Goal: Information Seeking & Learning: Learn about a topic

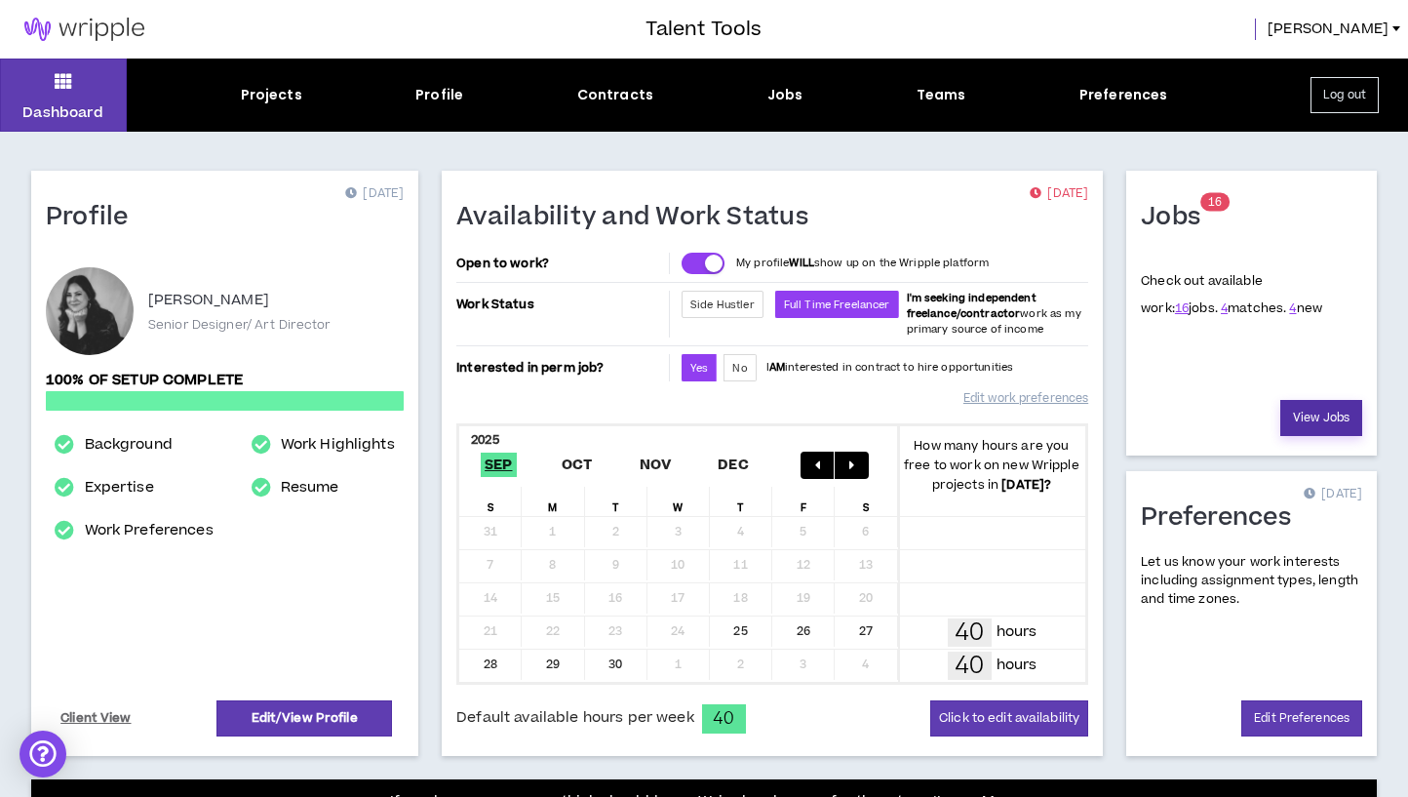
click at [1299, 411] on link "View Jobs" at bounding box center [1321, 418] width 82 height 36
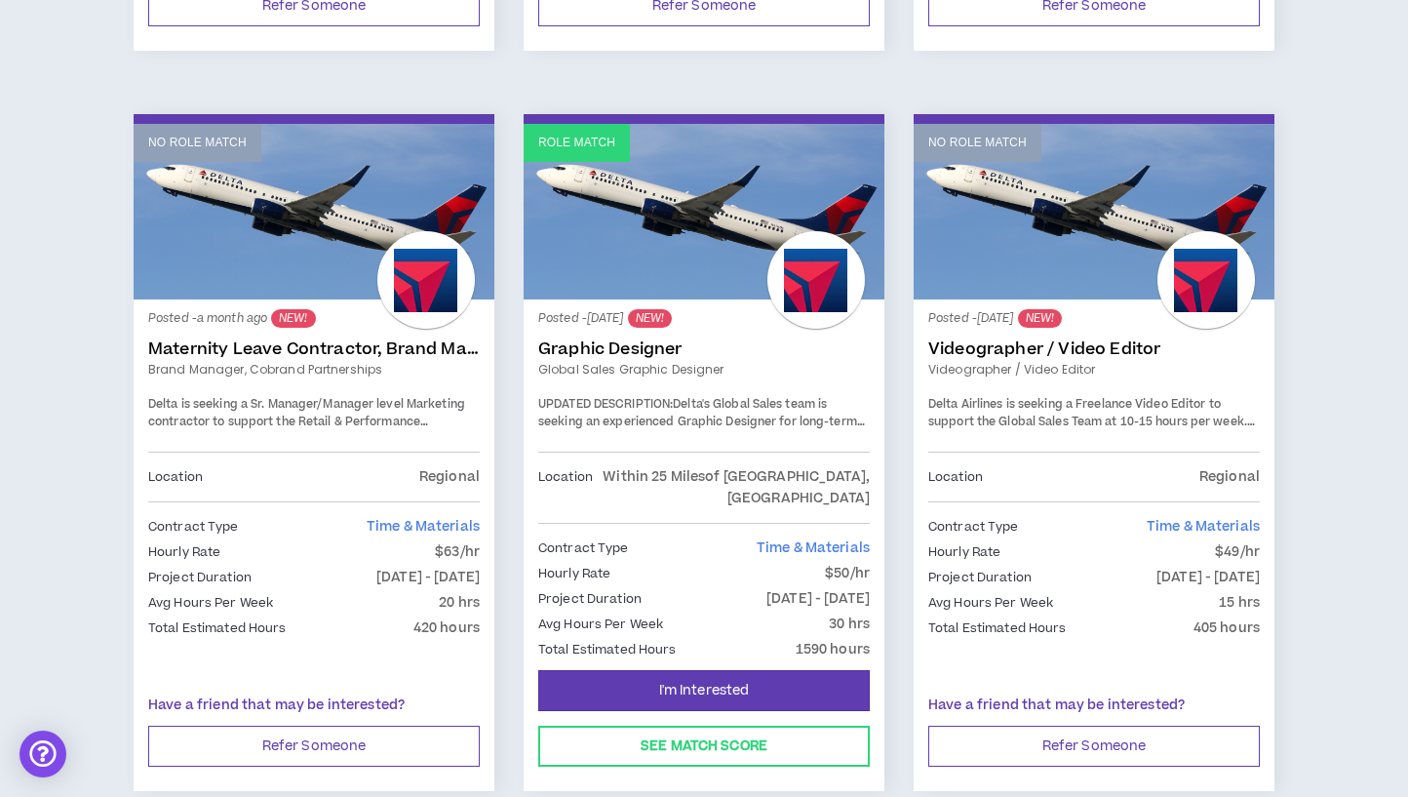
scroll to position [3287, 0]
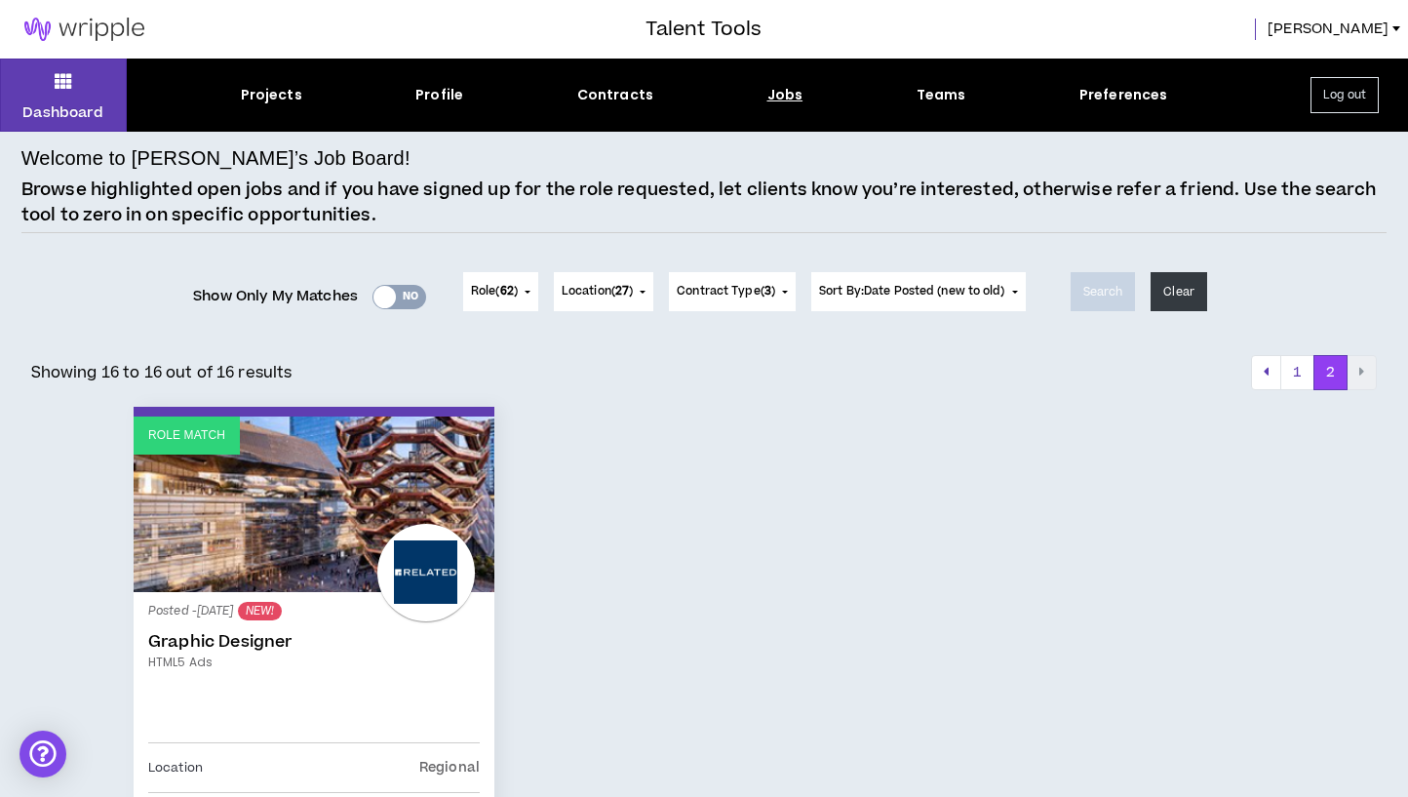
click at [412, 295] on div "Yes No" at bounding box center [399, 297] width 54 height 24
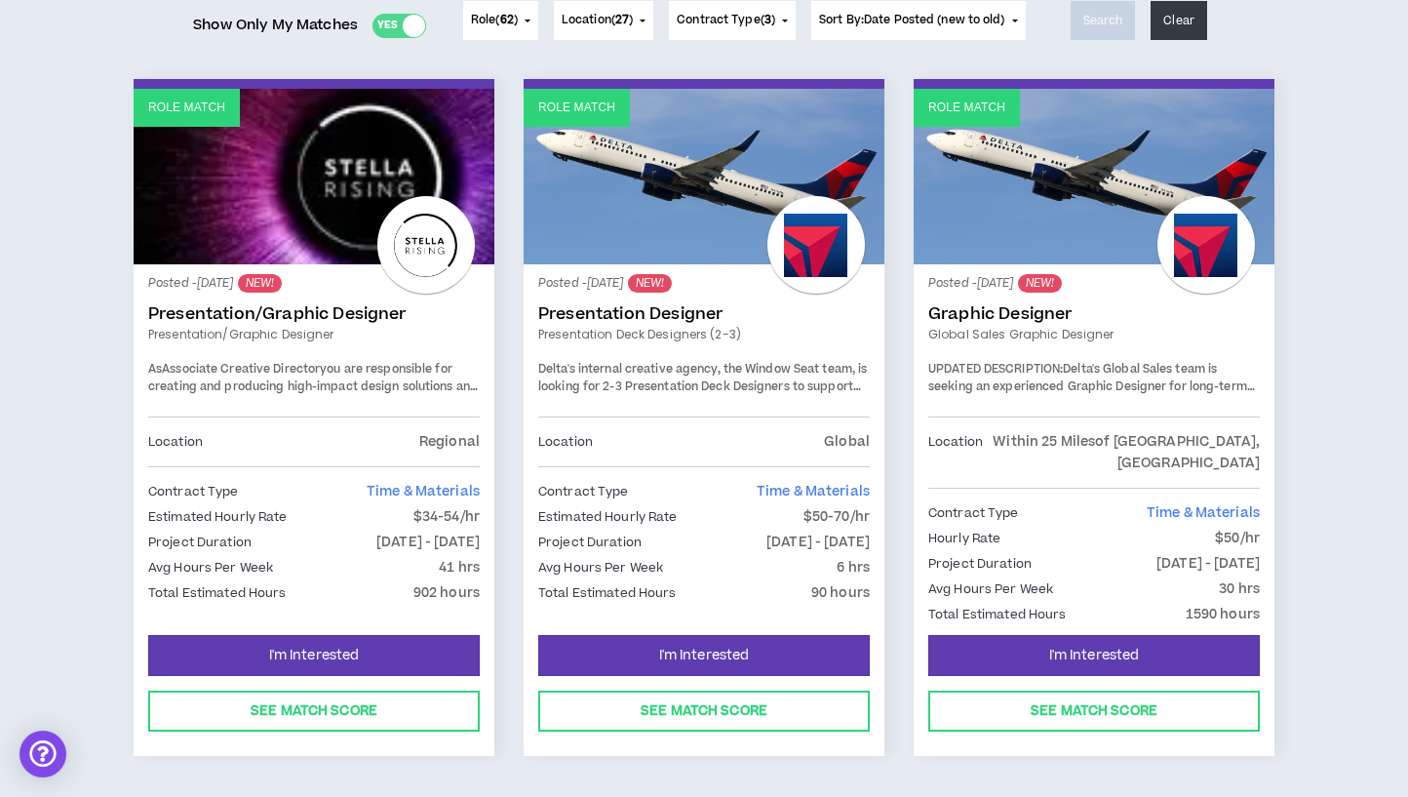
scroll to position [272, 0]
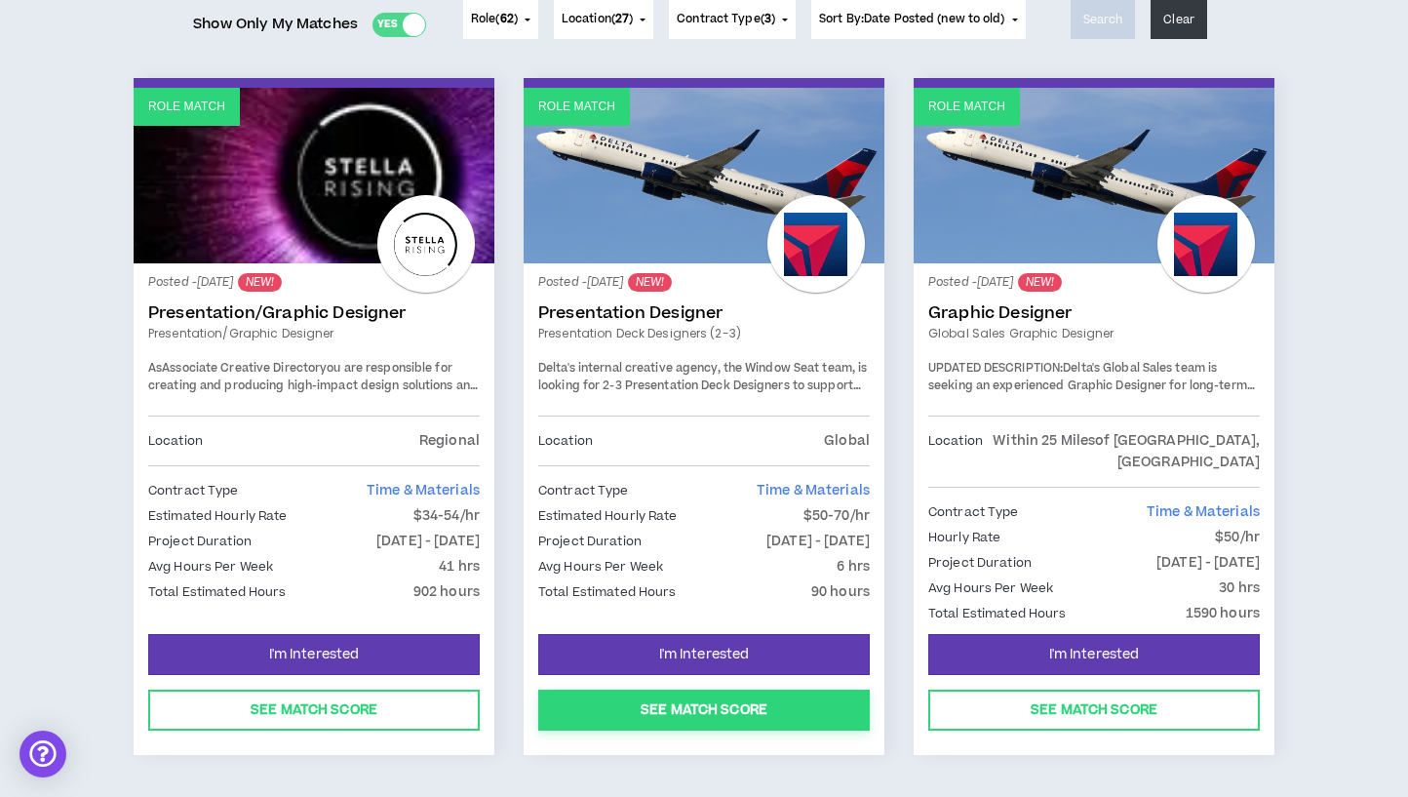
click at [763, 689] on button "See Match Score" at bounding box center [703, 709] width 331 height 41
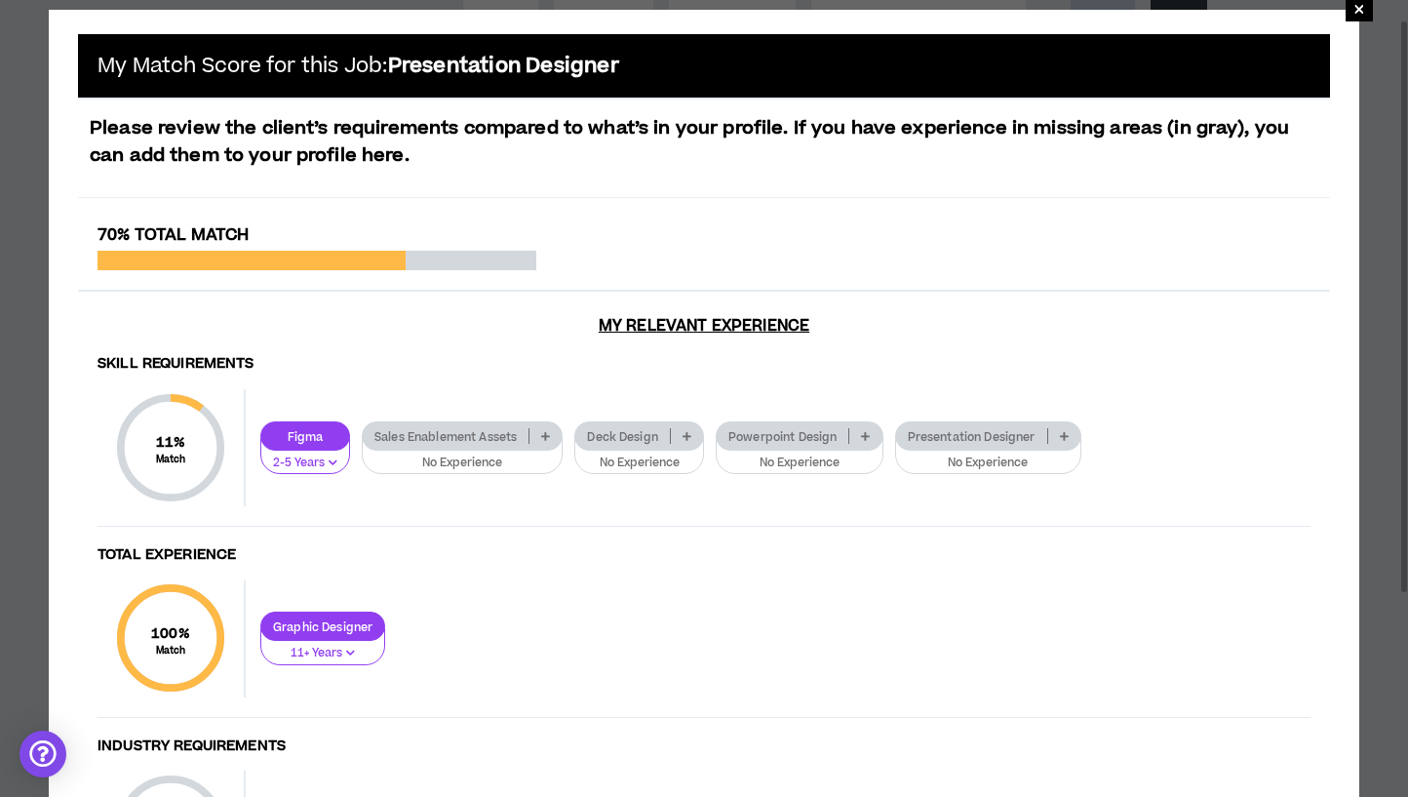
click at [691, 439] on icon at bounding box center [686, 436] width 9 height 10
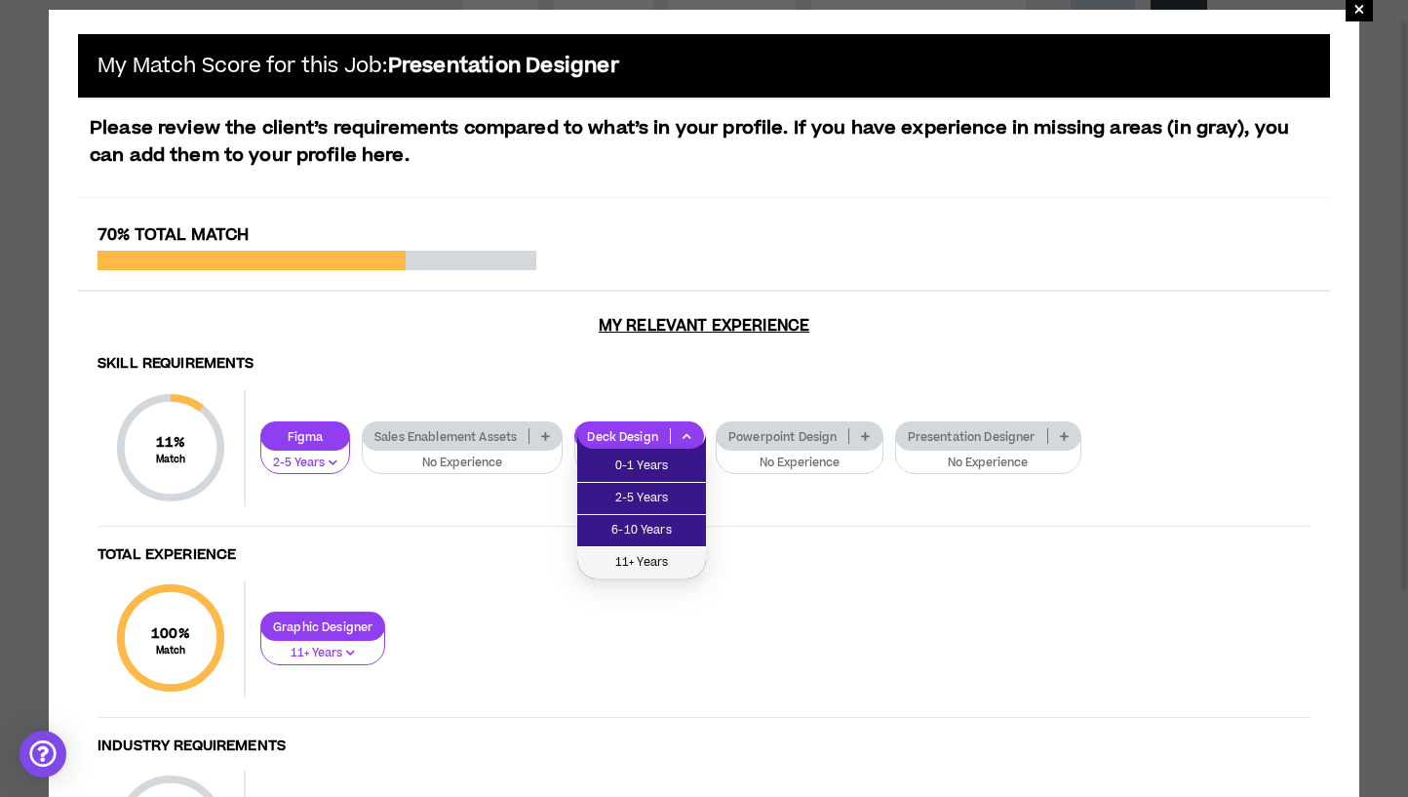
click at [667, 548] on li "11+ Years" at bounding box center [641, 562] width 129 height 31
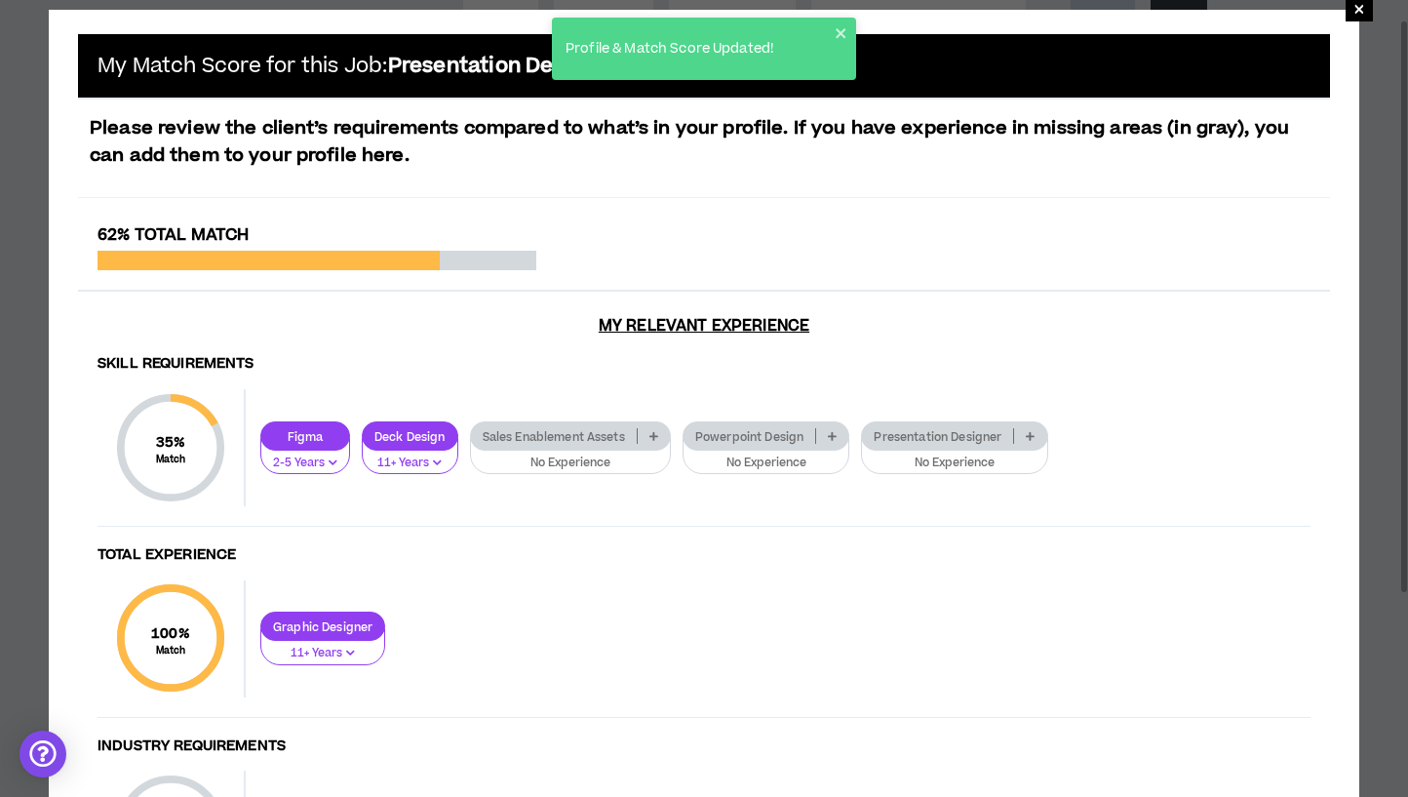
click at [1034, 432] on icon at bounding box center [1030, 436] width 9 height 10
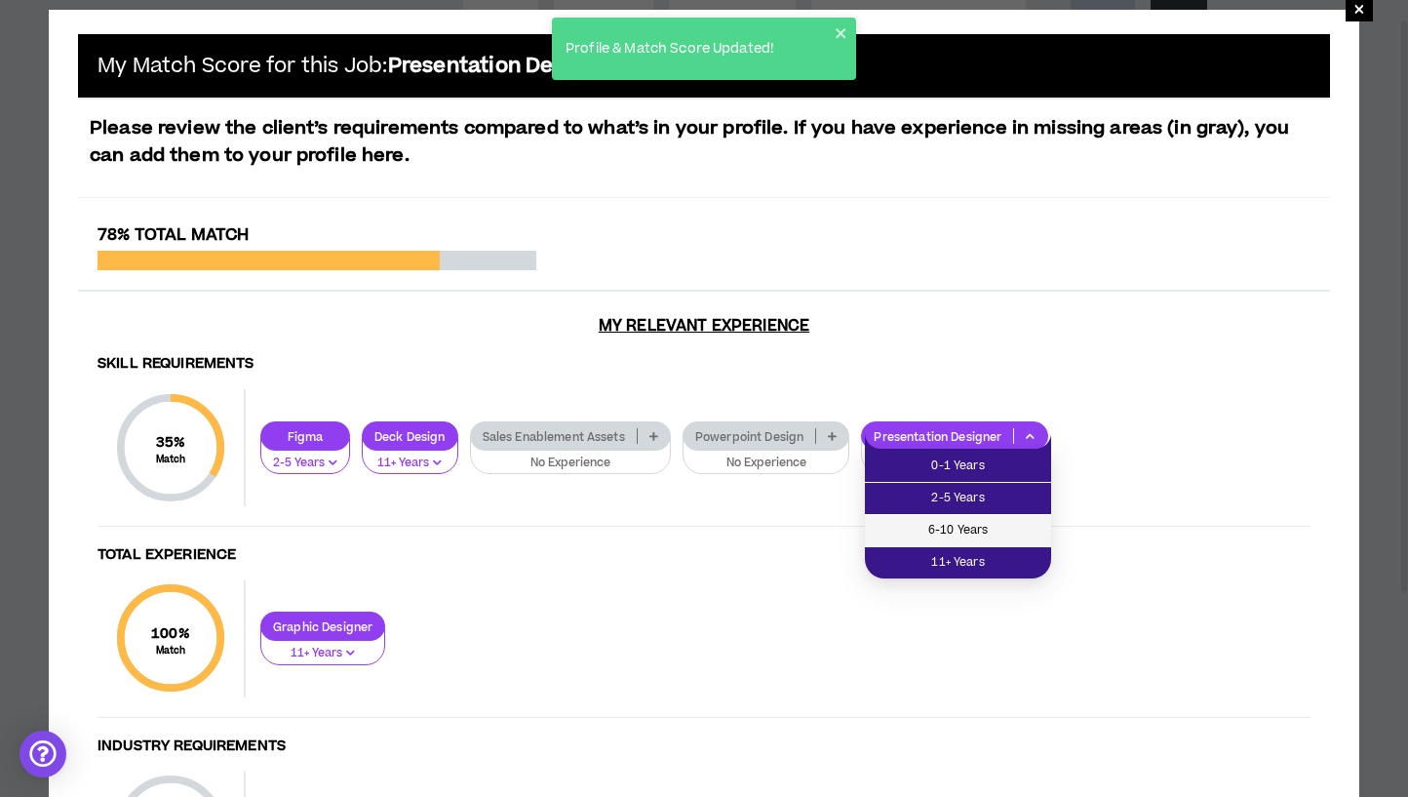
click at [1003, 525] on span "6-10 Years" at bounding box center [957, 530] width 163 height 21
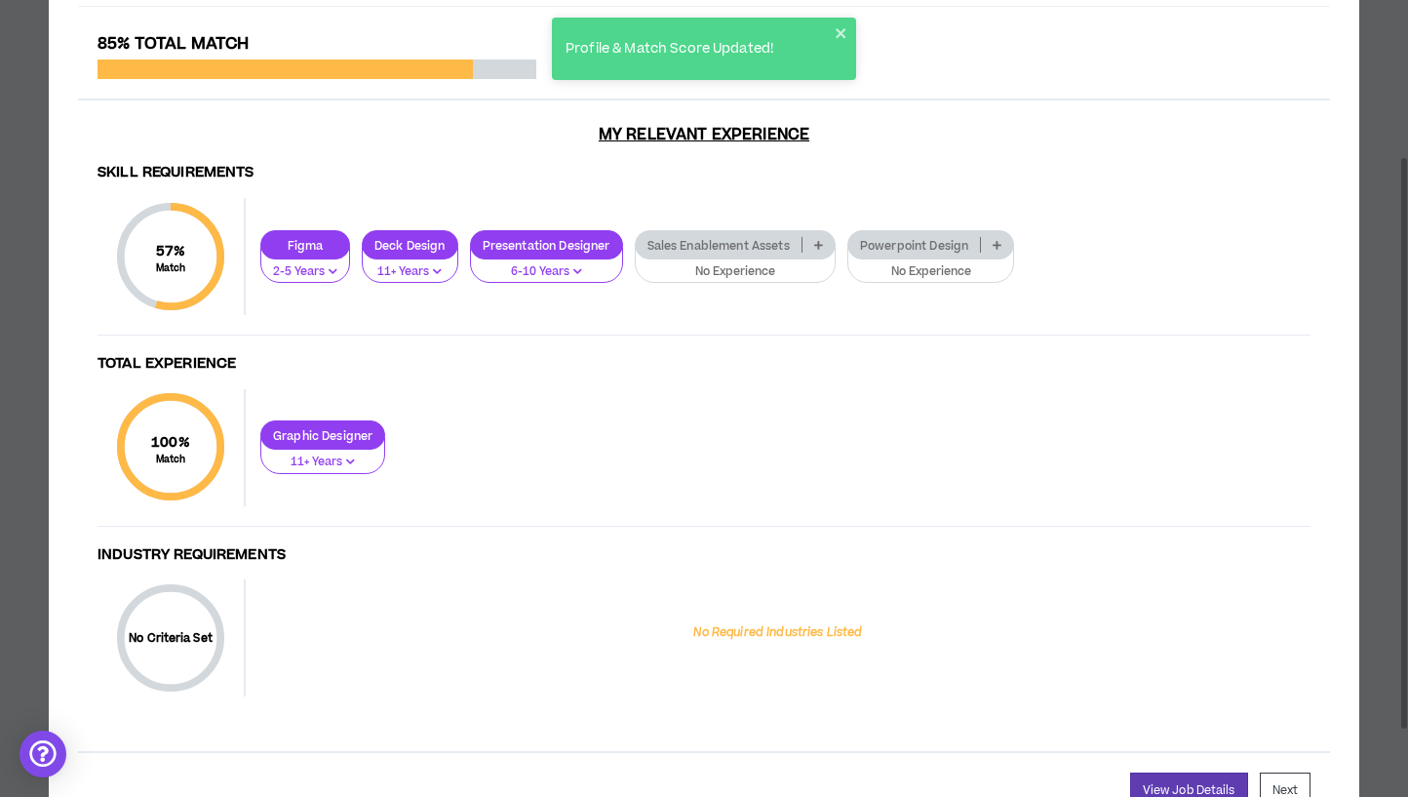
click at [827, 237] on p at bounding box center [818, 245] width 32 height 16
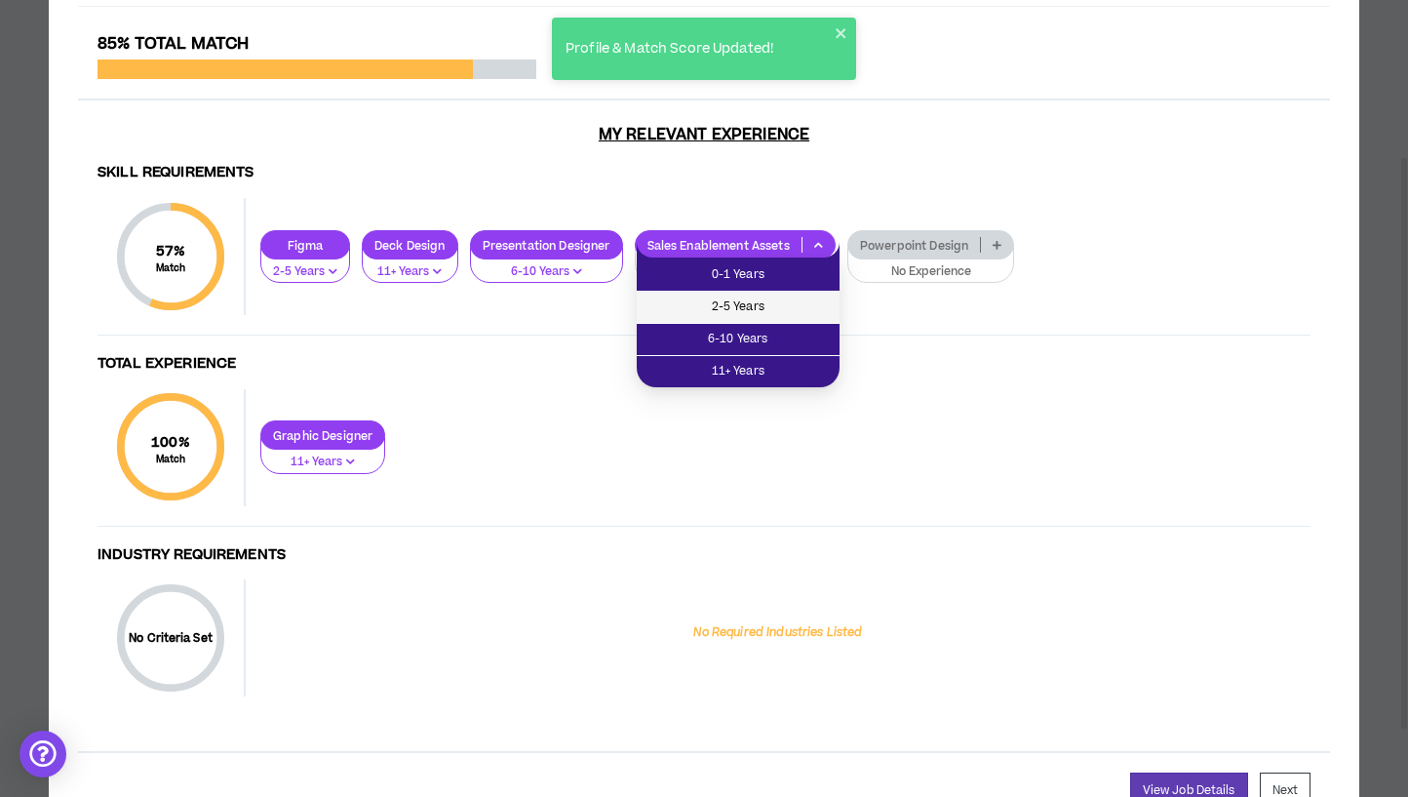
click at [791, 311] on span "2-5 Years" at bounding box center [737, 306] width 179 height 21
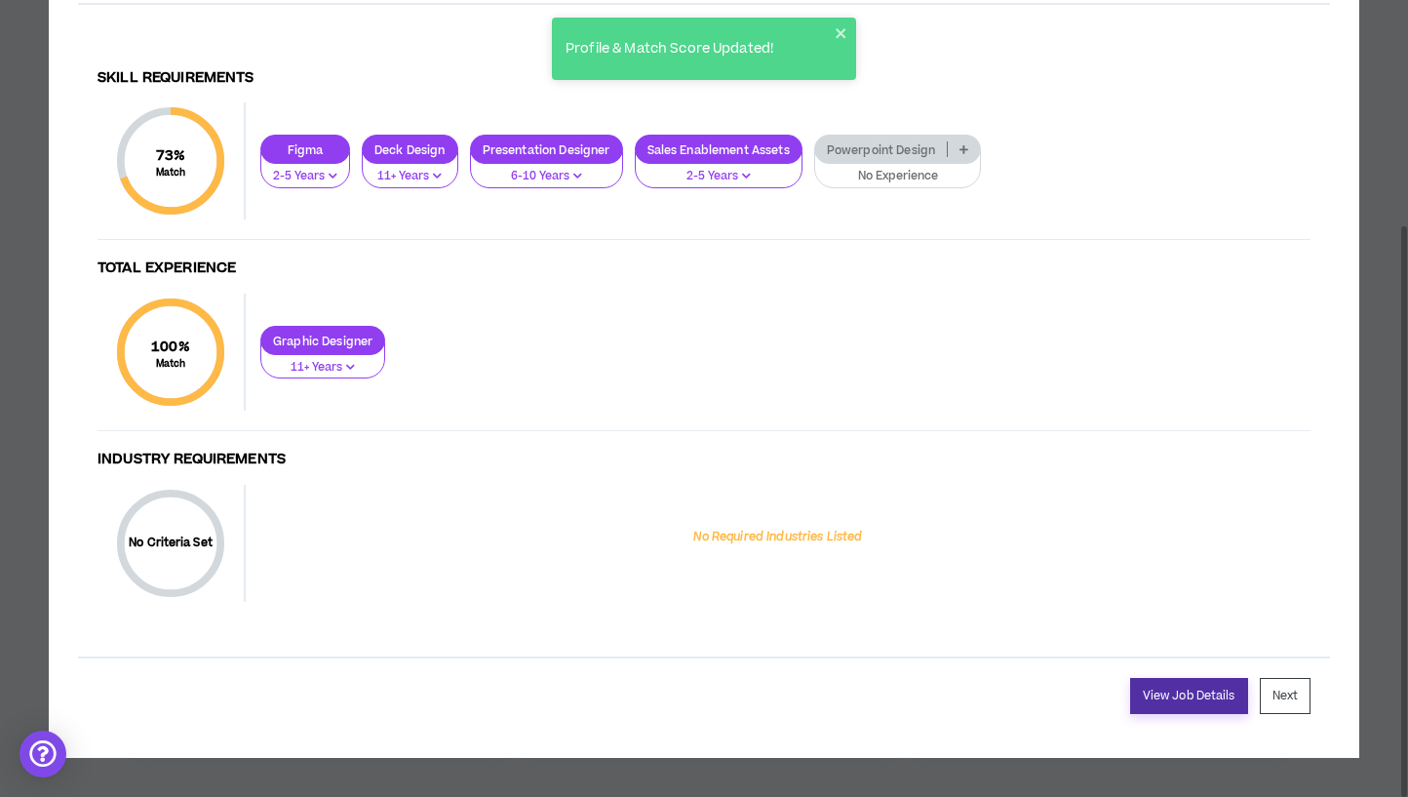
click at [1172, 711] on link "View Job Details" at bounding box center [1189, 696] width 118 height 36
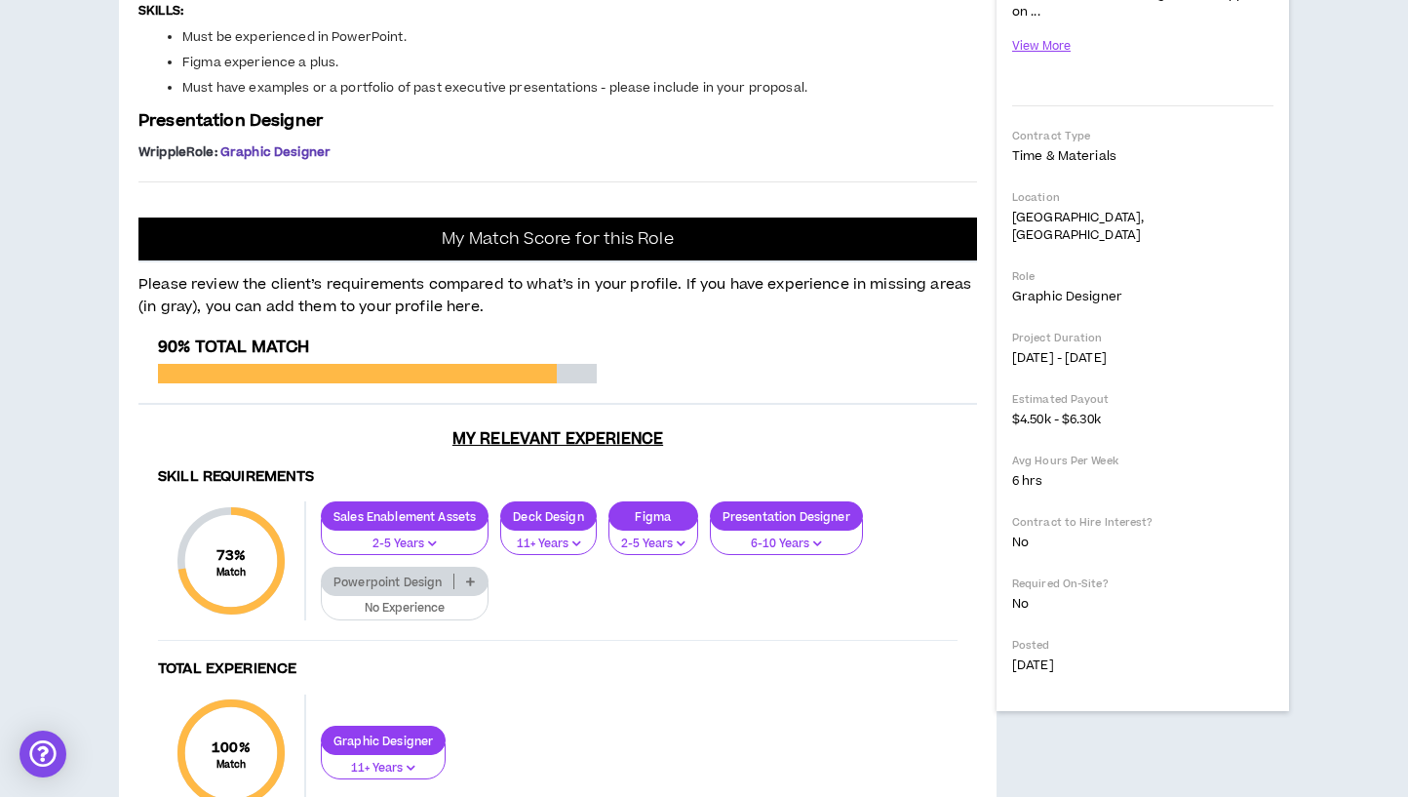
scroll to position [20, 0]
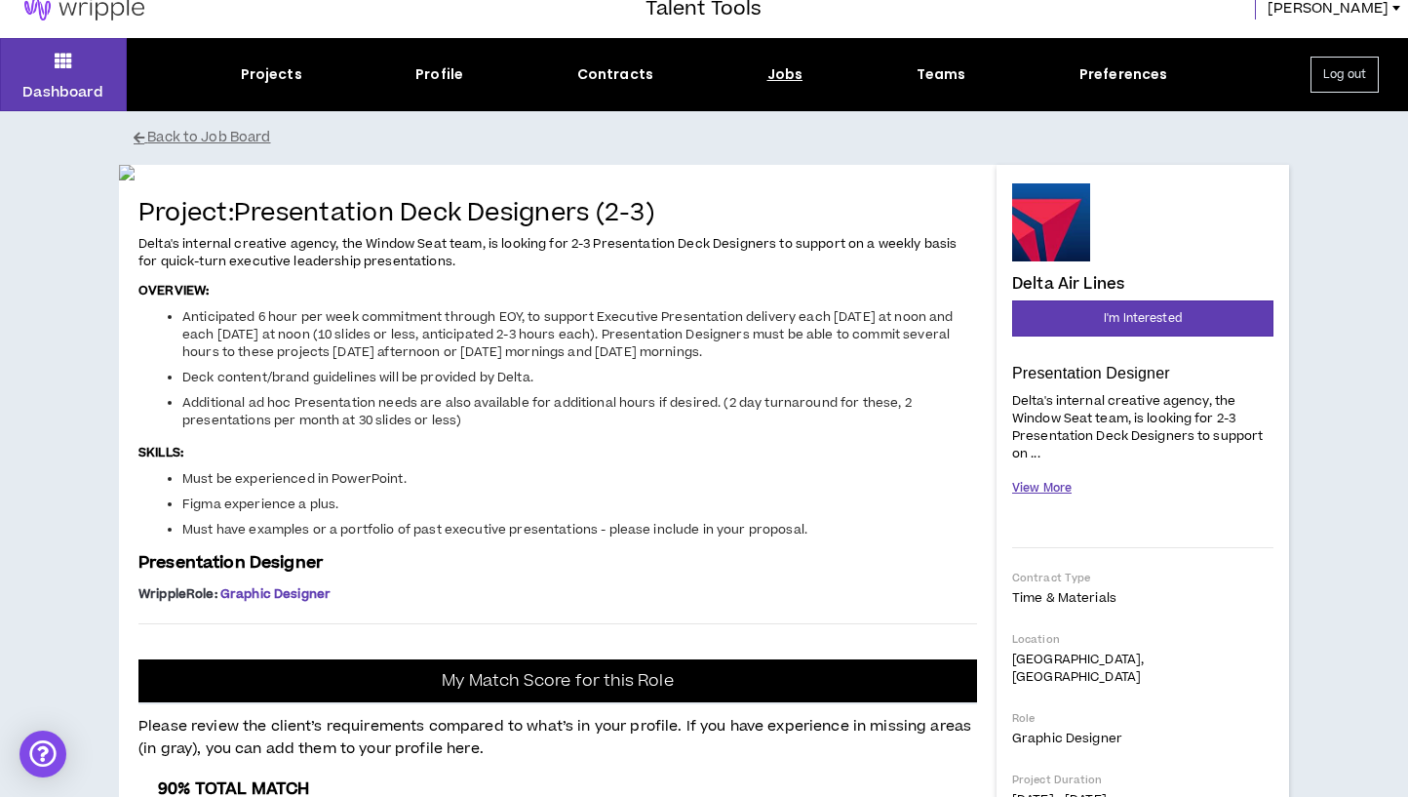
click at [1046, 495] on button "View More" at bounding box center [1041, 488] width 59 height 34
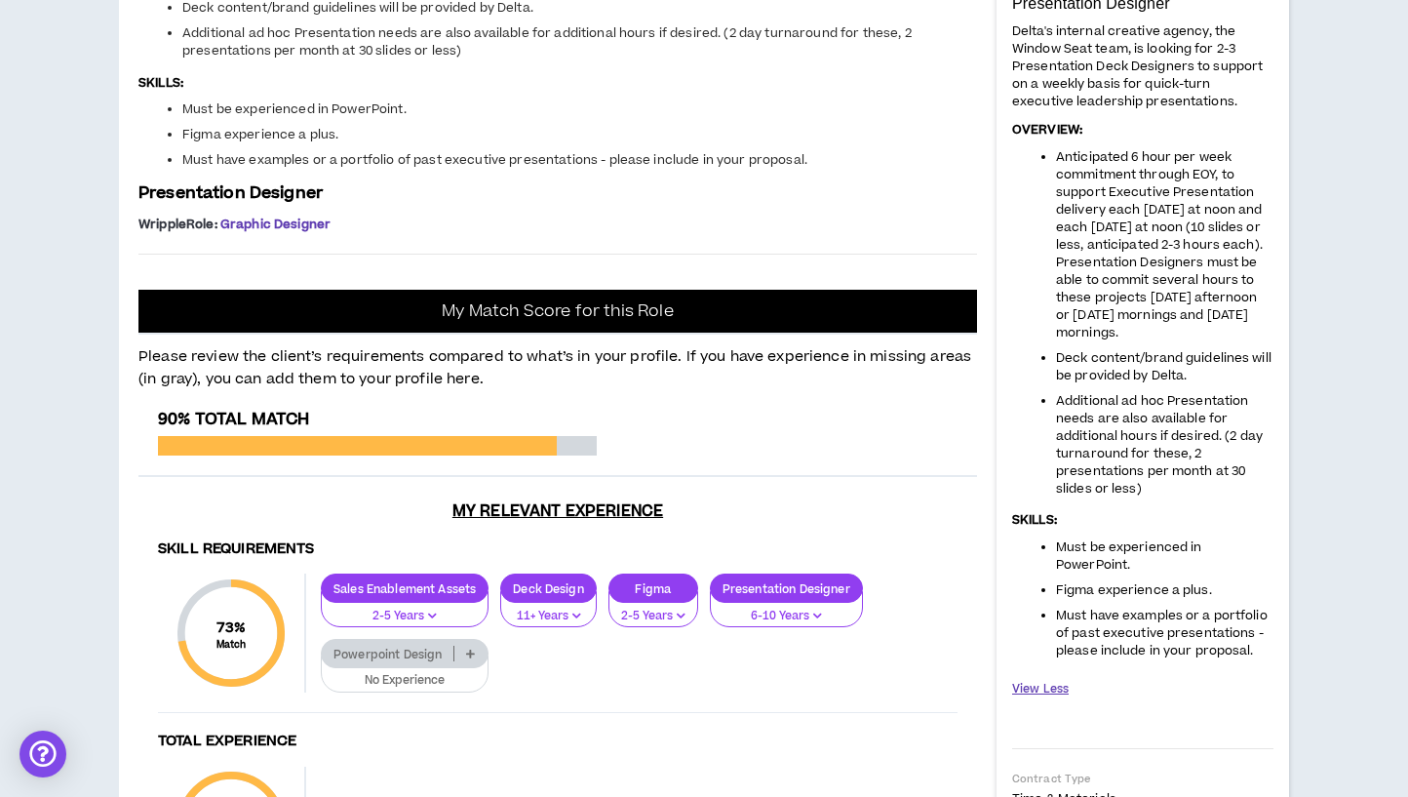
scroll to position [0, 0]
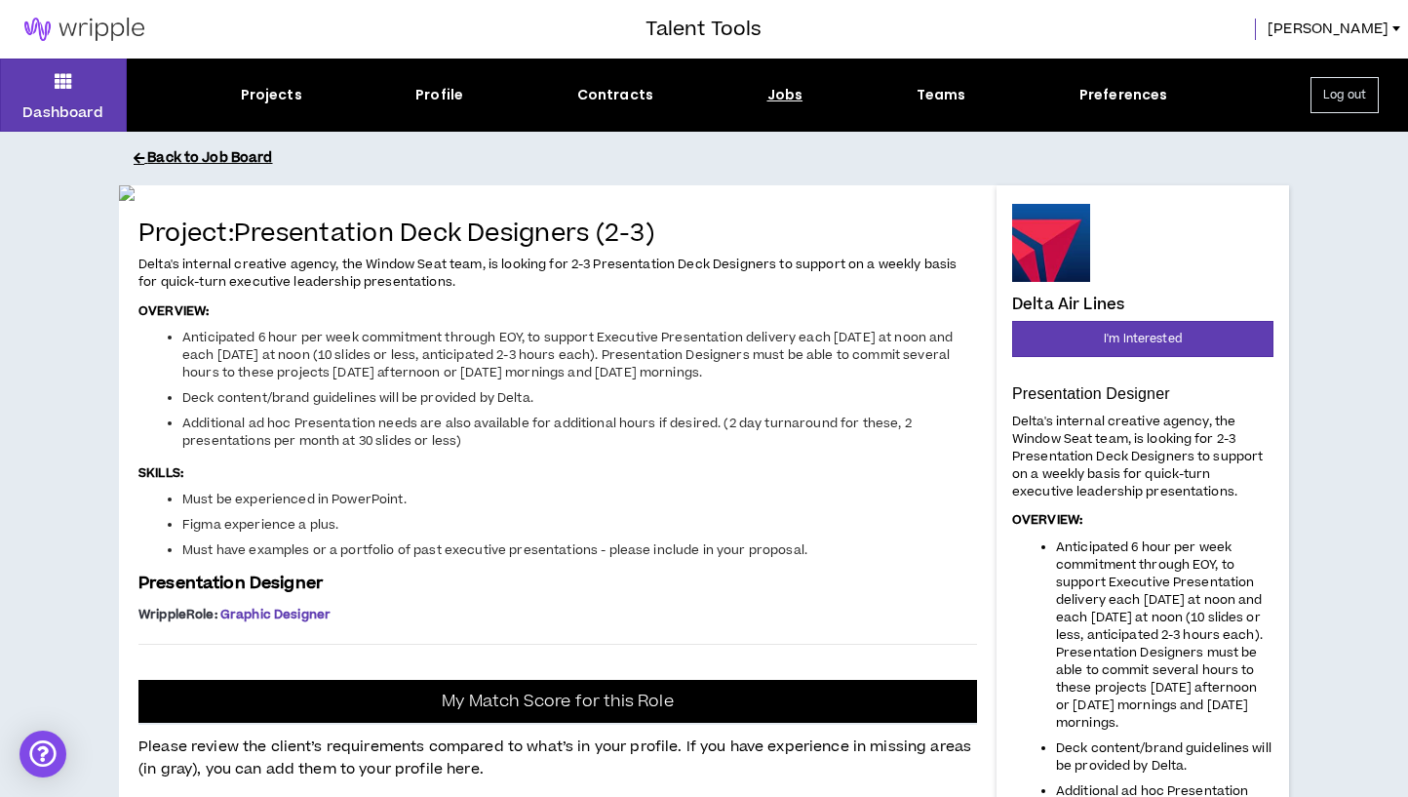
click at [216, 153] on button "Back to Job Board" at bounding box center [719, 158] width 1170 height 34
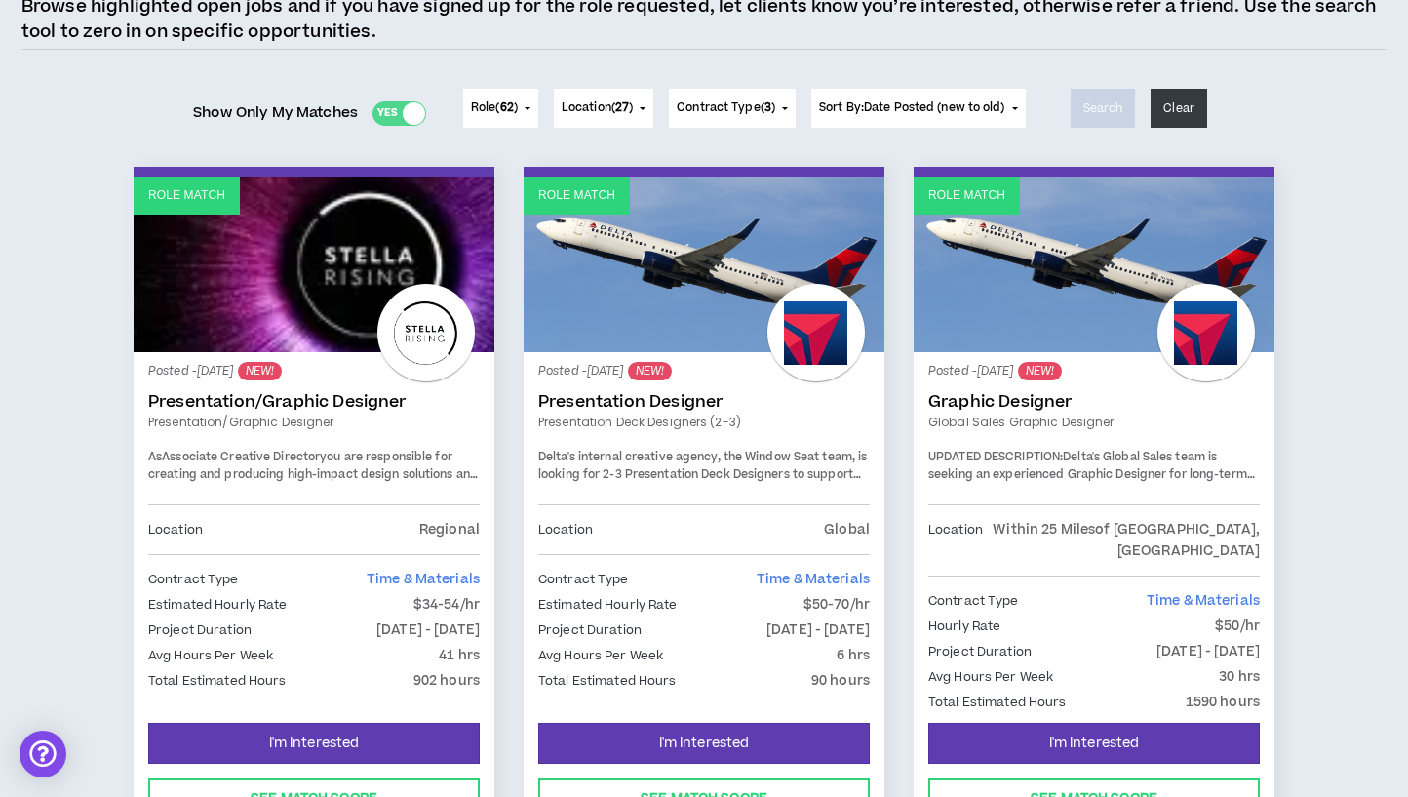
scroll to position [202, 0]
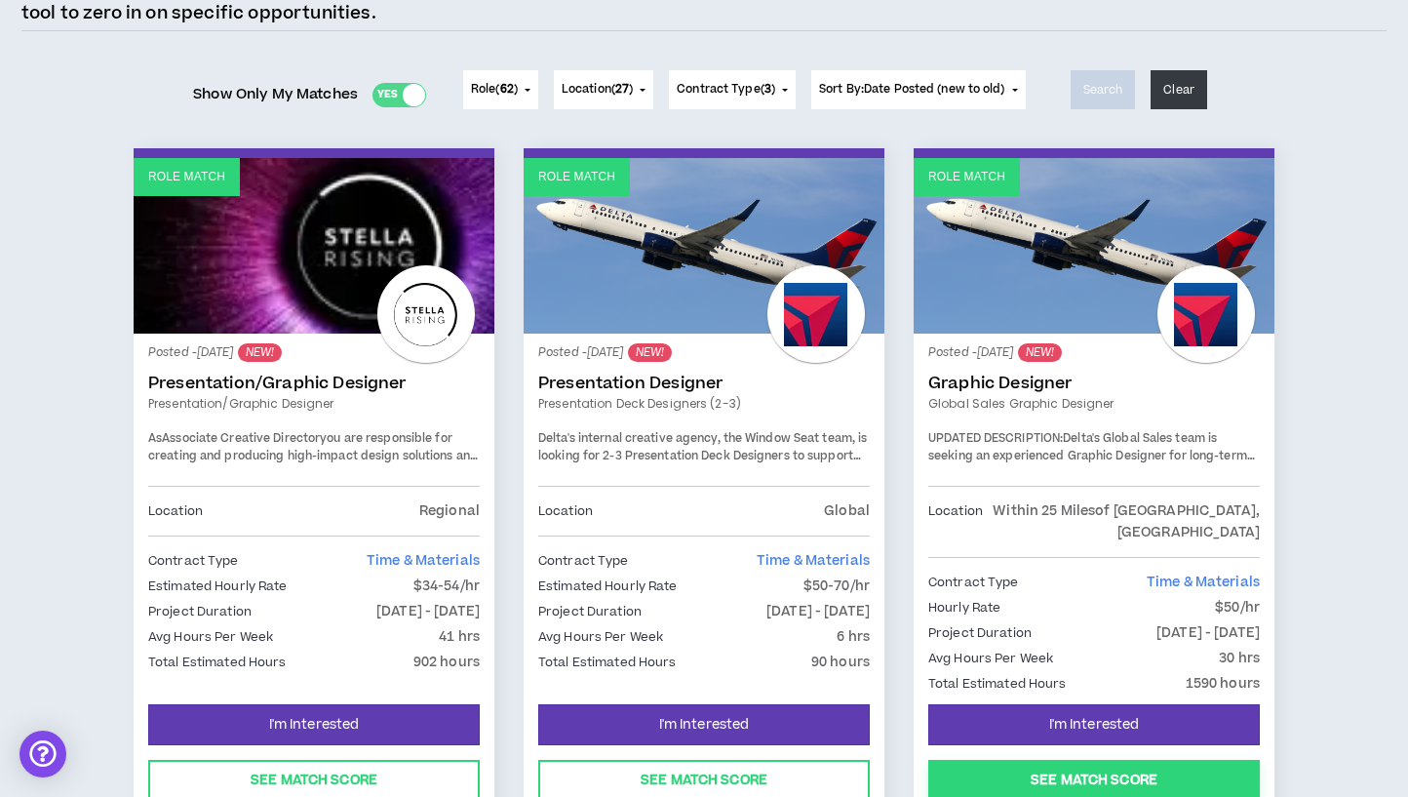
click at [1092, 759] on button "See Match Score" at bounding box center [1093, 779] width 331 height 41
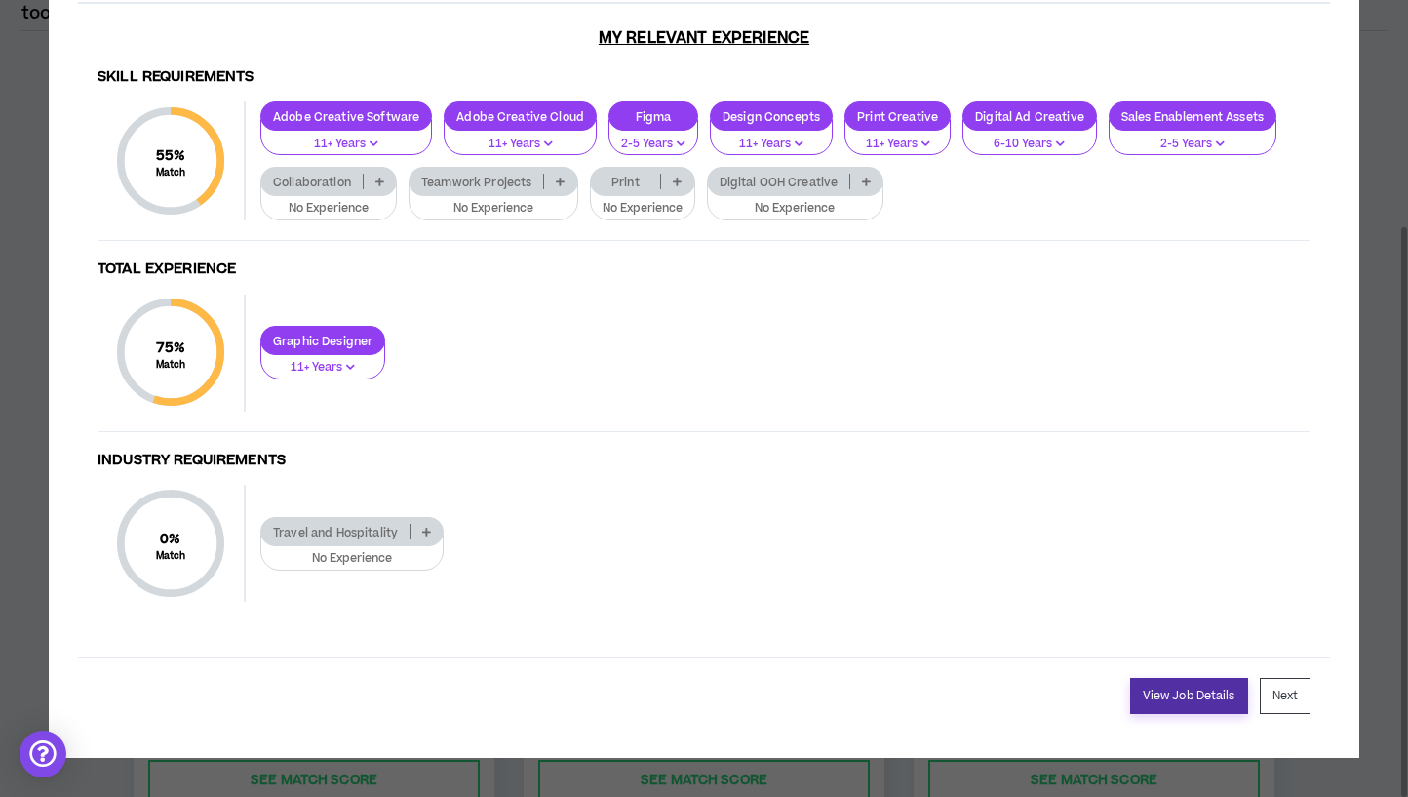
click at [1187, 684] on link "View Job Details" at bounding box center [1189, 696] width 118 height 36
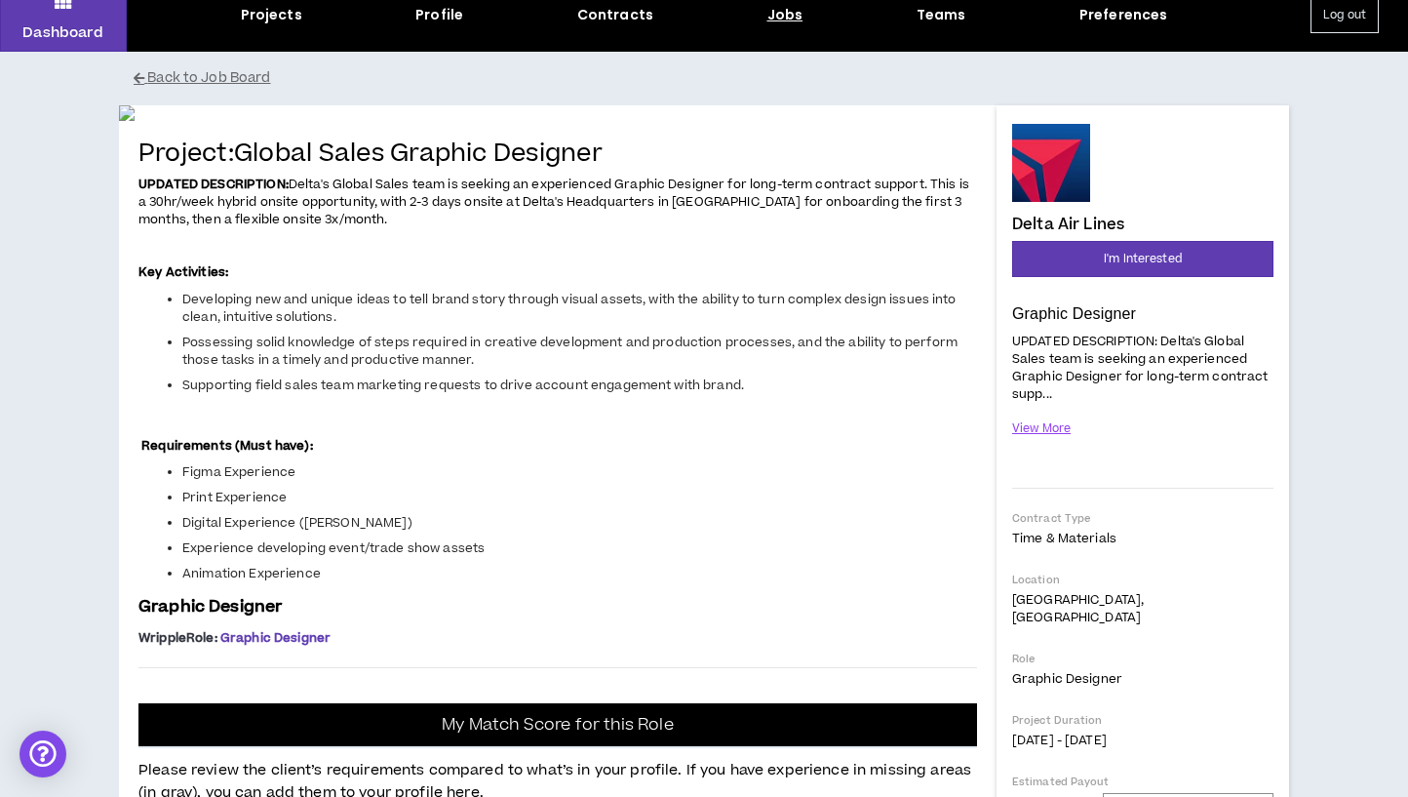
scroll to position [83, 0]
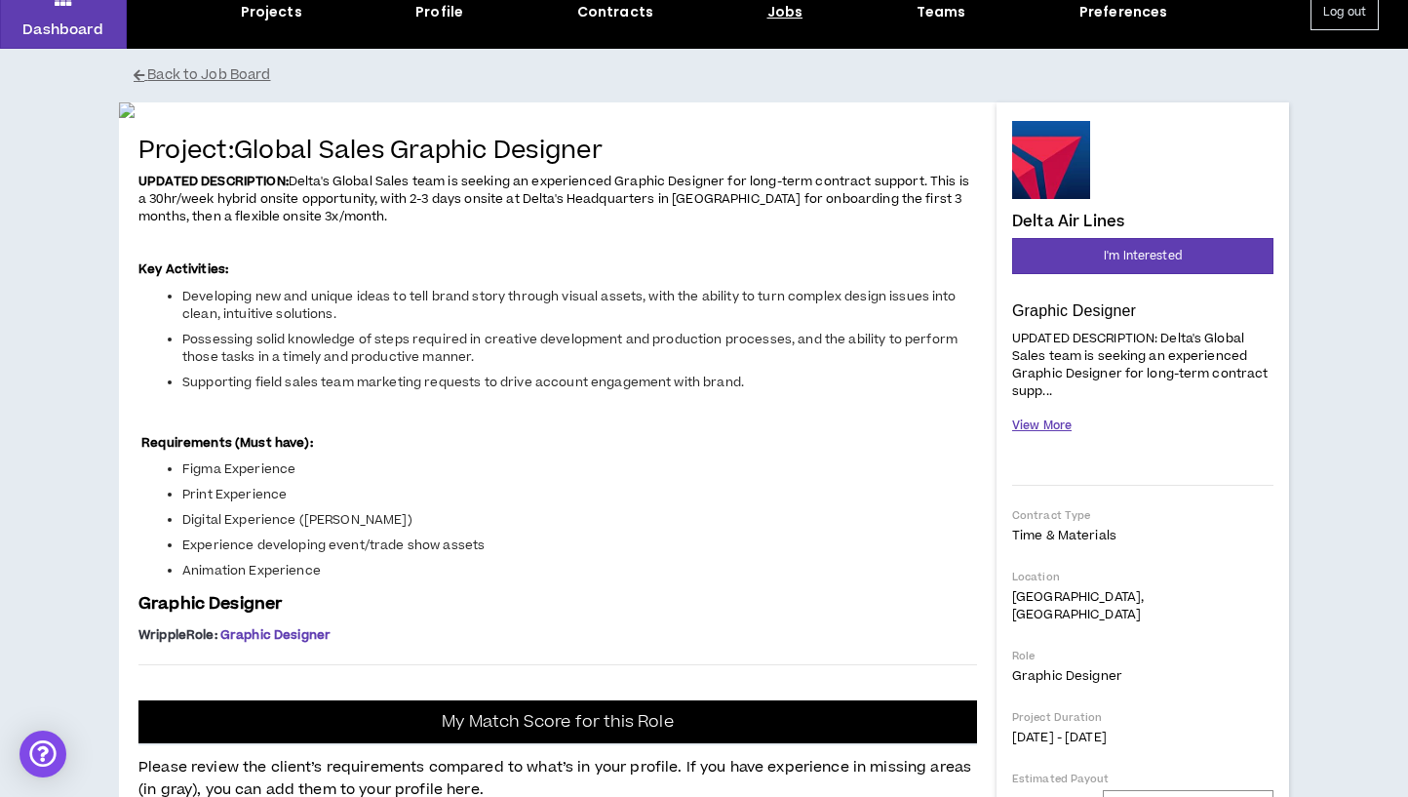
click at [1057, 420] on button "View More" at bounding box center [1041, 425] width 59 height 34
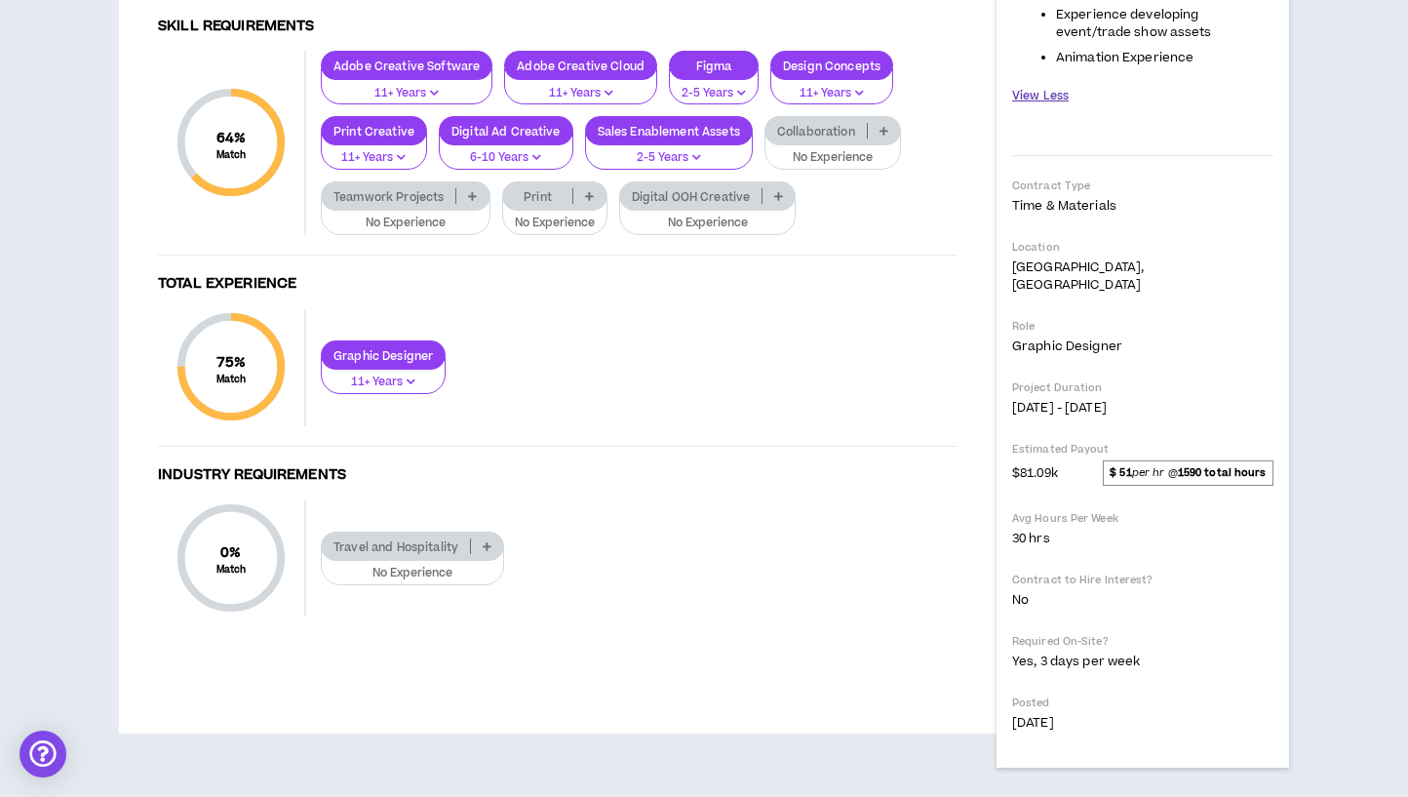
scroll to position [1399, 0]
click at [586, 204] on p at bounding box center [589, 196] width 32 height 16
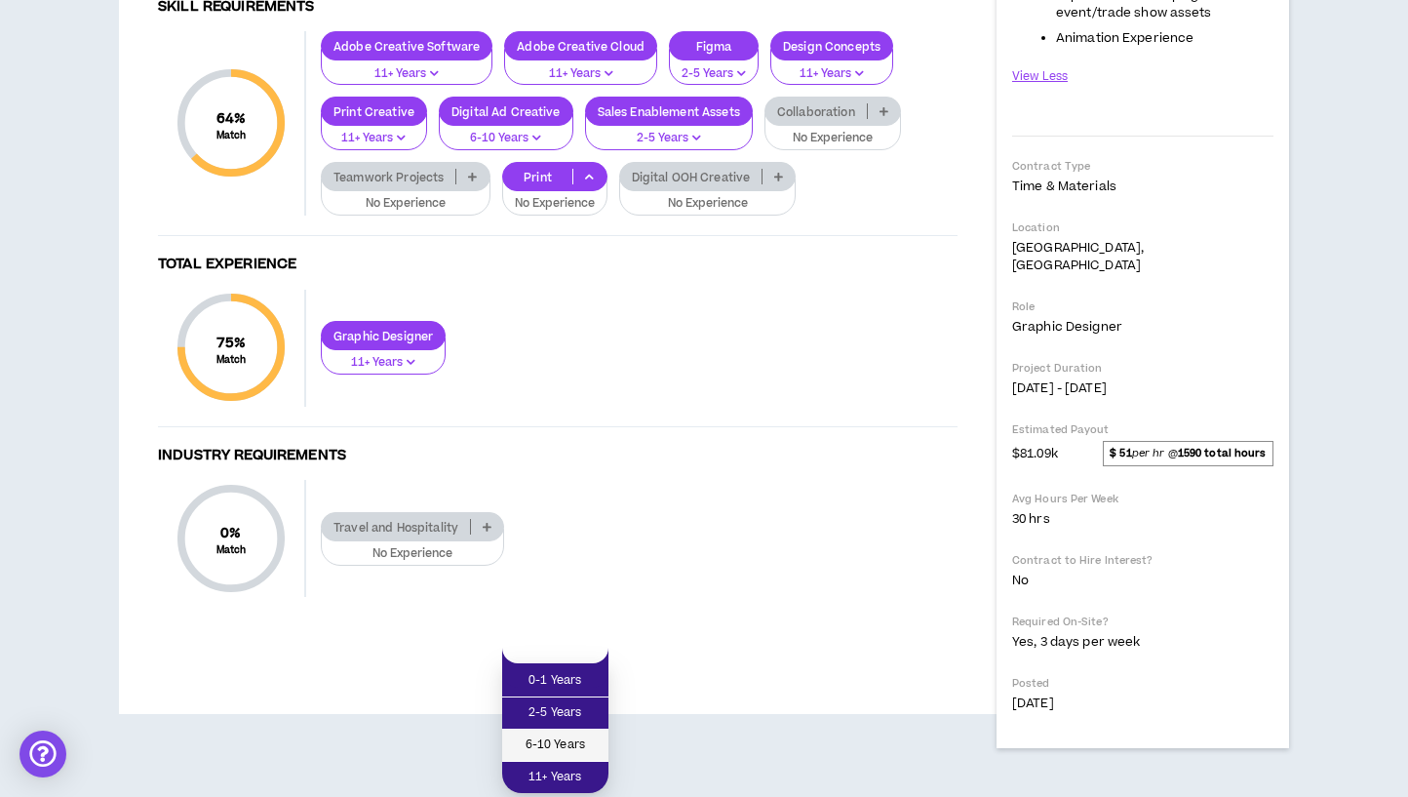
click at [587, 729] on li "6-10 Years" at bounding box center [555, 745] width 106 height 32
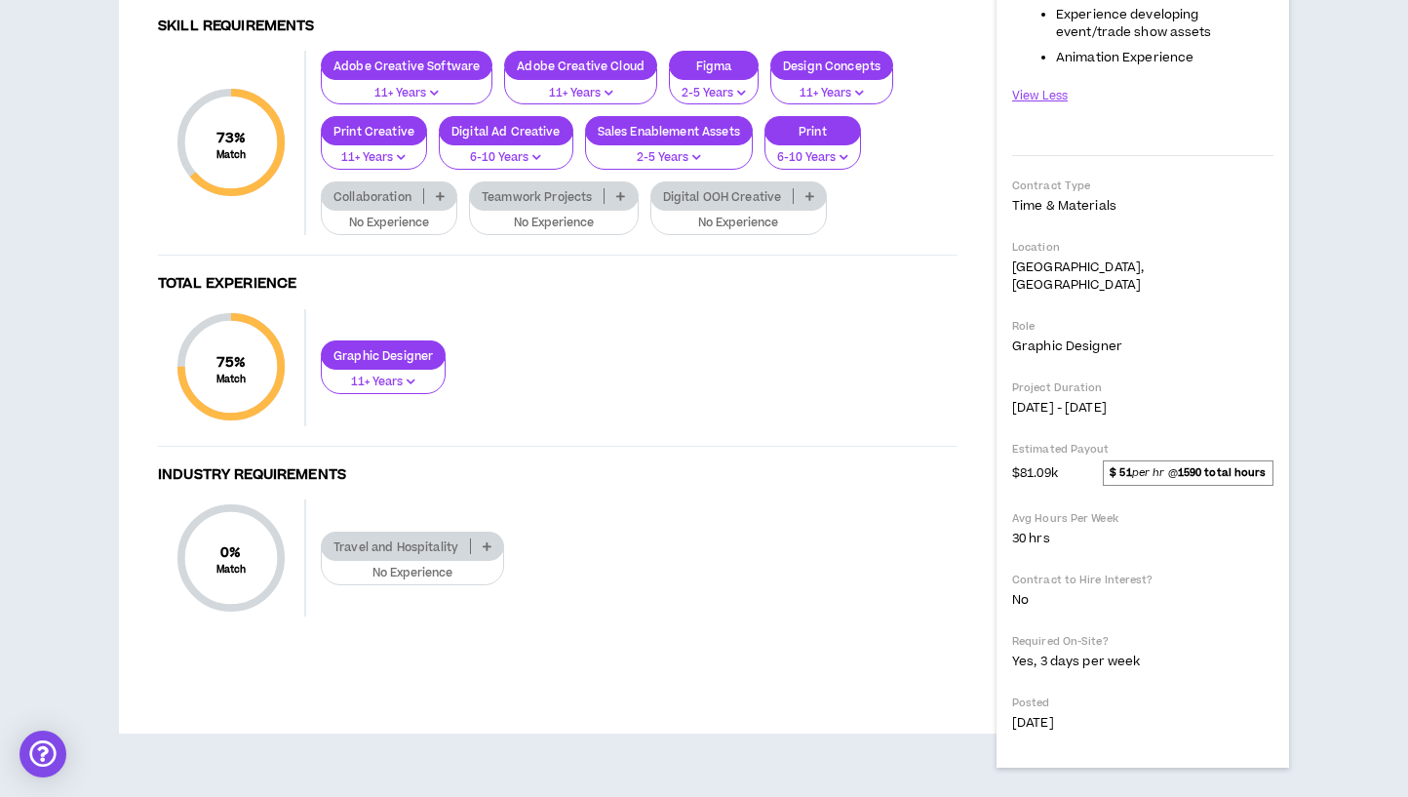
click at [818, 204] on p at bounding box center [810, 196] width 32 height 16
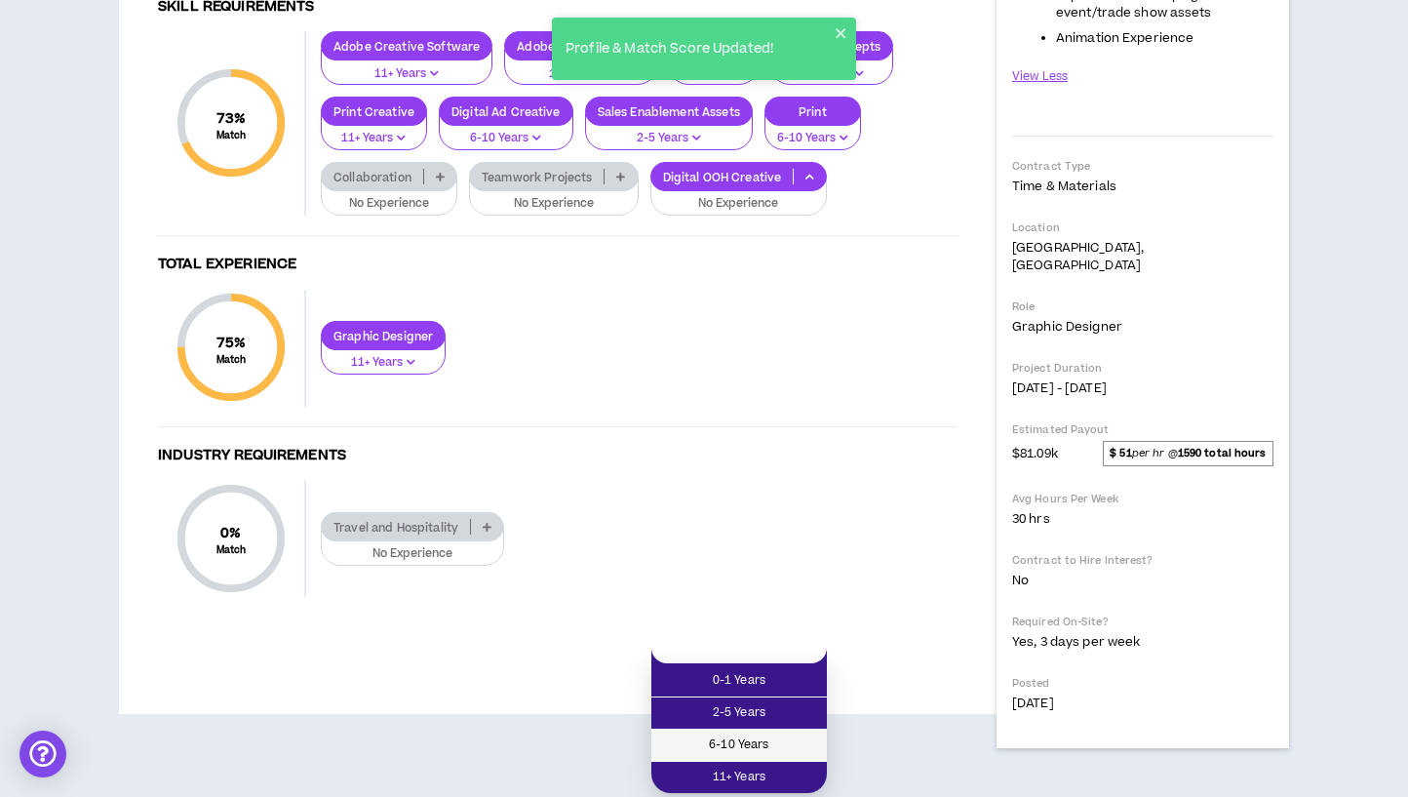
click at [773, 734] on span "6-10 Years" at bounding box center [739, 744] width 152 height 21
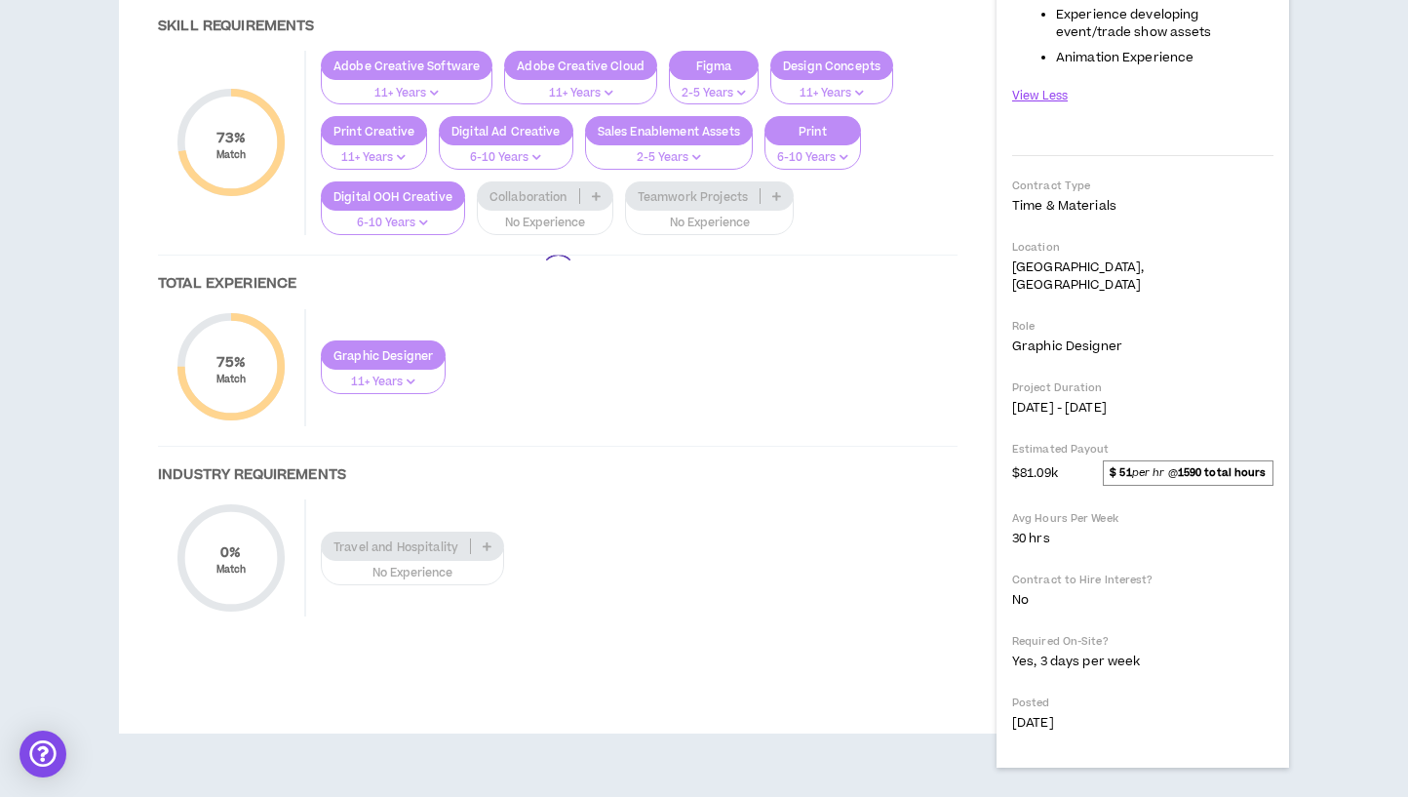
click at [591, 284] on div at bounding box center [557, 271] width 838 height 768
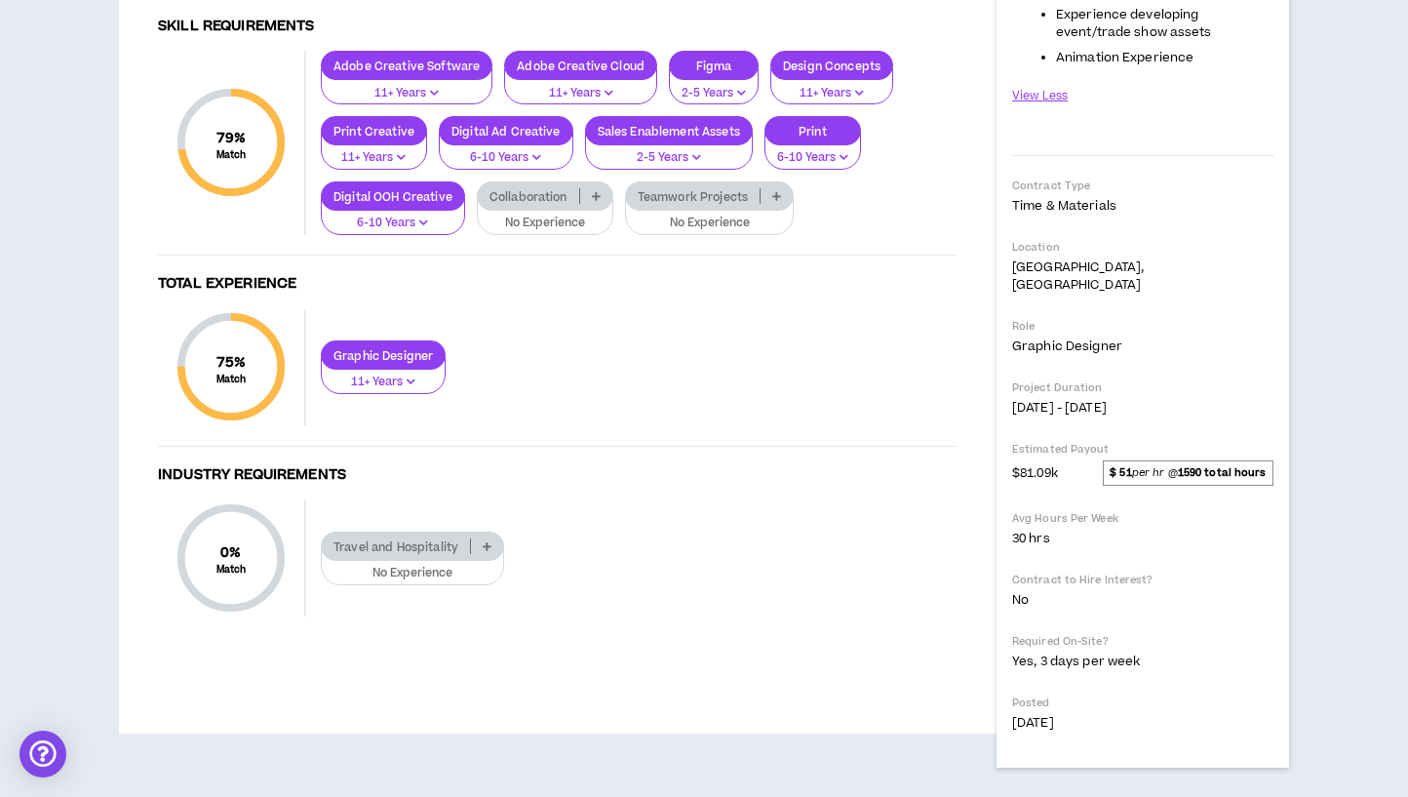
click at [592, 204] on p at bounding box center [596, 196] width 32 height 16
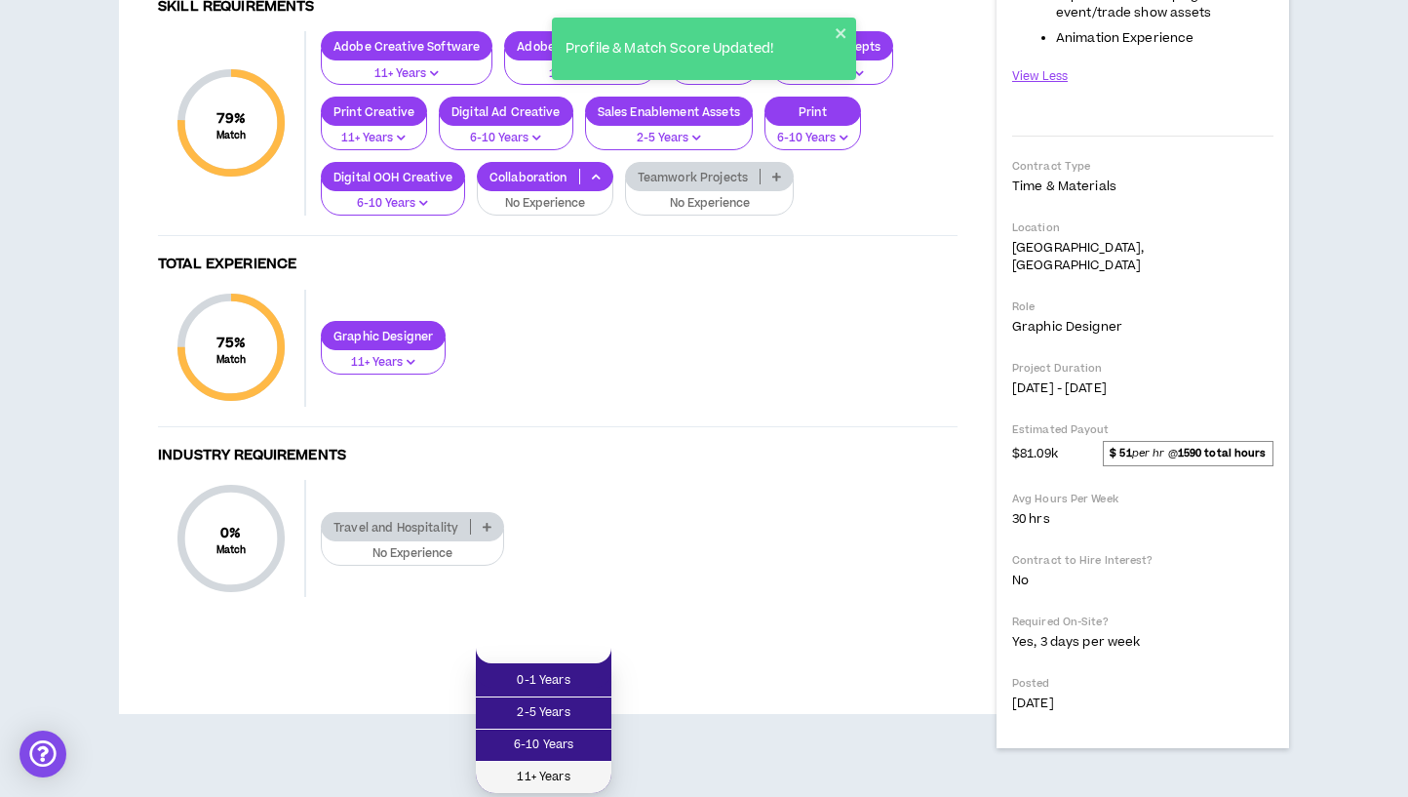
click at [562, 766] on span "11+ Years" at bounding box center [543, 776] width 112 height 21
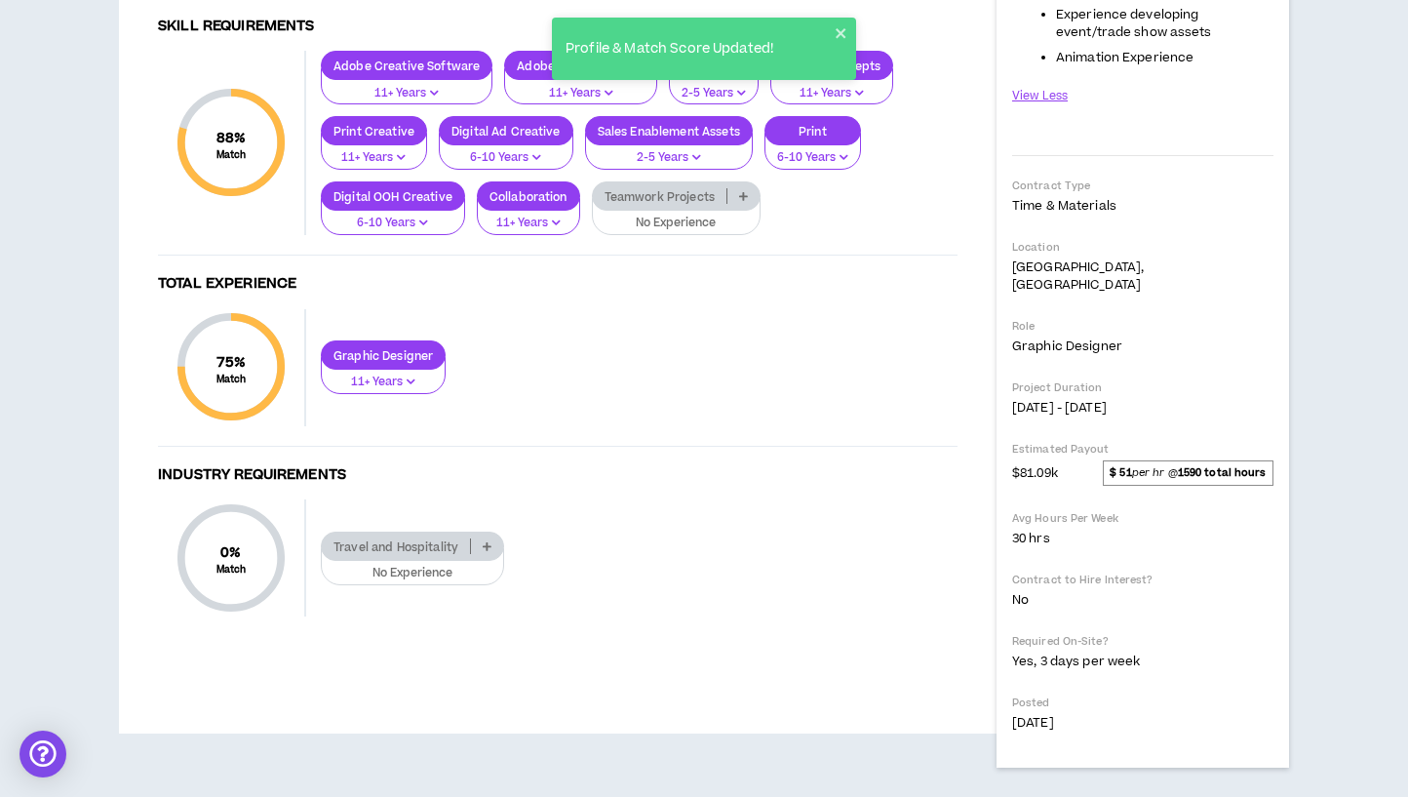
click at [742, 201] on icon at bounding box center [743, 196] width 9 height 10
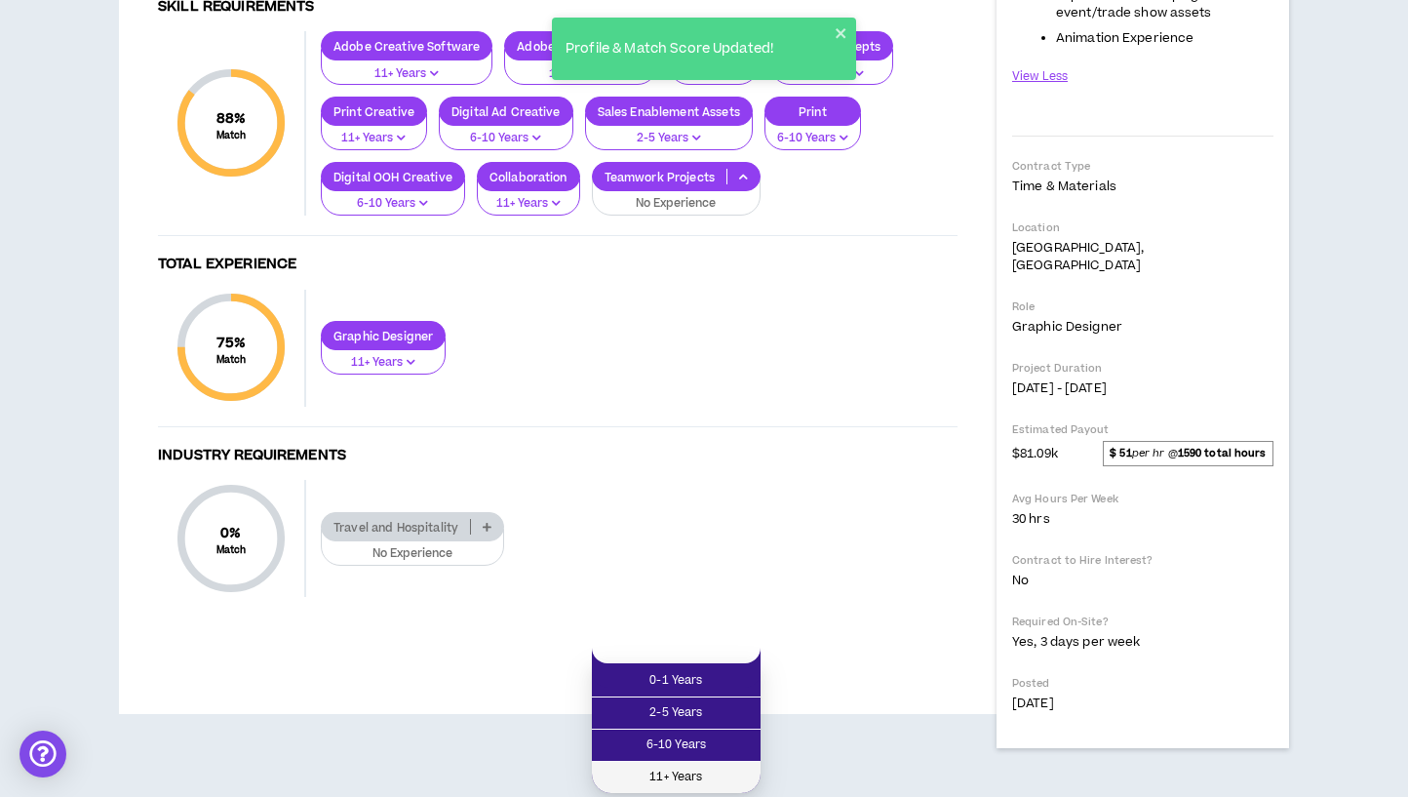
click at [681, 766] on span "11+ Years" at bounding box center [675, 776] width 145 height 21
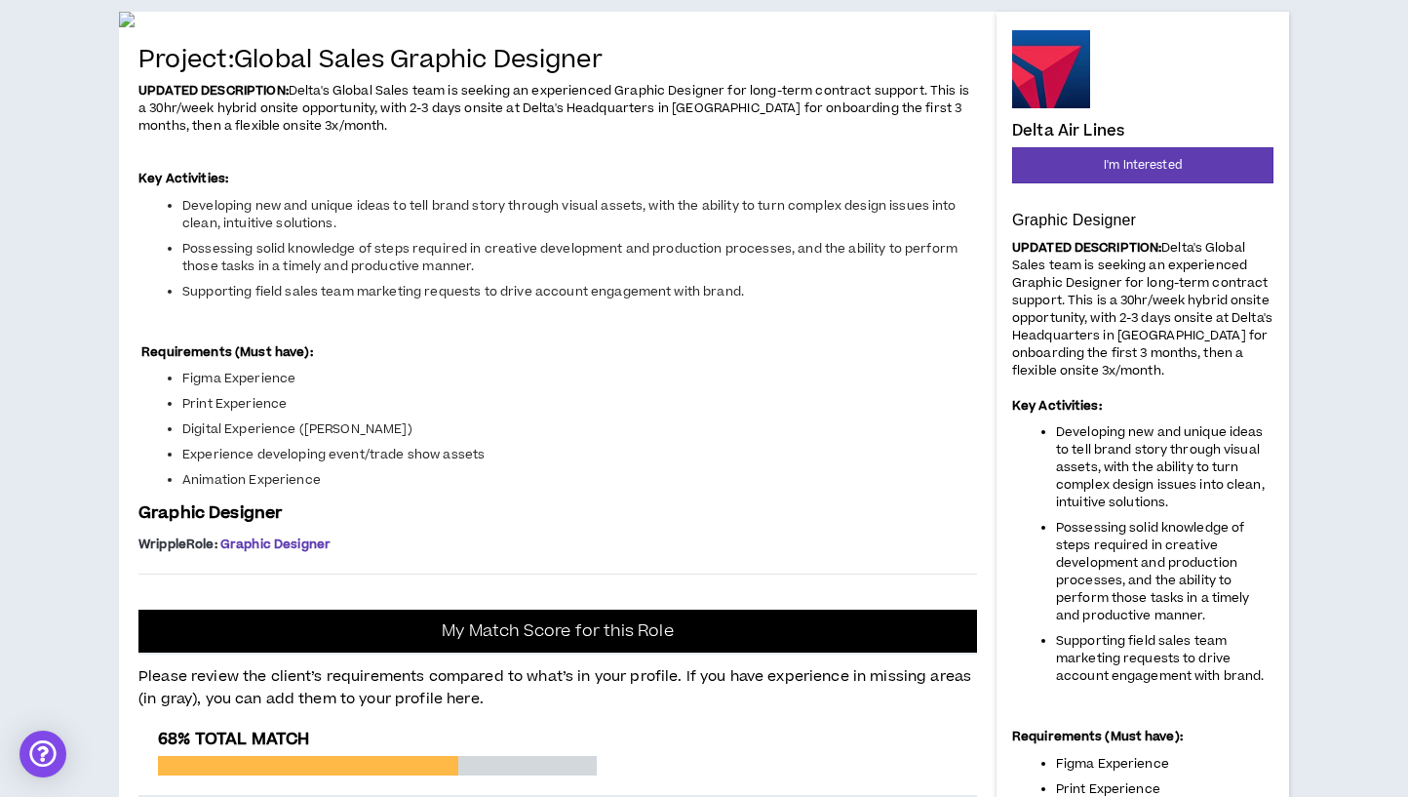
scroll to position [0, 0]
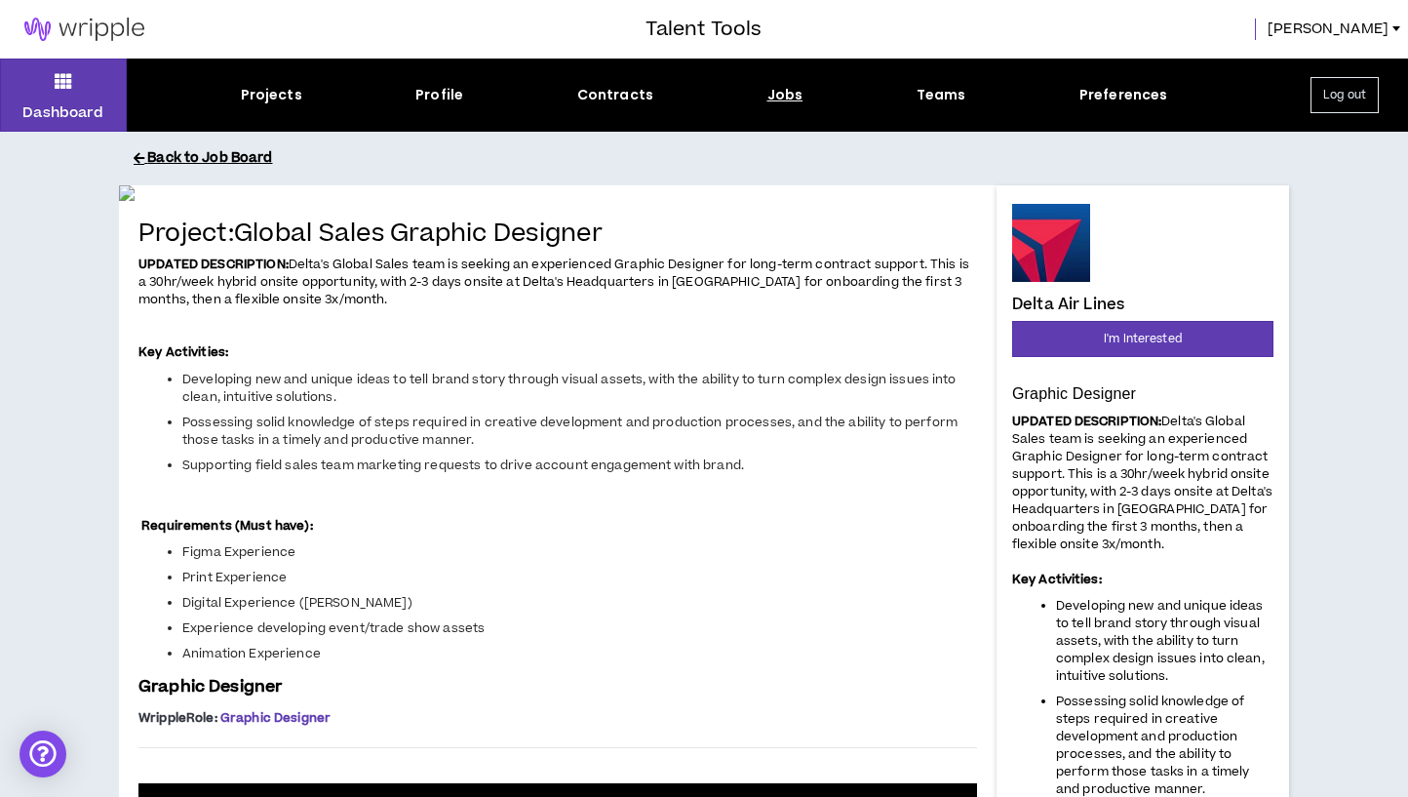
click at [217, 142] on button "Back to Job Board" at bounding box center [719, 158] width 1170 height 34
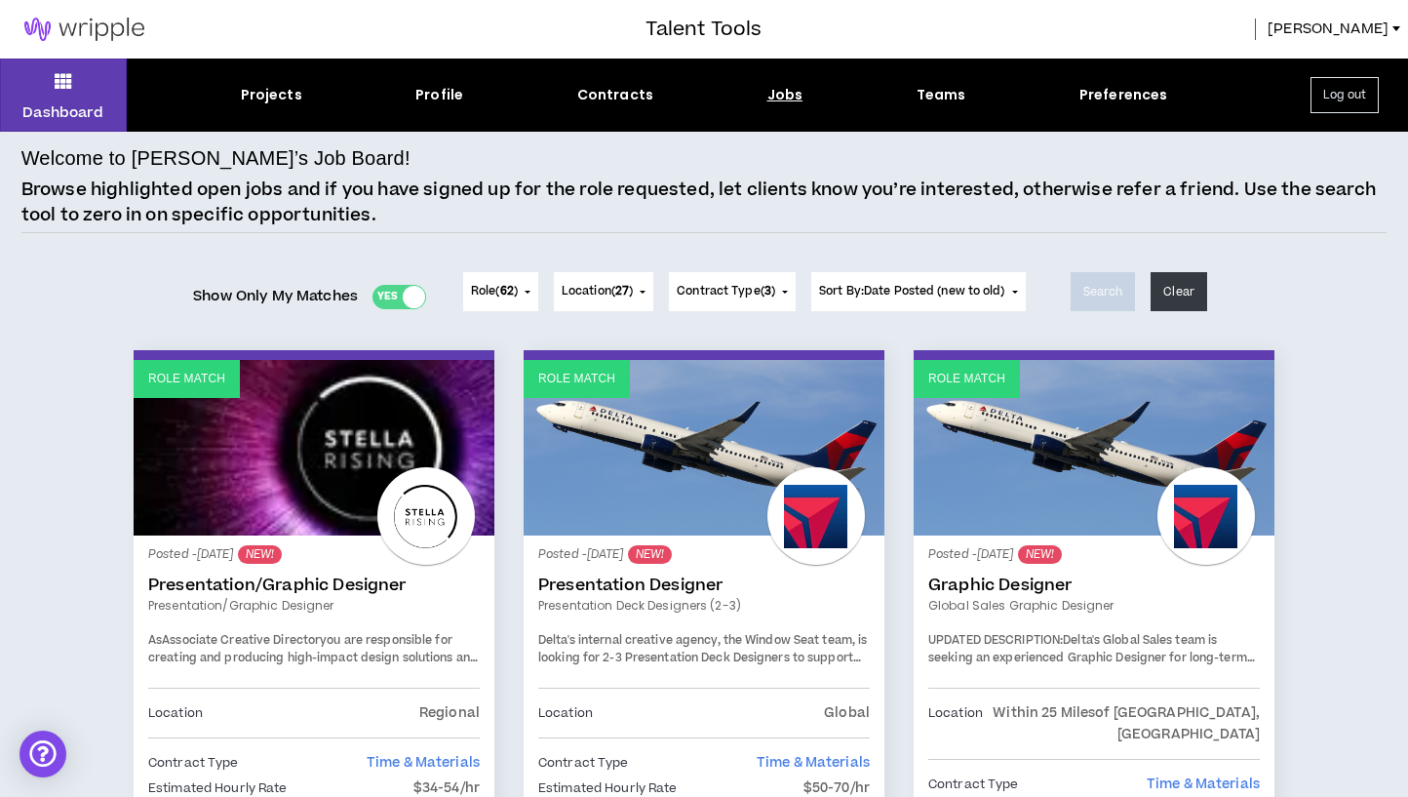
click at [607, 284] on span "Location ( 27 )" at bounding box center [597, 292] width 71 height 18
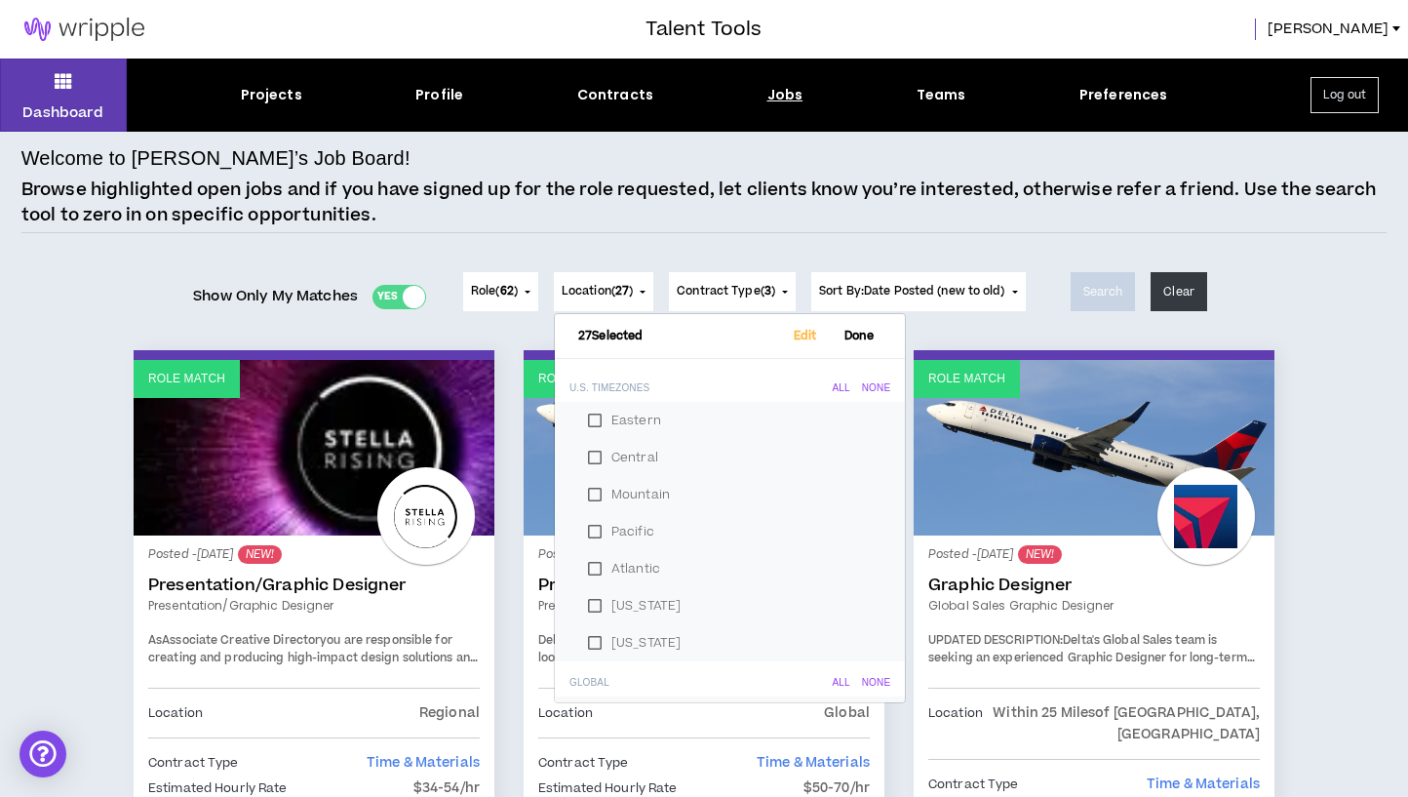
click at [651, 160] on div "Welcome to [PERSON_NAME]’s Job Board! Browse highlighted open jobs and if you h…" at bounding box center [704, 188] width 1366 height 90
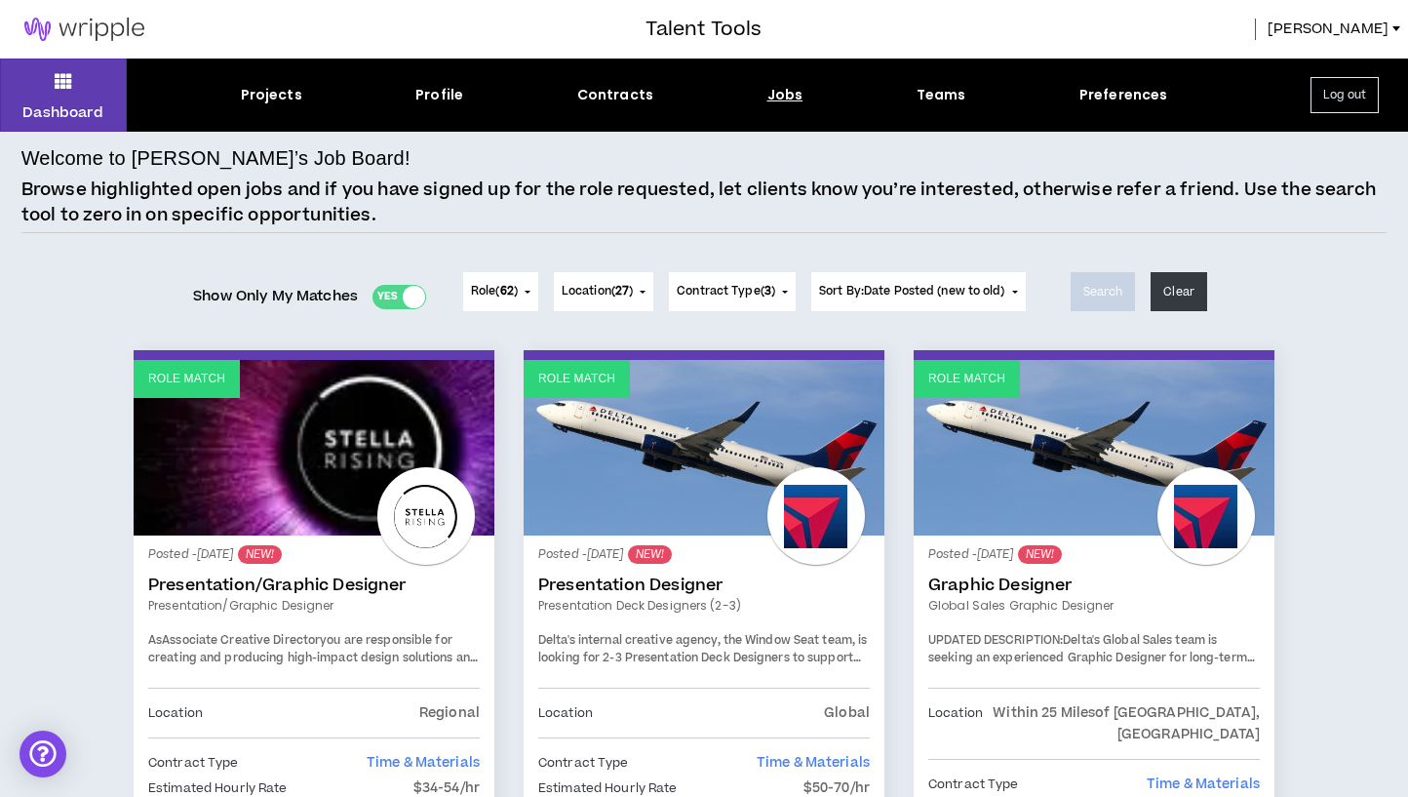
click at [752, 278] on button "Contract Type ( 3 )" at bounding box center [732, 291] width 127 height 39
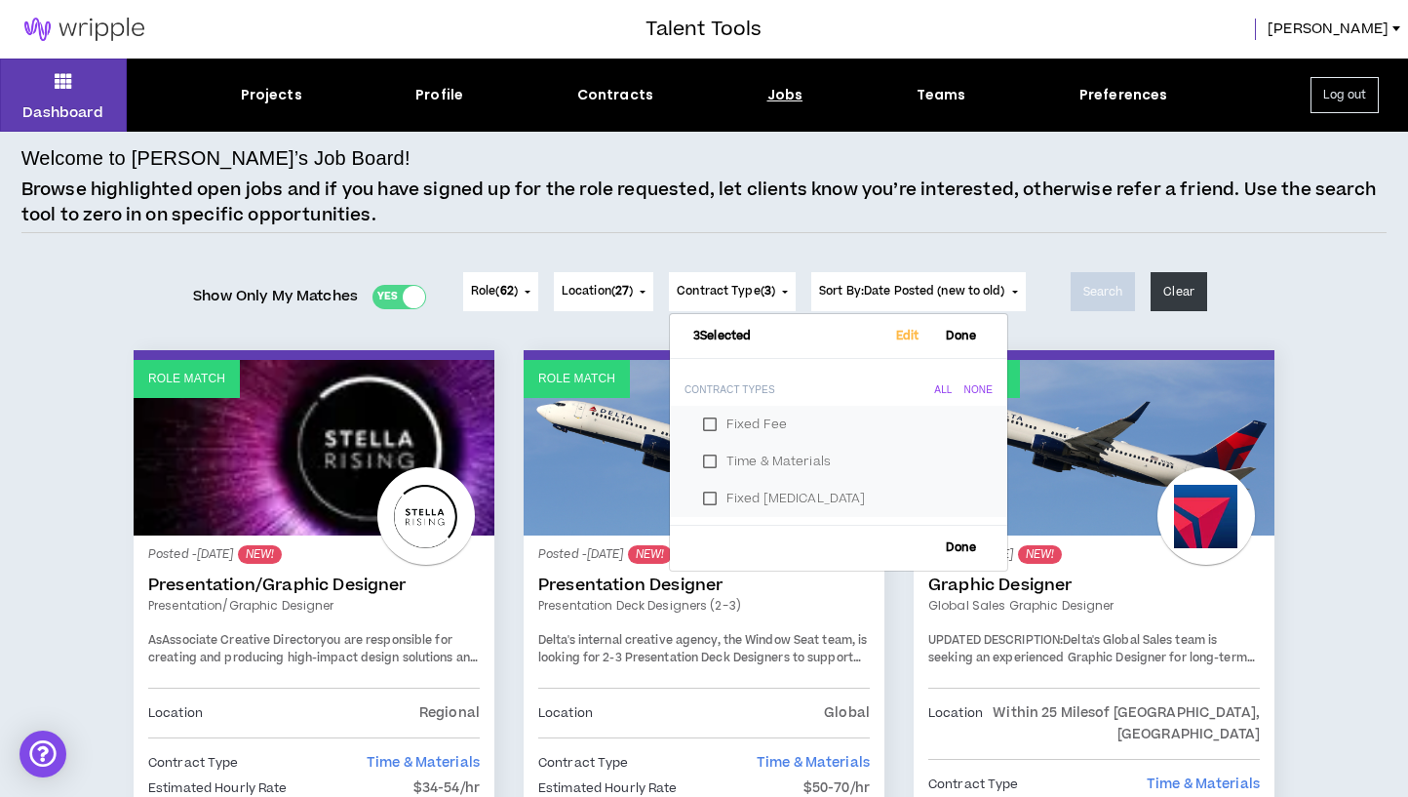
click at [784, 218] on p "Browse highlighted open jobs and if you have signed up for the role requested, …" at bounding box center [704, 202] width 1366 height 50
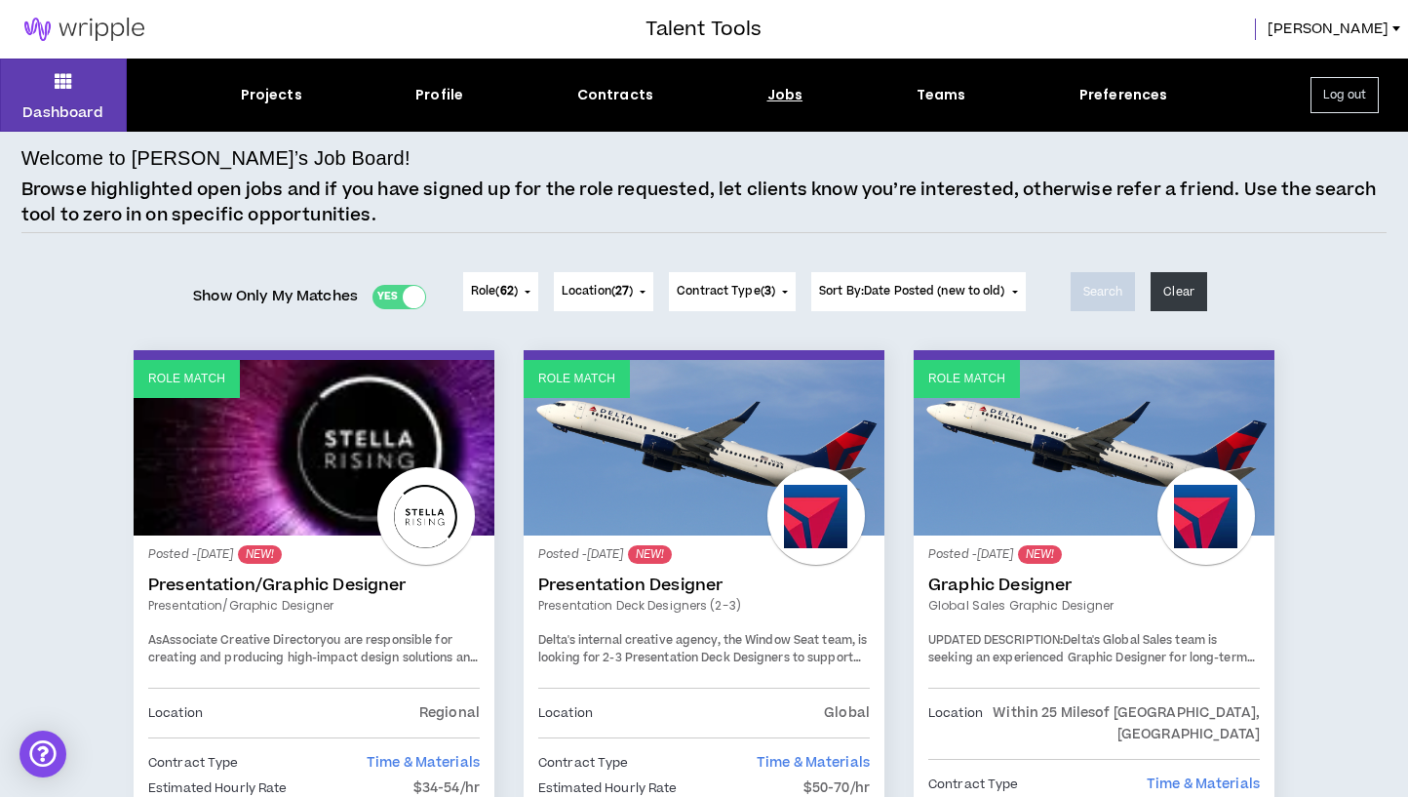
click at [384, 292] on div "Yes No" at bounding box center [399, 297] width 54 height 24
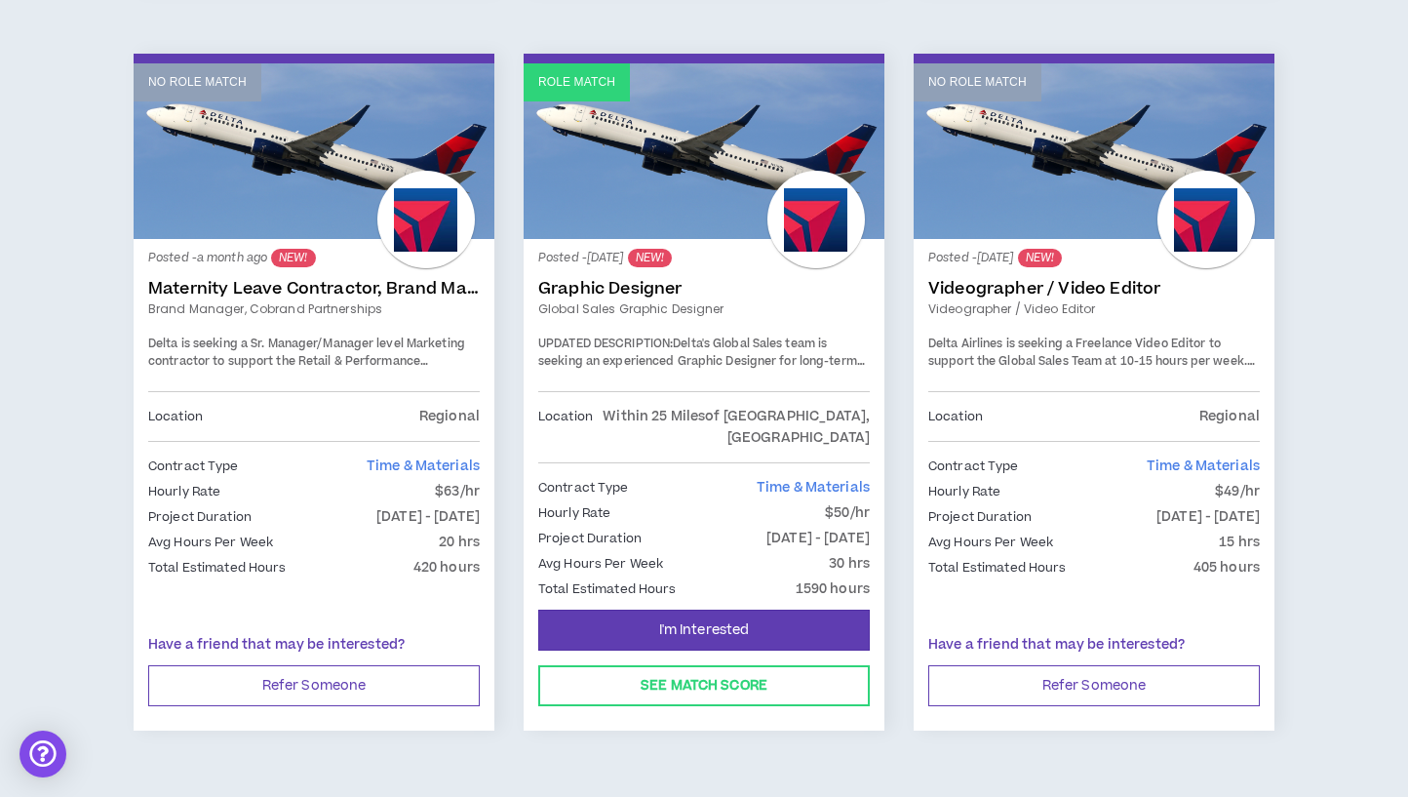
scroll to position [3287, 0]
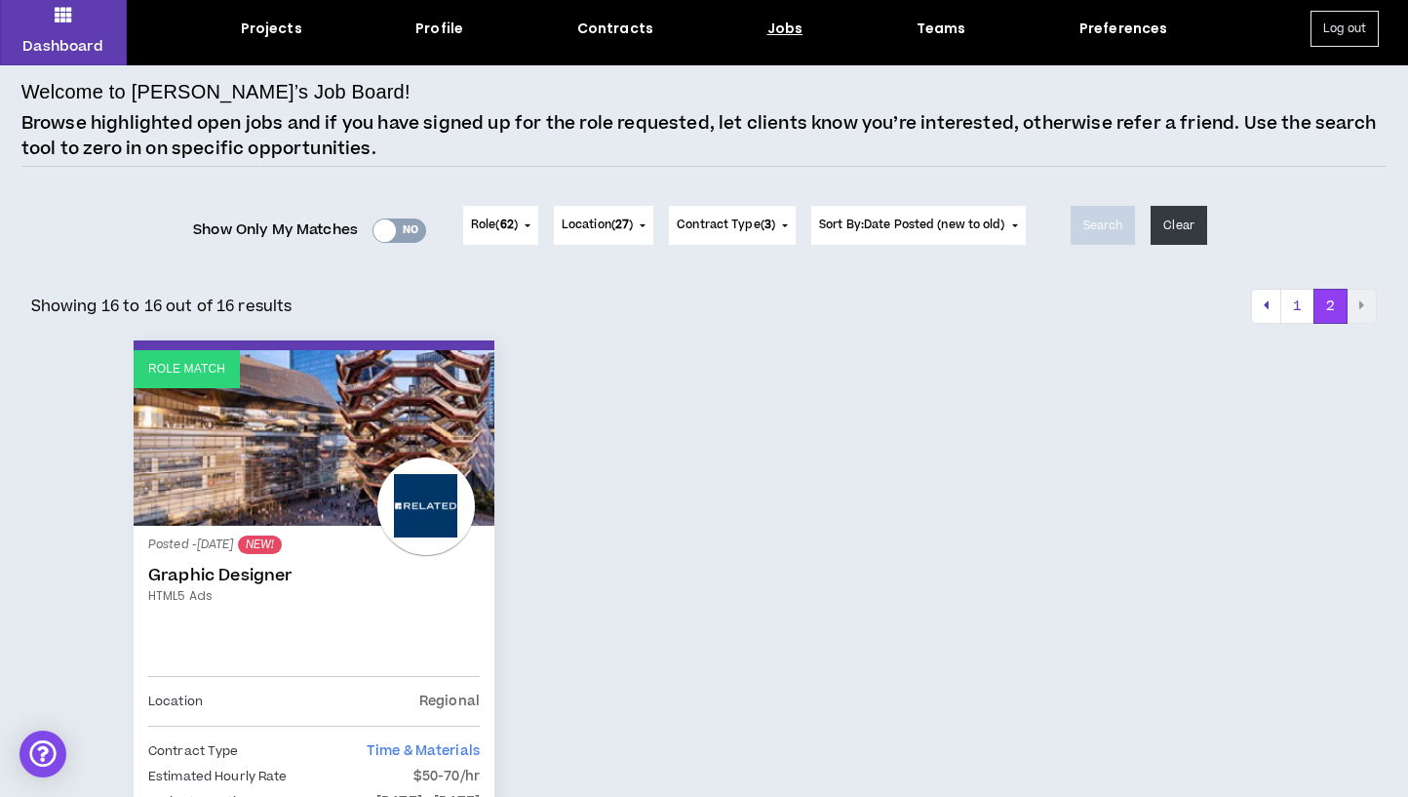
scroll to position [420, 0]
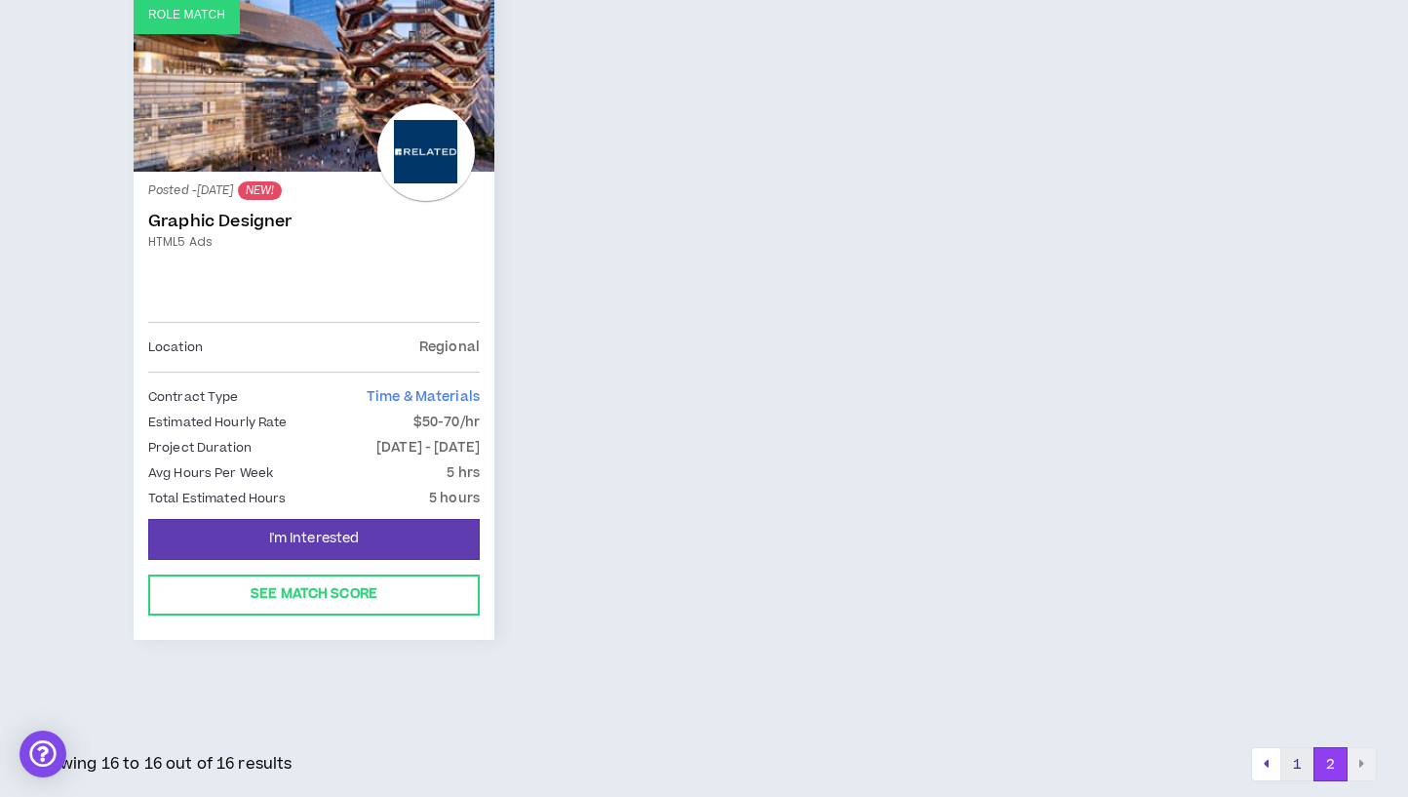
click at [1300, 773] on button "1" at bounding box center [1297, 764] width 34 height 35
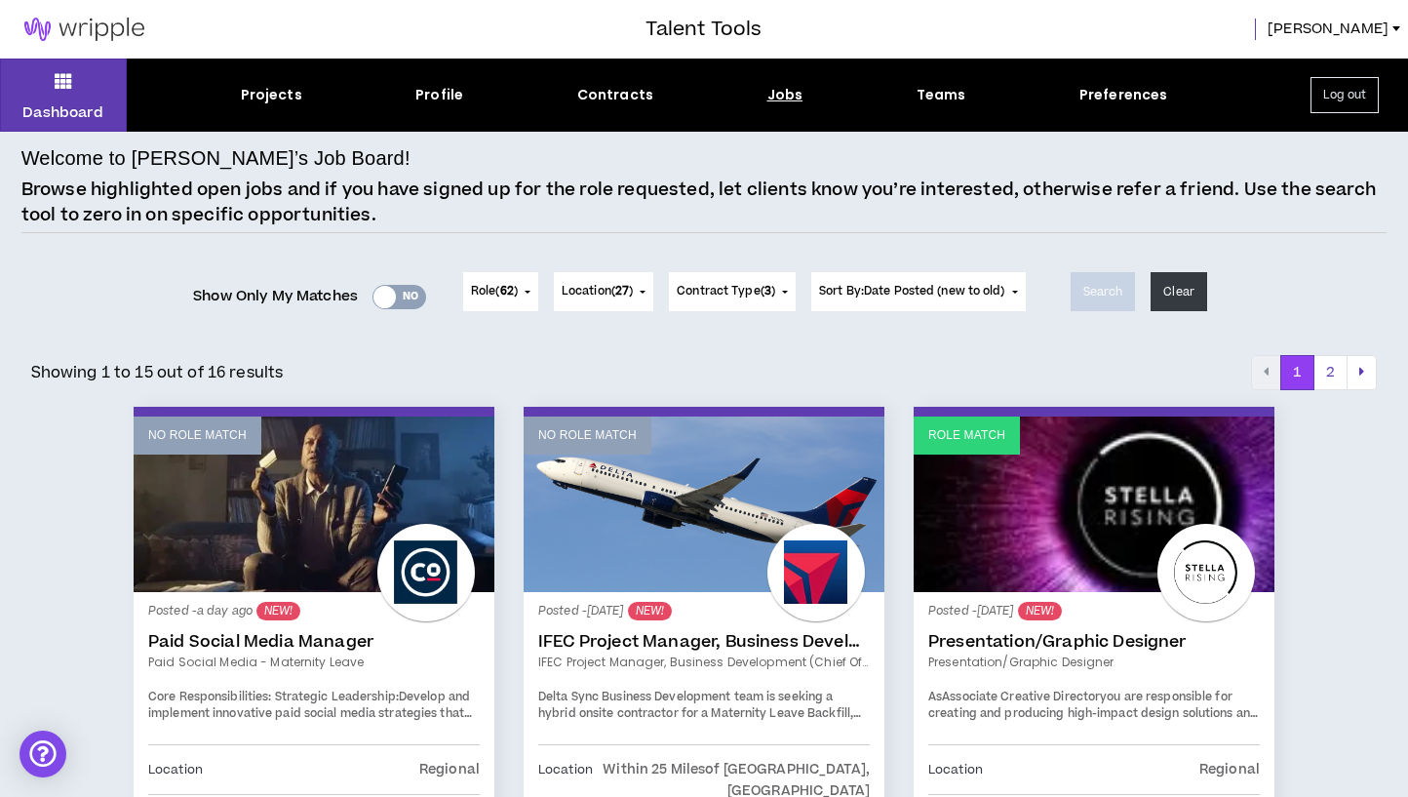
click at [406, 292] on div "Yes No" at bounding box center [399, 297] width 54 height 24
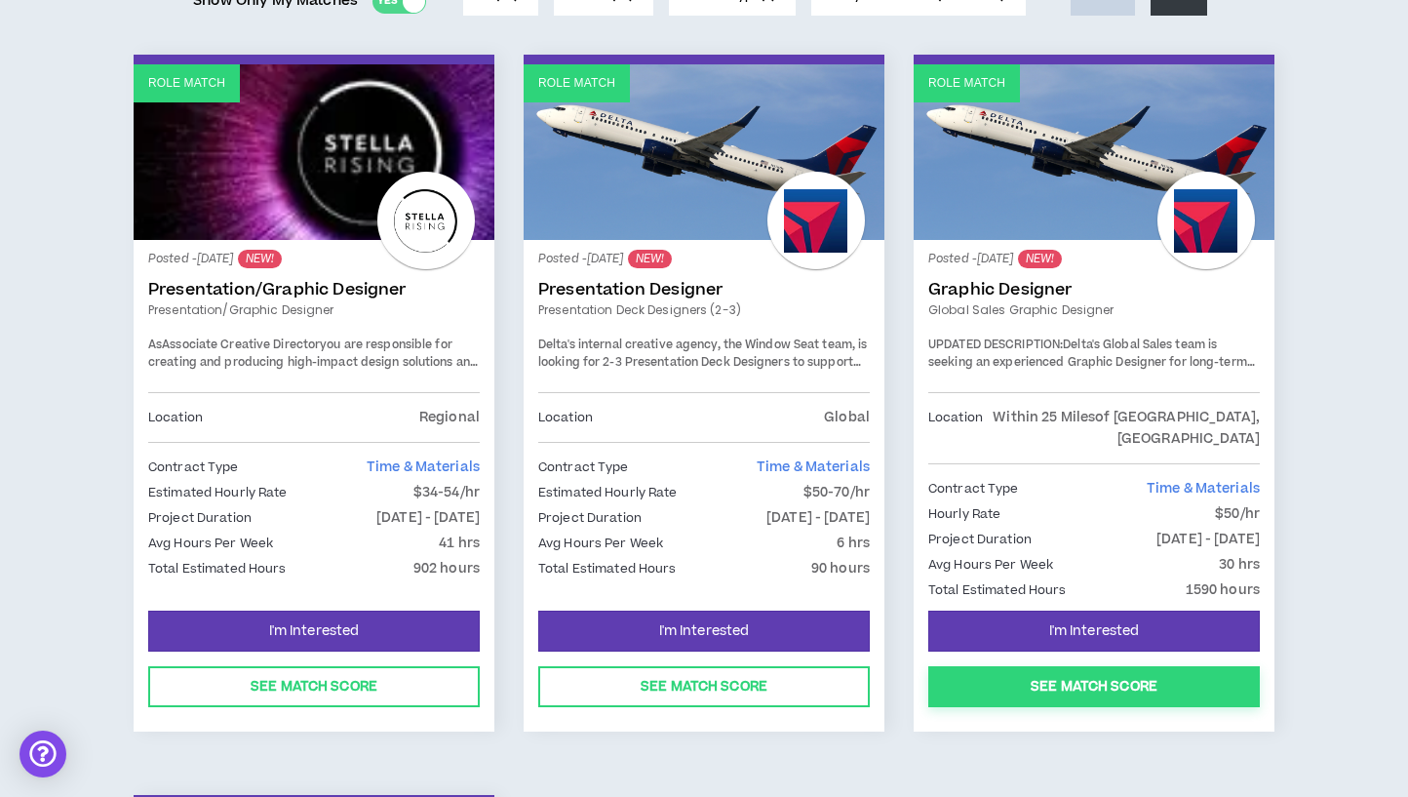
scroll to position [286, 0]
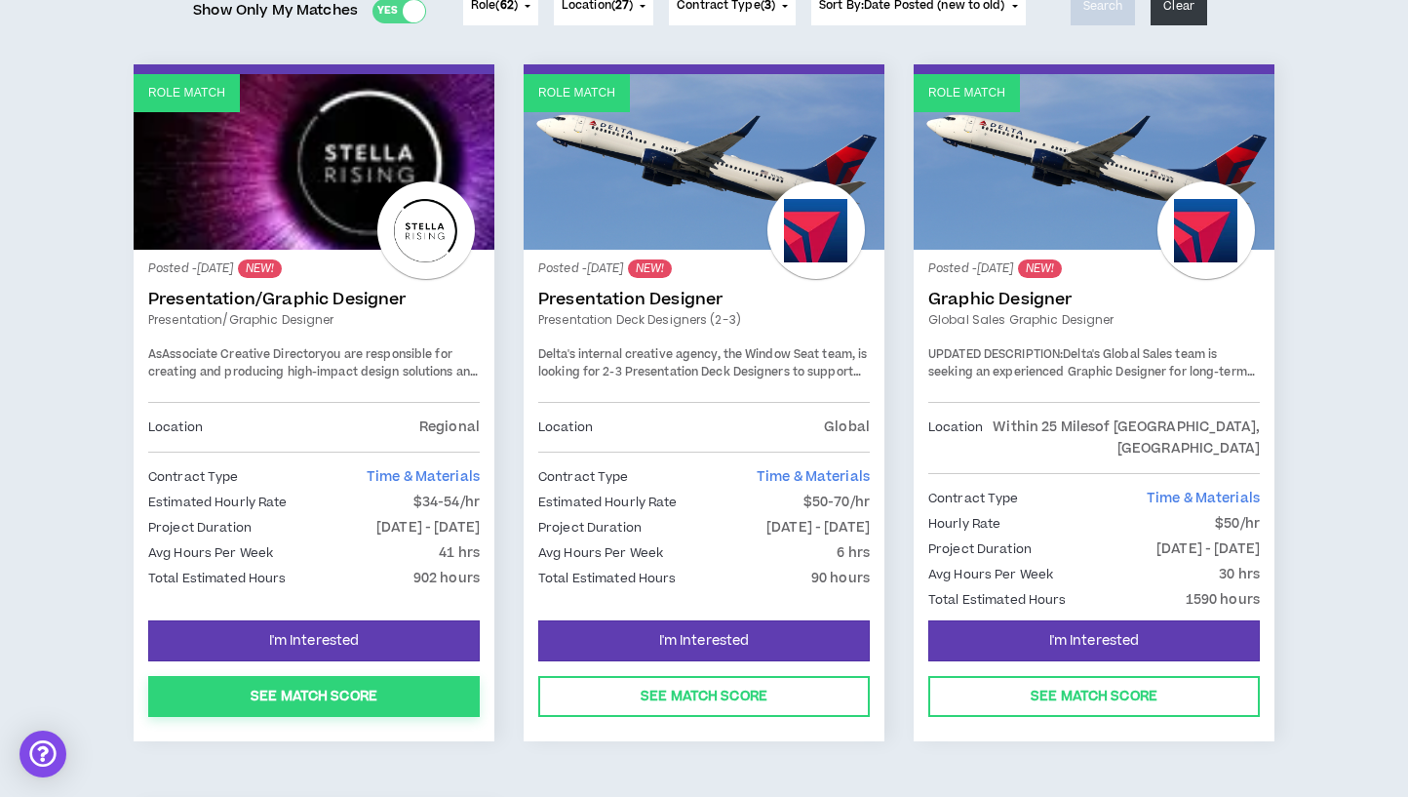
click at [384, 676] on button "See Match Score" at bounding box center [313, 696] width 331 height 41
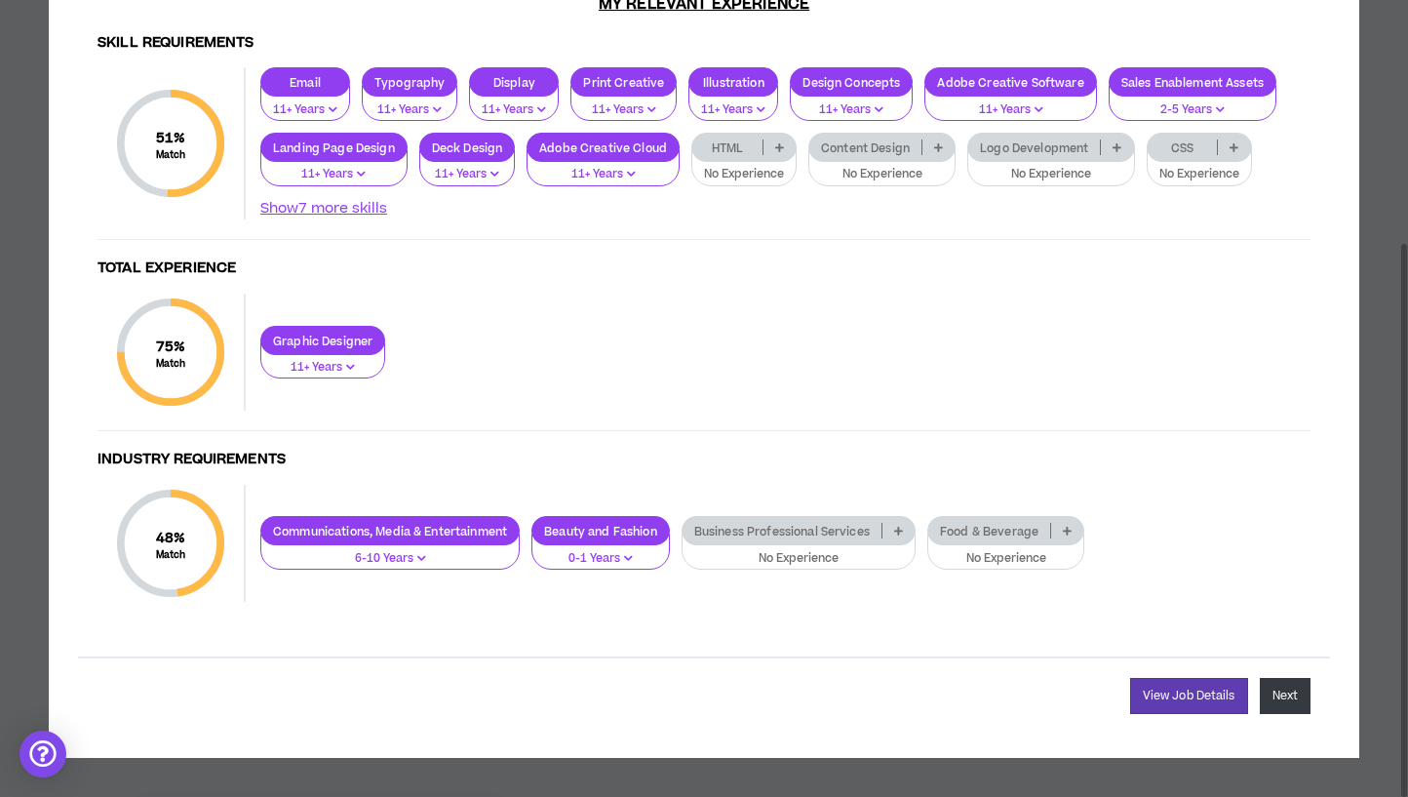
click at [1277, 703] on button "Next" at bounding box center [1285, 696] width 51 height 36
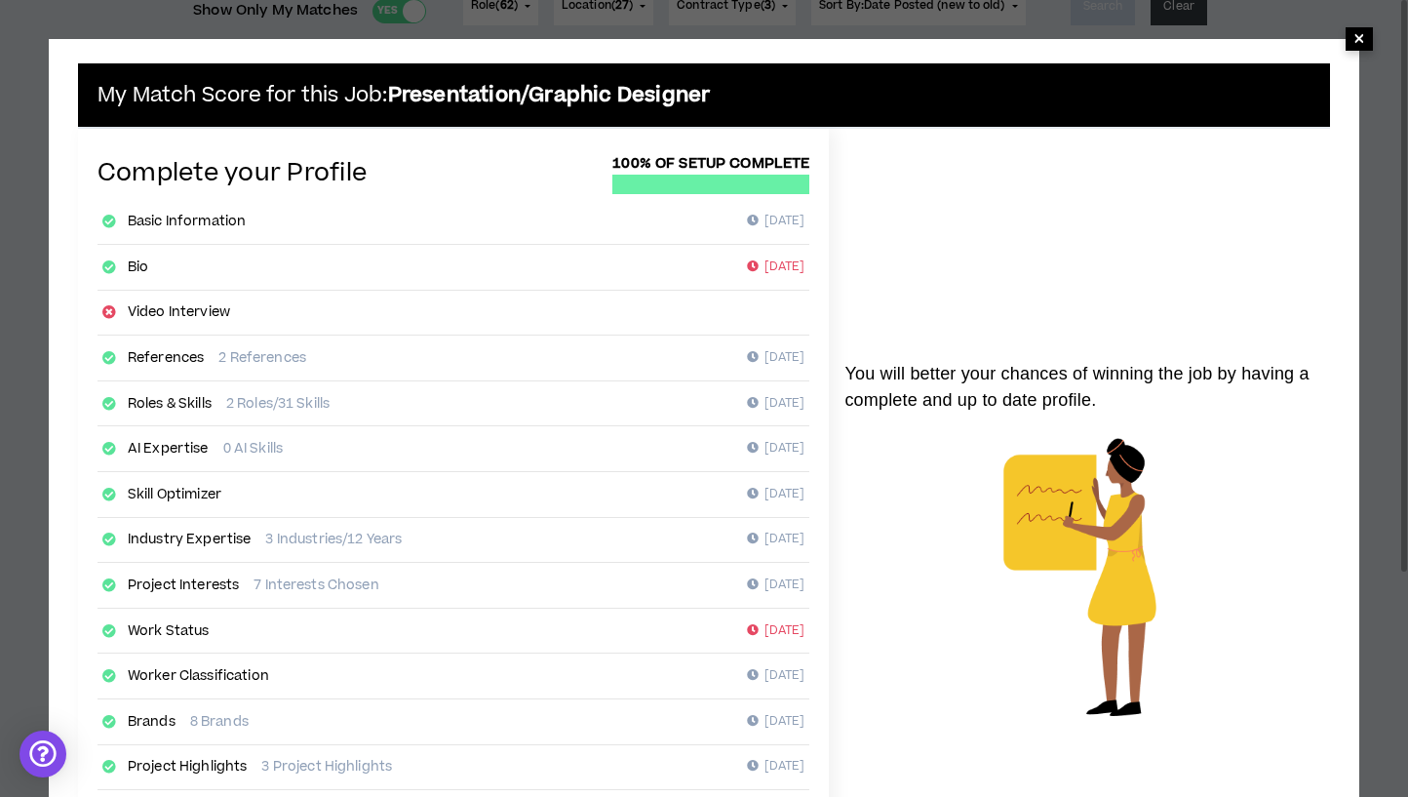
click at [1357, 43] on span "×" at bounding box center [1359, 37] width 12 height 23
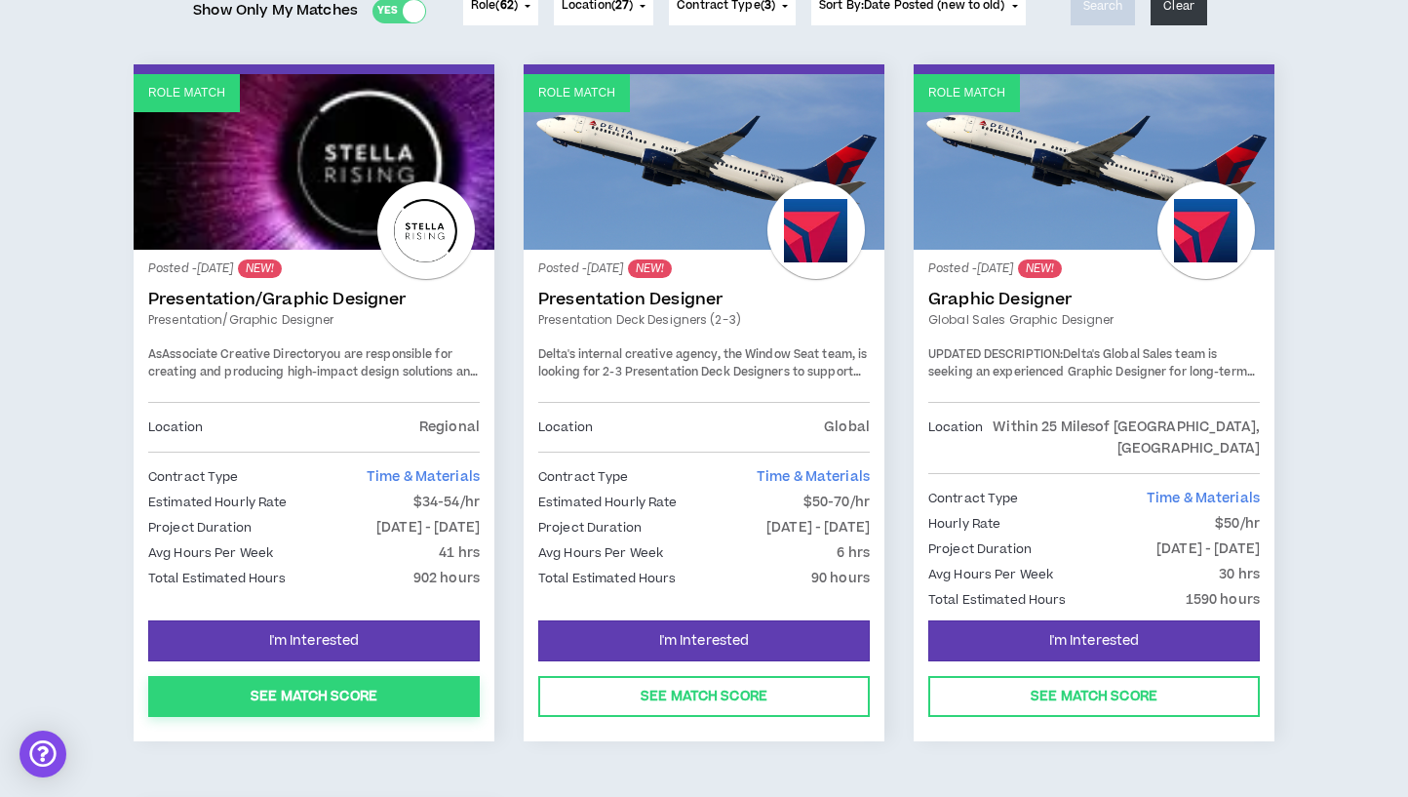
click at [339, 686] on button "See Match Score" at bounding box center [313, 696] width 331 height 41
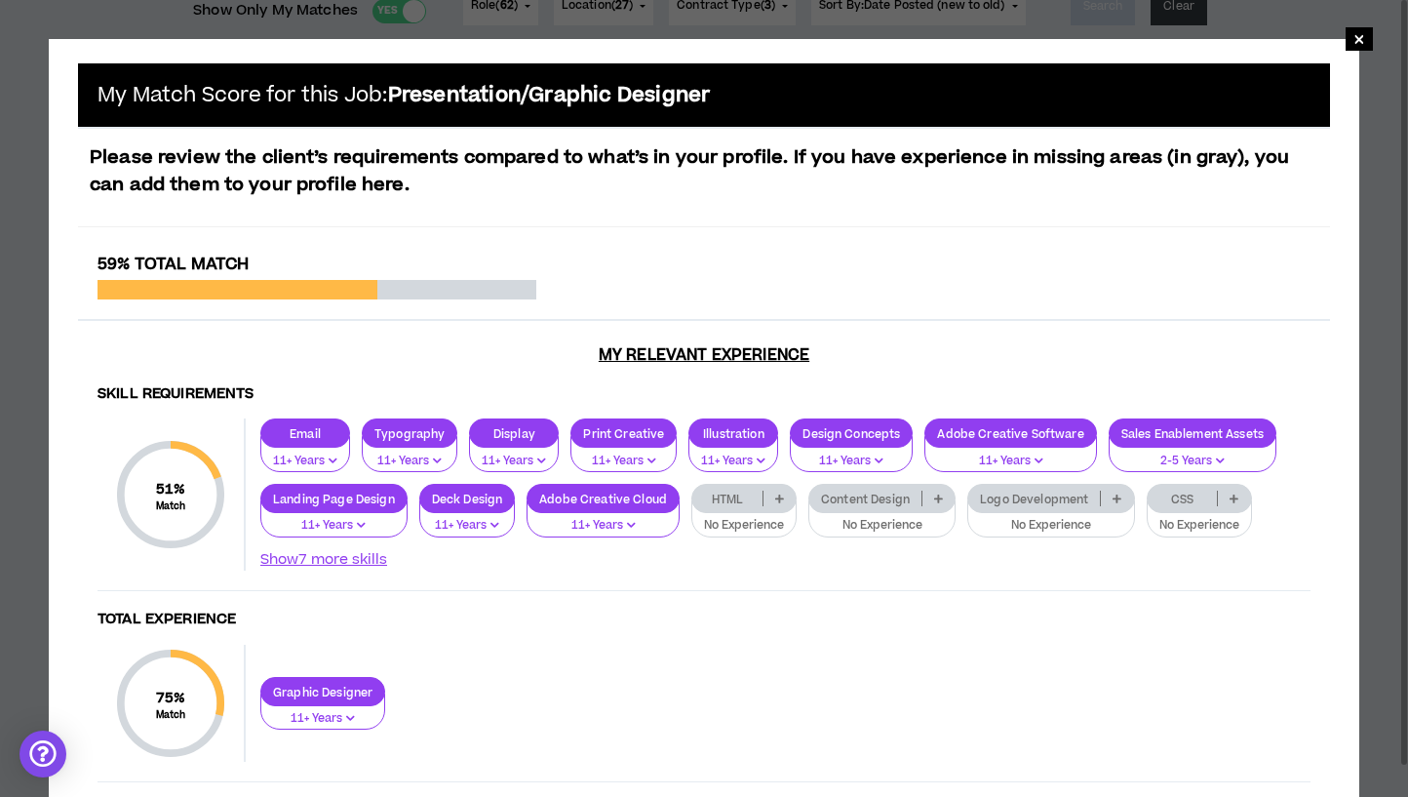
click at [24, 466] on div "× My Match Score for this Job: Presentation/Graphic Designer Please review the …" at bounding box center [704, 573] width 1408 height 1147
click at [1360, 37] on span "×" at bounding box center [1359, 38] width 12 height 23
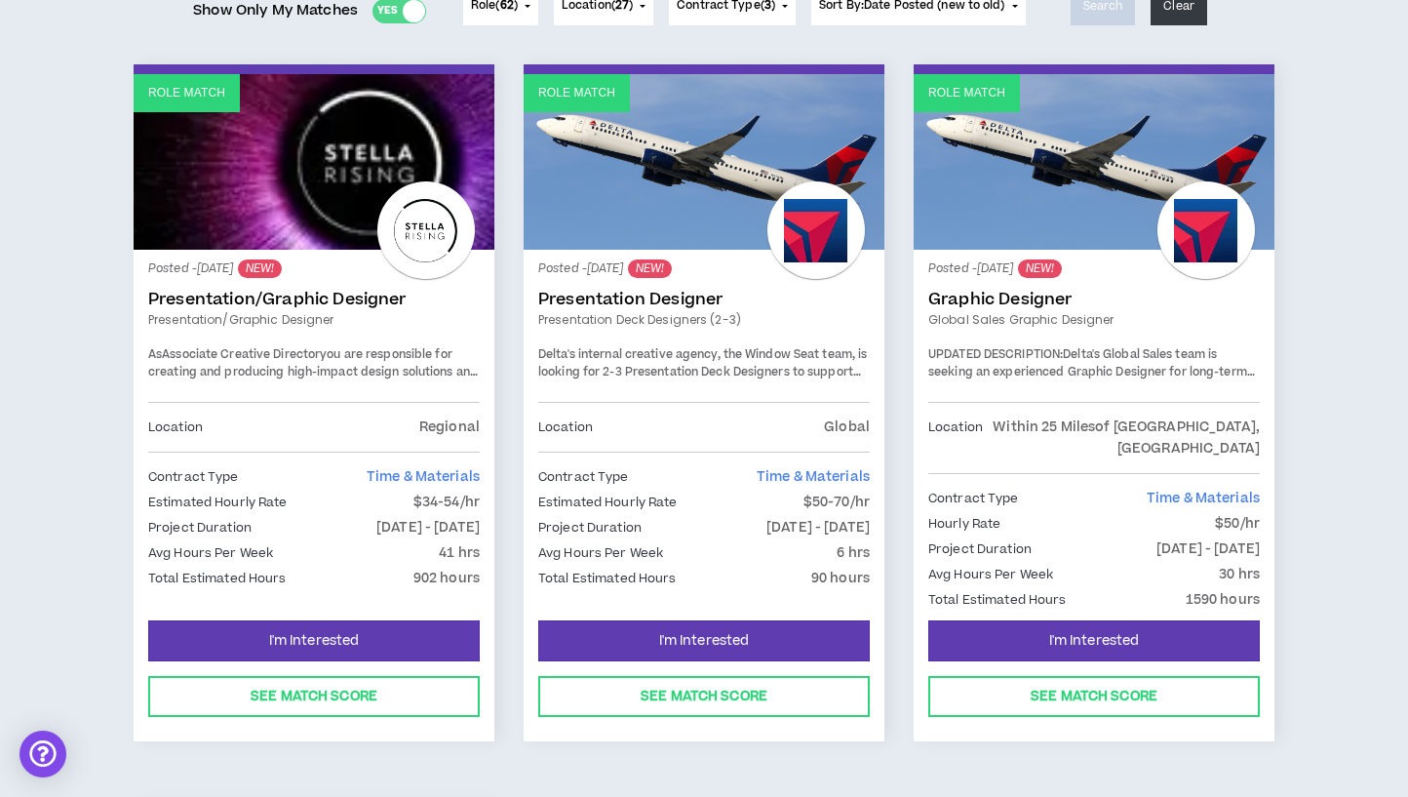
click at [239, 295] on link "Presentation/Graphic Designer" at bounding box center [313, 299] width 331 height 19
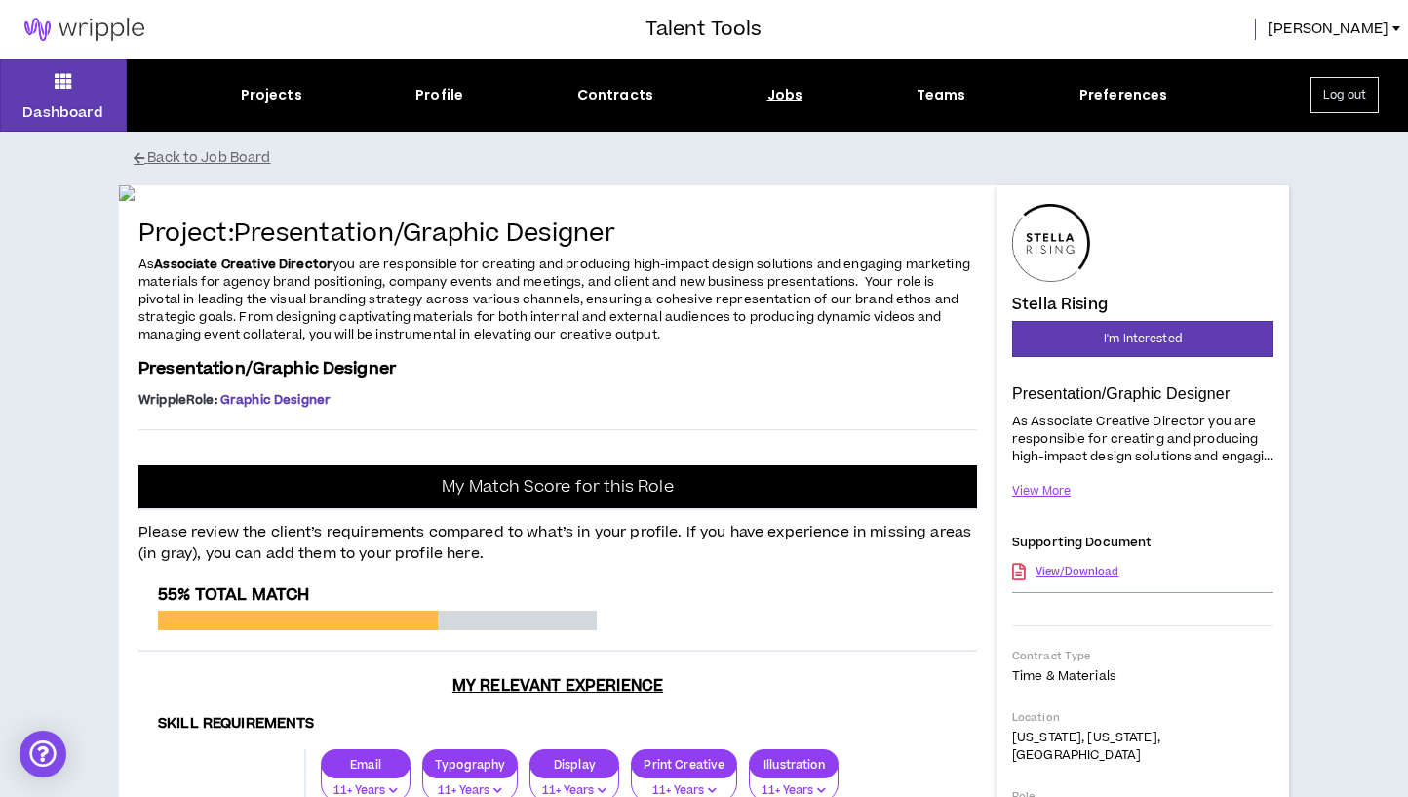
scroll to position [30, 0]
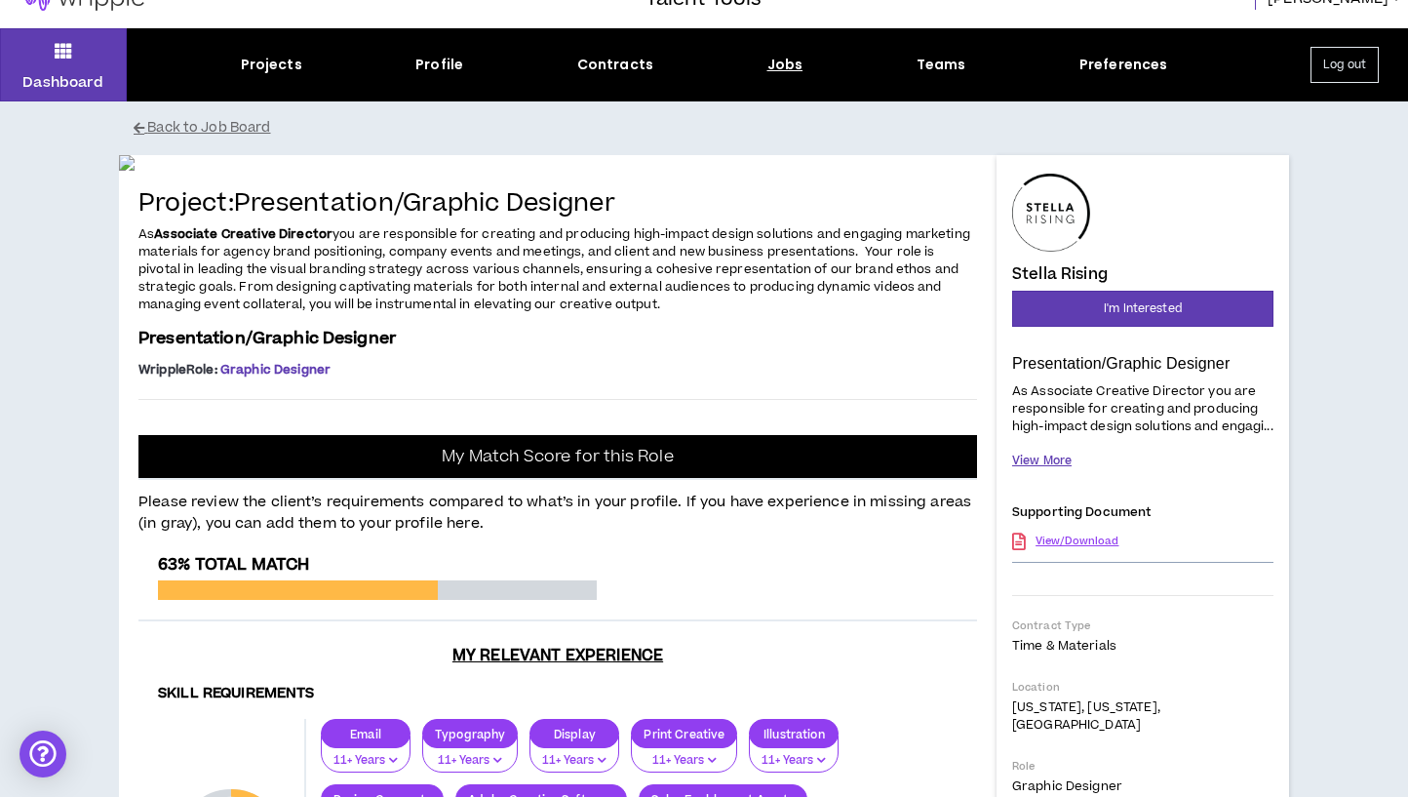
click at [1027, 471] on button "View More" at bounding box center [1041, 461] width 59 height 34
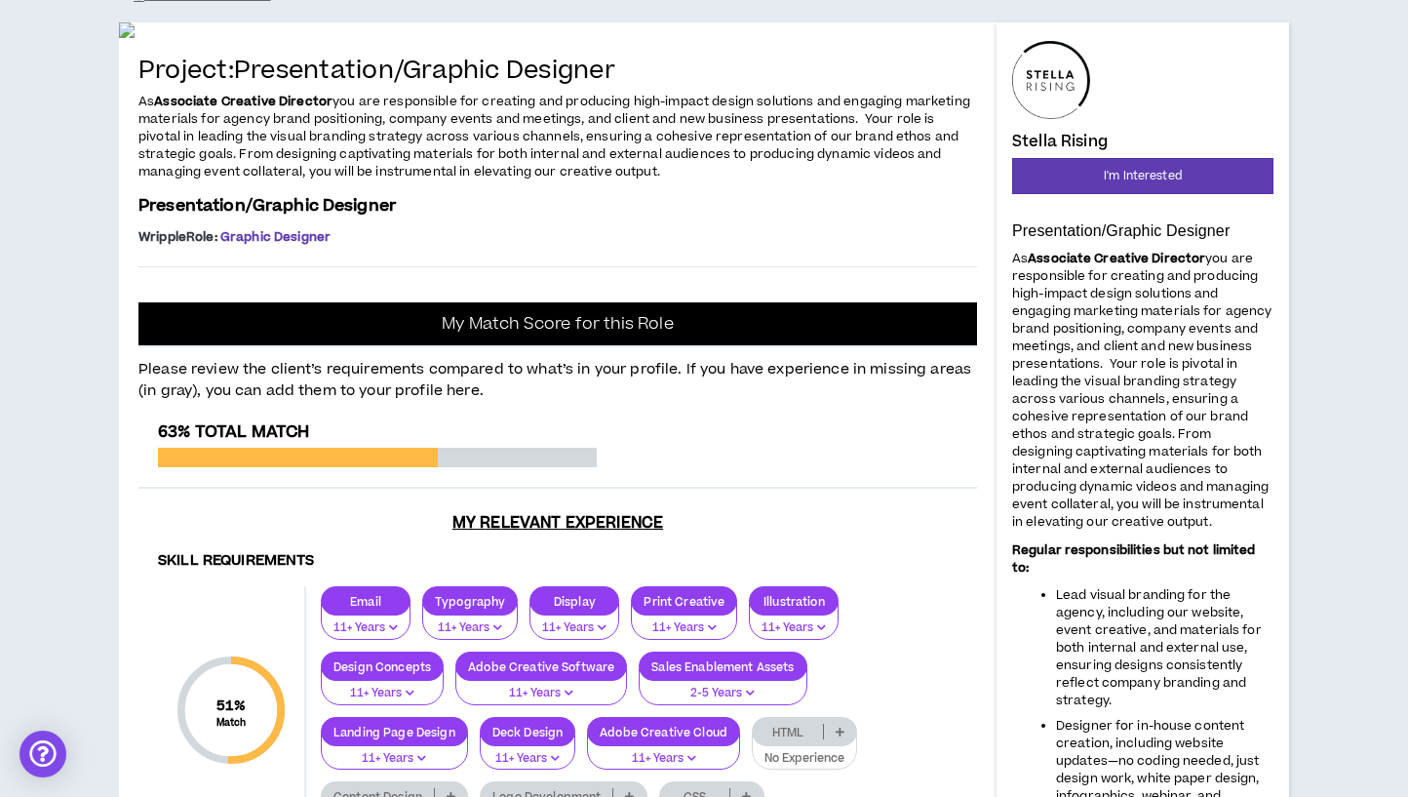
scroll to position [0, 0]
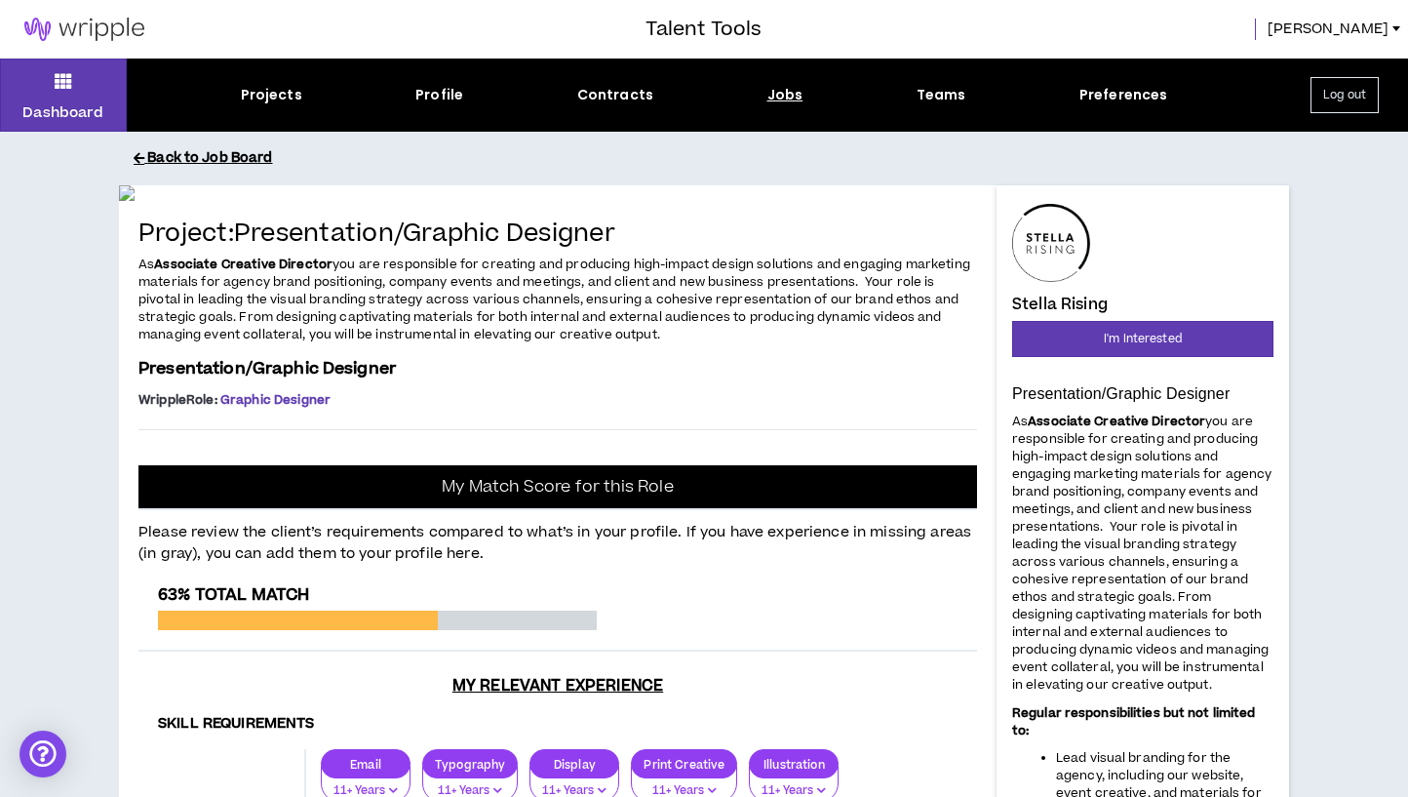
click at [185, 162] on button "Back to Job Board" at bounding box center [719, 158] width 1170 height 34
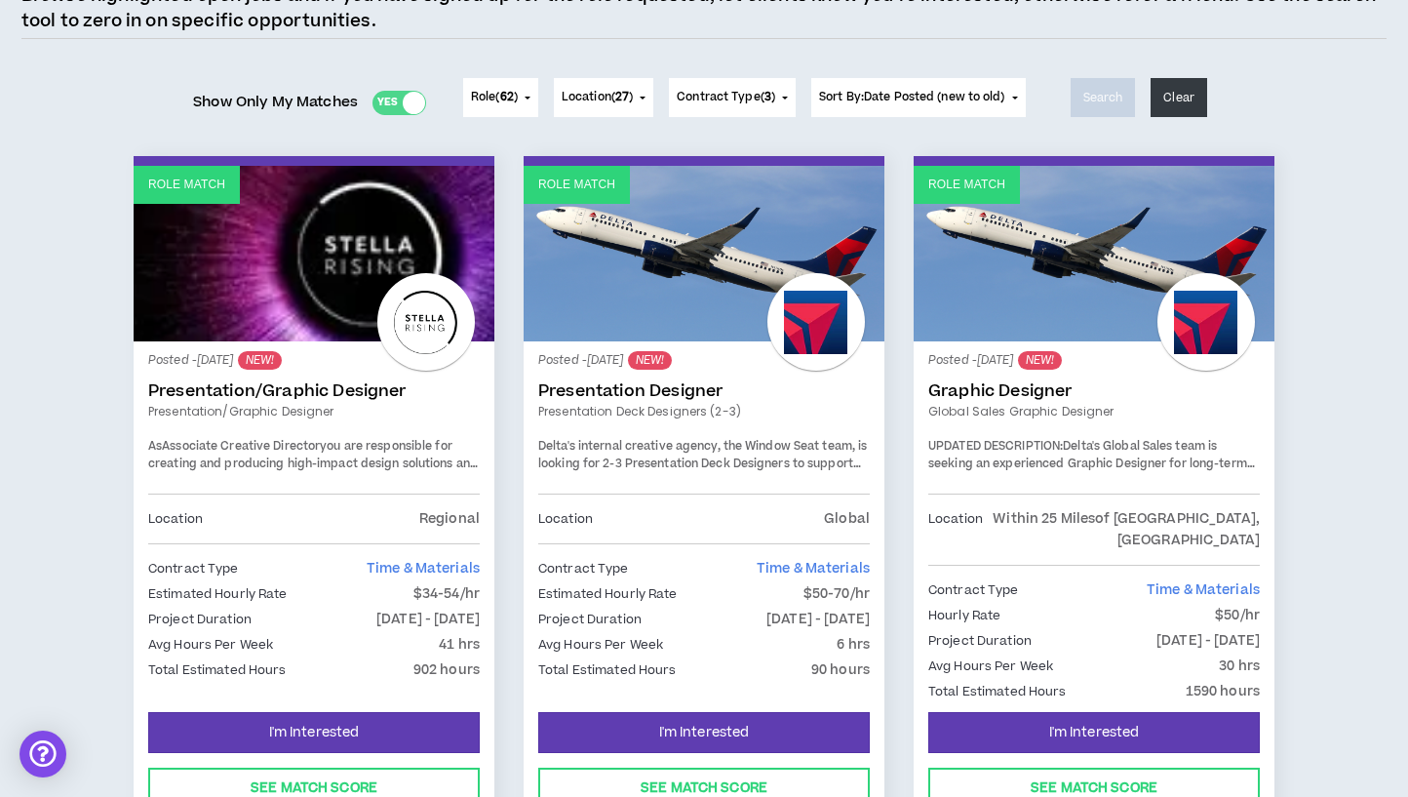
scroll to position [208, 0]
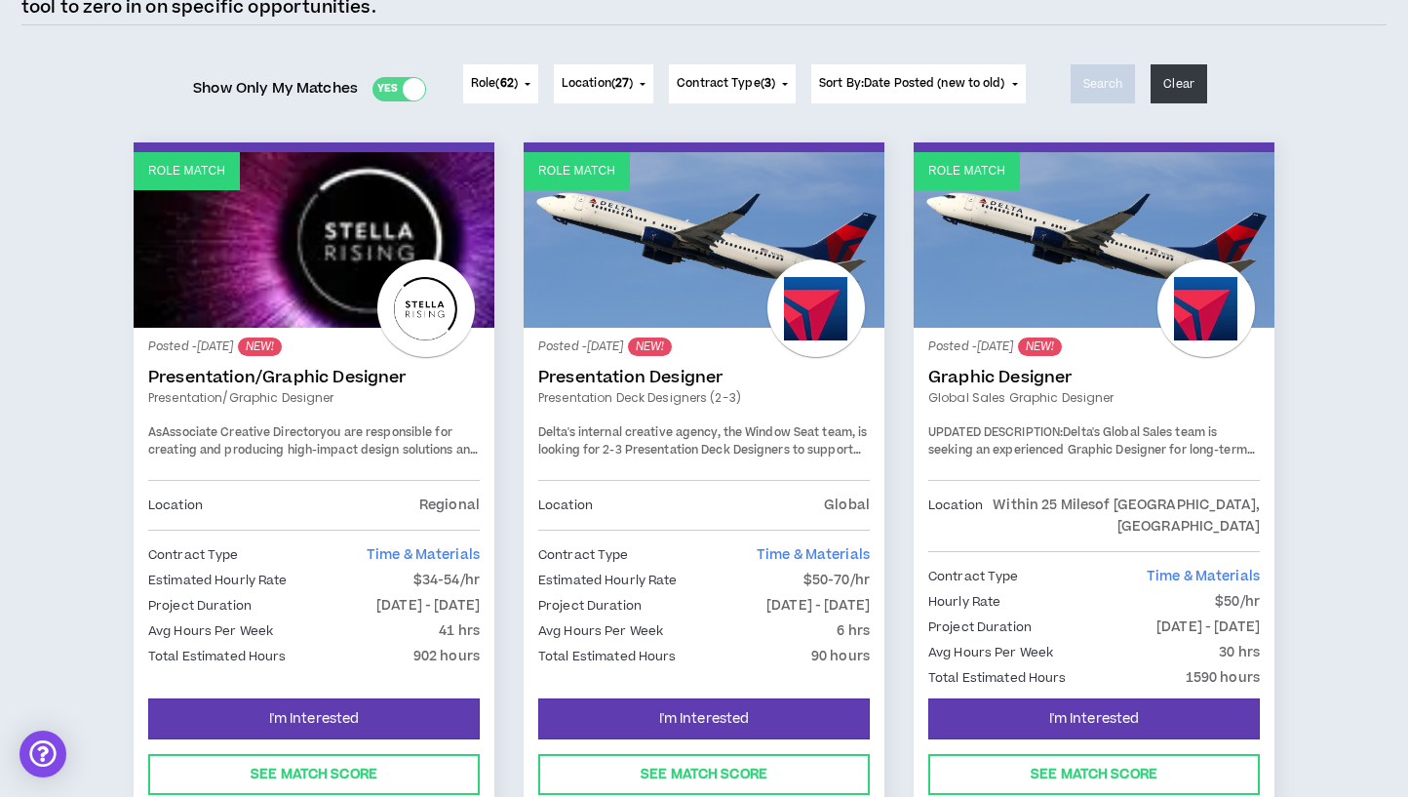
click at [1052, 380] on link "Graphic Designer" at bounding box center [1093, 377] width 331 height 19
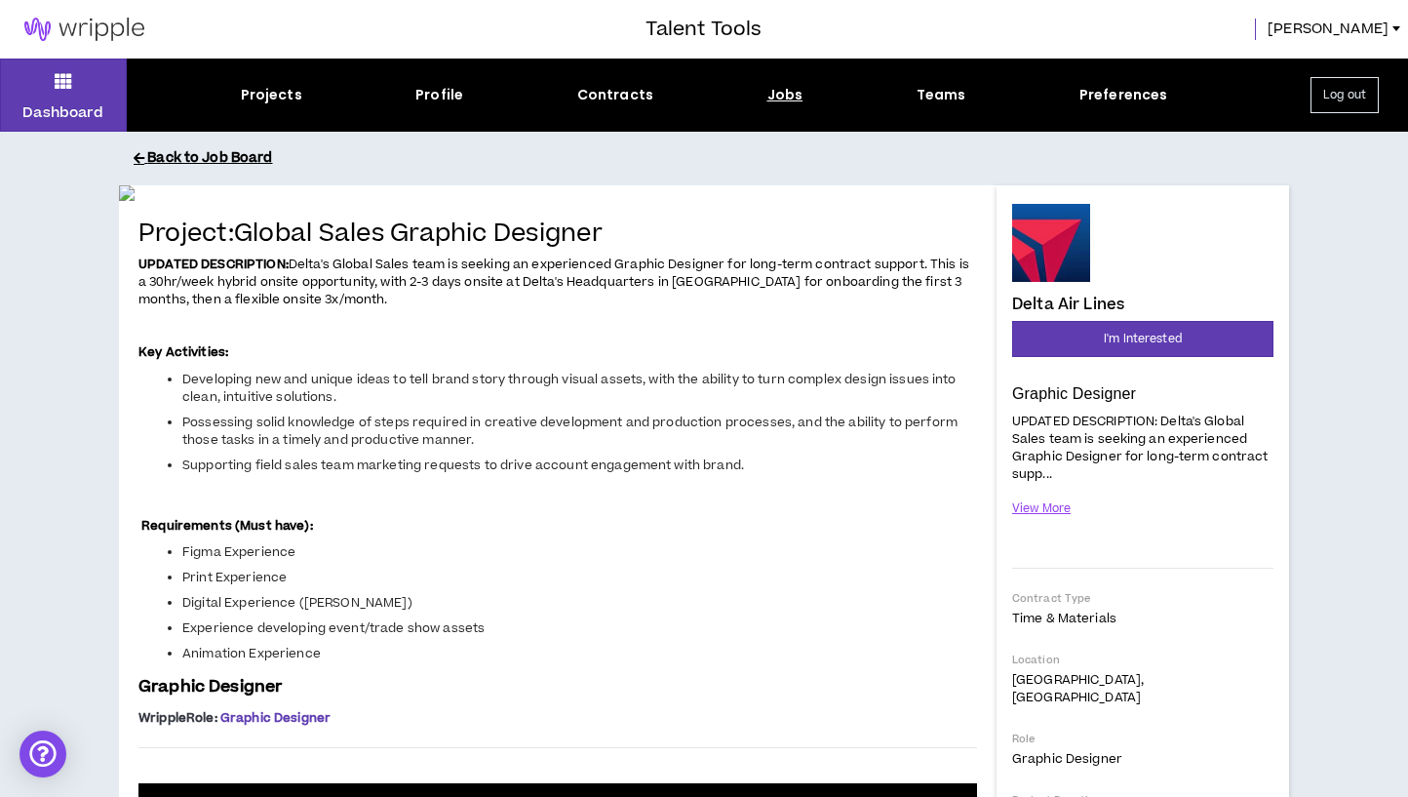
click at [243, 154] on button "Back to Job Board" at bounding box center [719, 158] width 1170 height 34
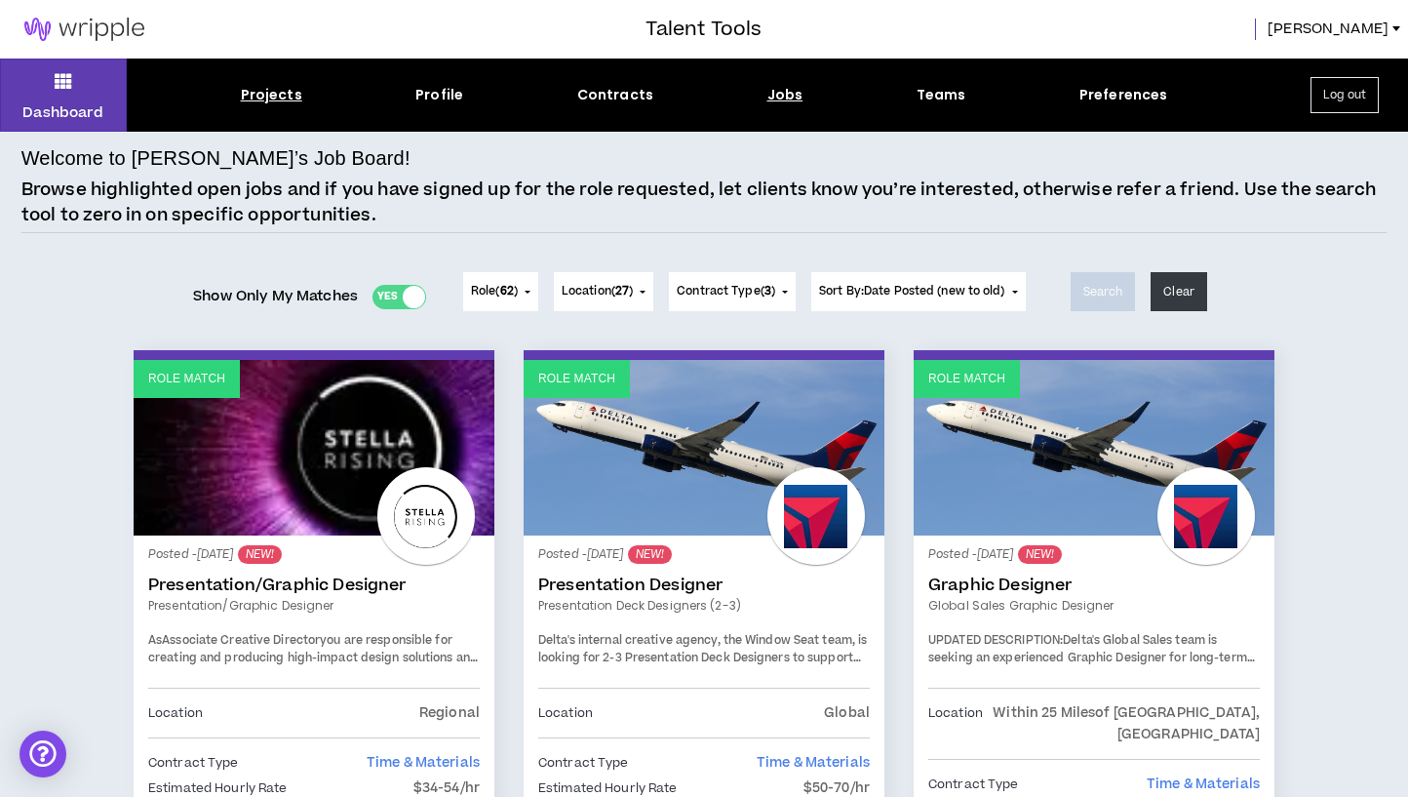
click at [272, 96] on div "Projects" at bounding box center [271, 95] width 61 height 20
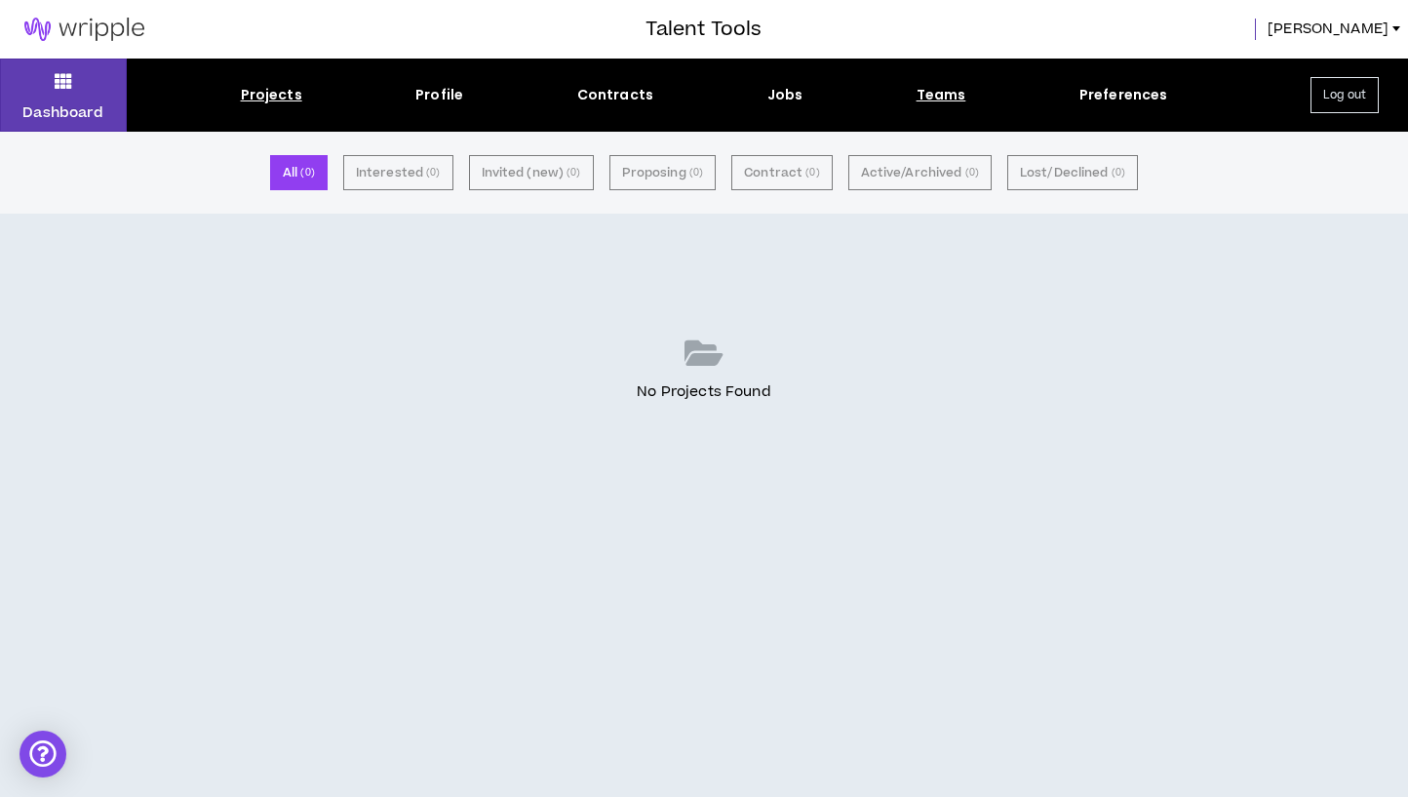
click at [941, 98] on div "Teams" at bounding box center [941, 95] width 50 height 20
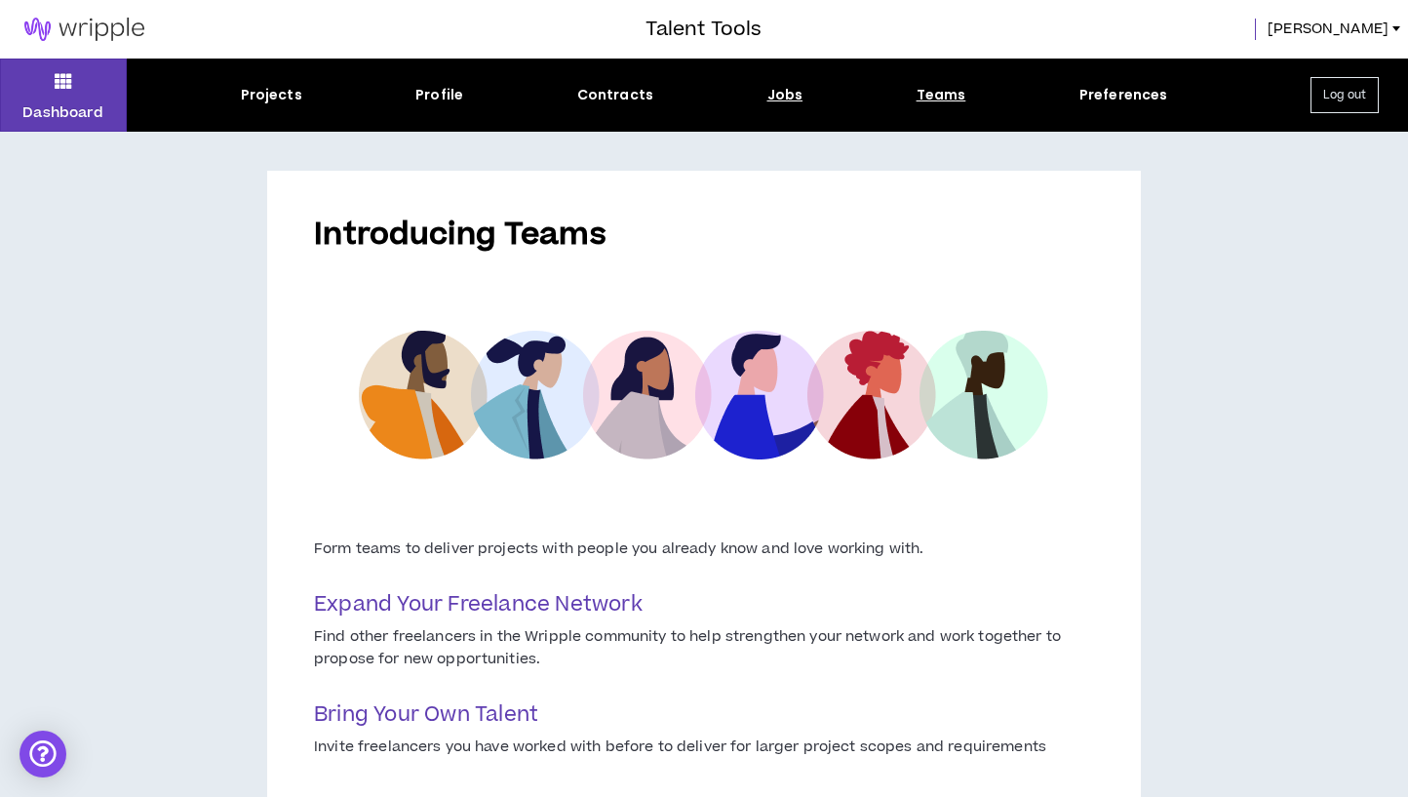
click at [788, 97] on div "Jobs" at bounding box center [785, 95] width 36 height 20
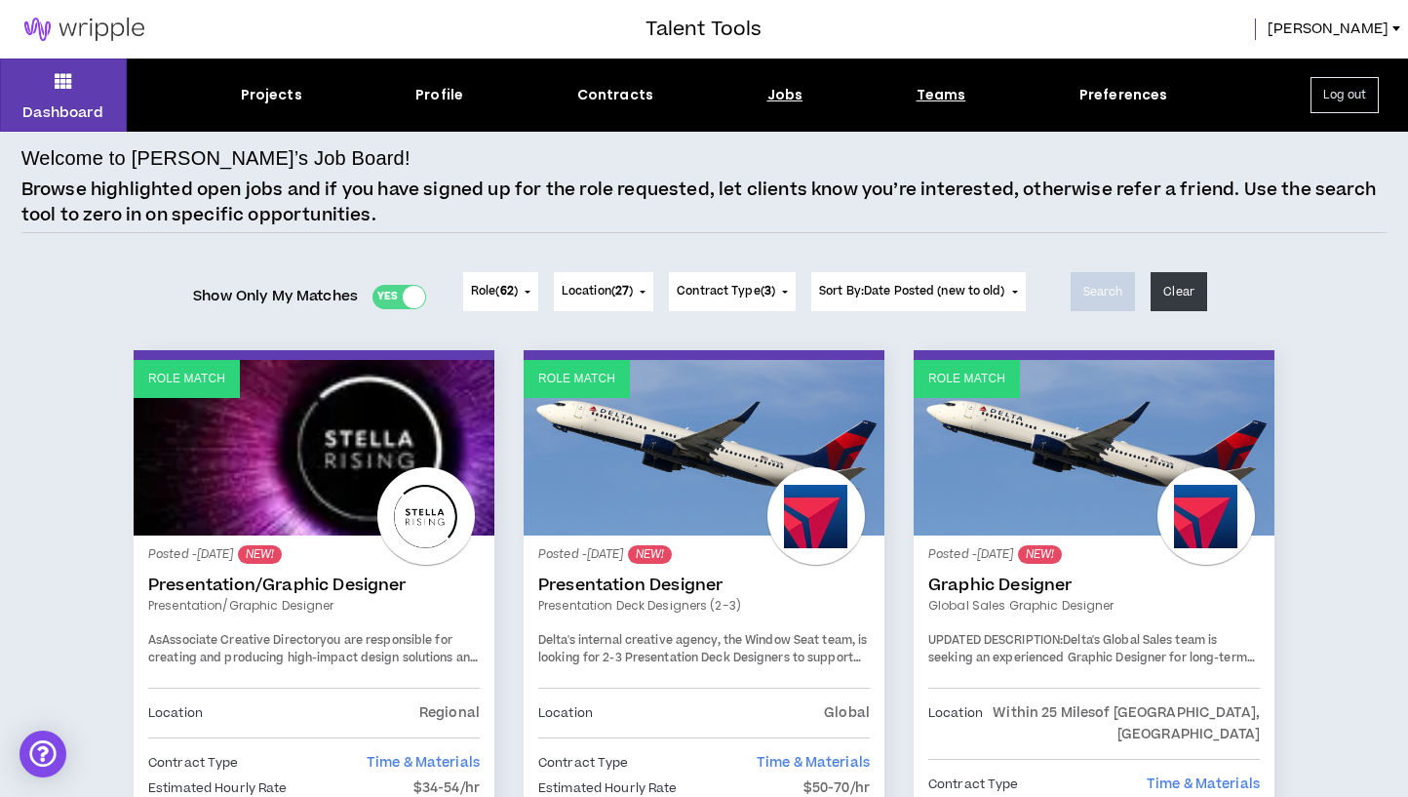
click at [925, 98] on div "Teams" at bounding box center [941, 95] width 50 height 20
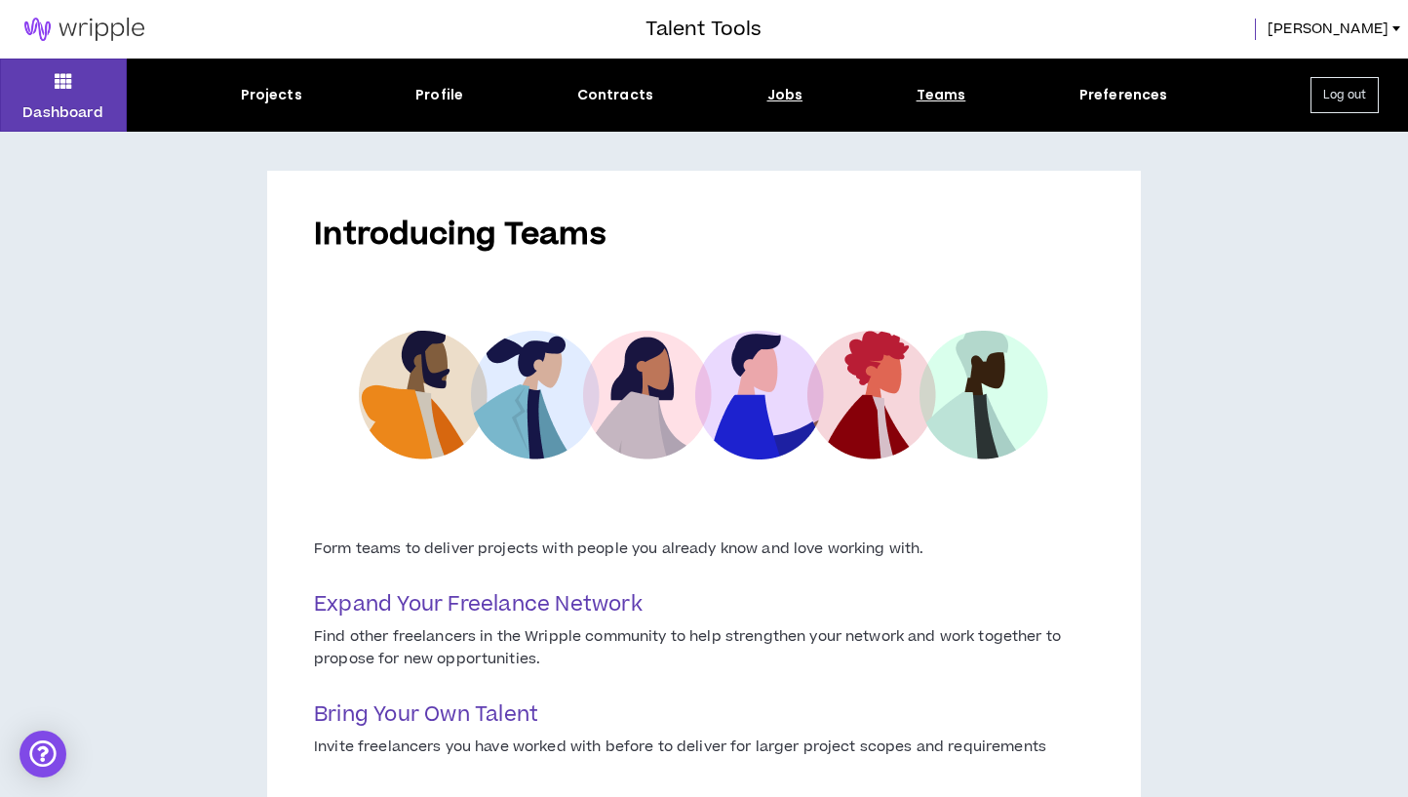
click at [783, 103] on div "Jobs" at bounding box center [785, 95] width 36 height 20
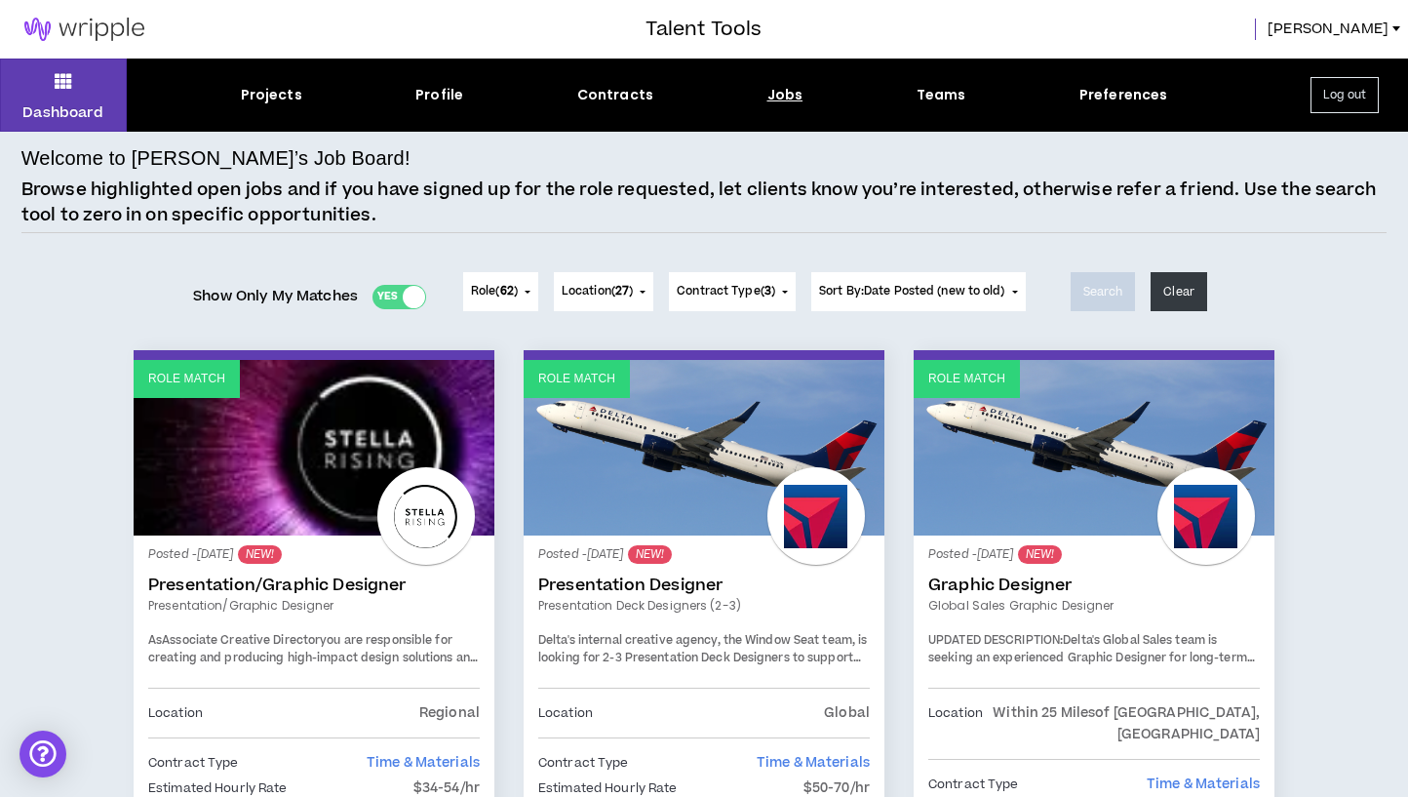
click at [97, 22] on img at bounding box center [84, 29] width 169 height 23
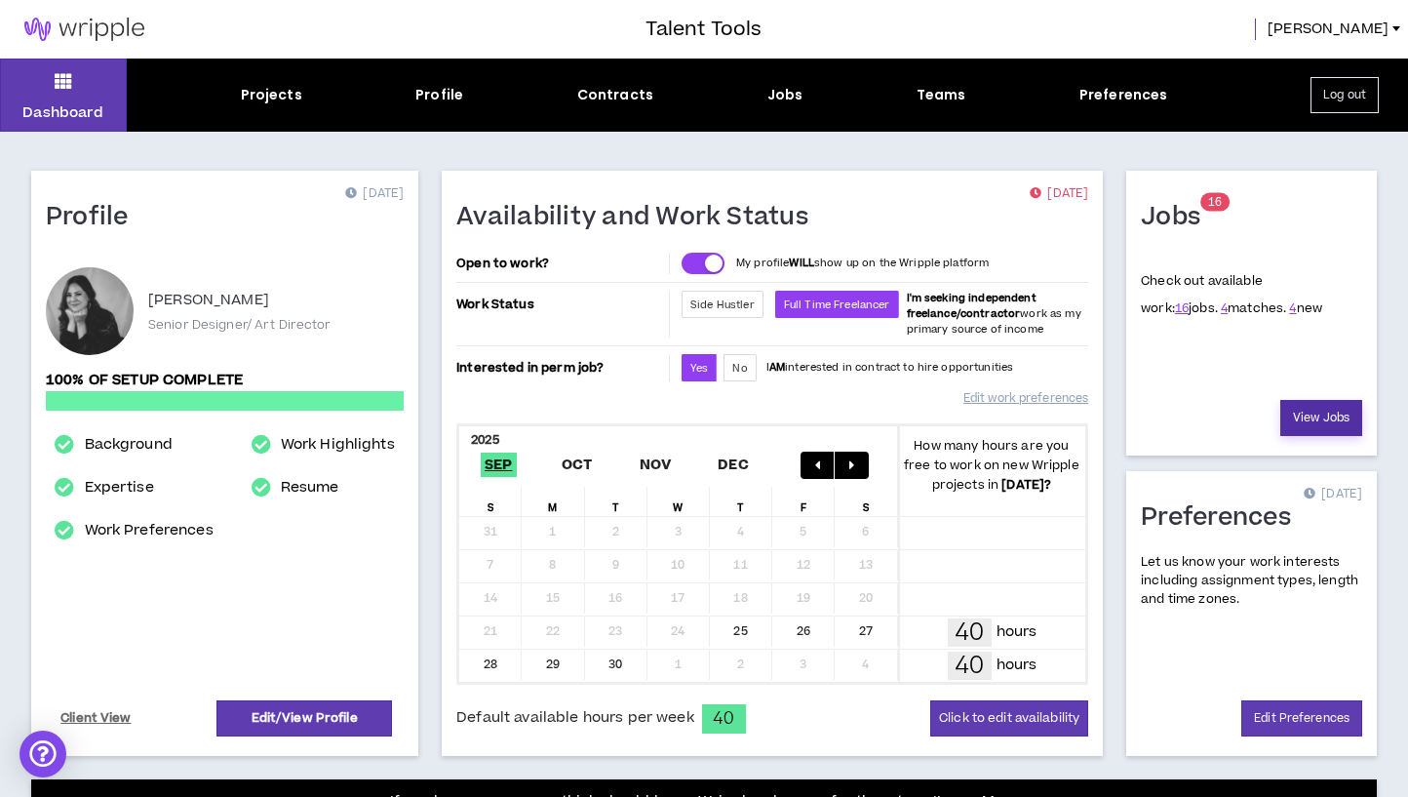
click at [1355, 416] on link "View Jobs" at bounding box center [1321, 418] width 82 height 36
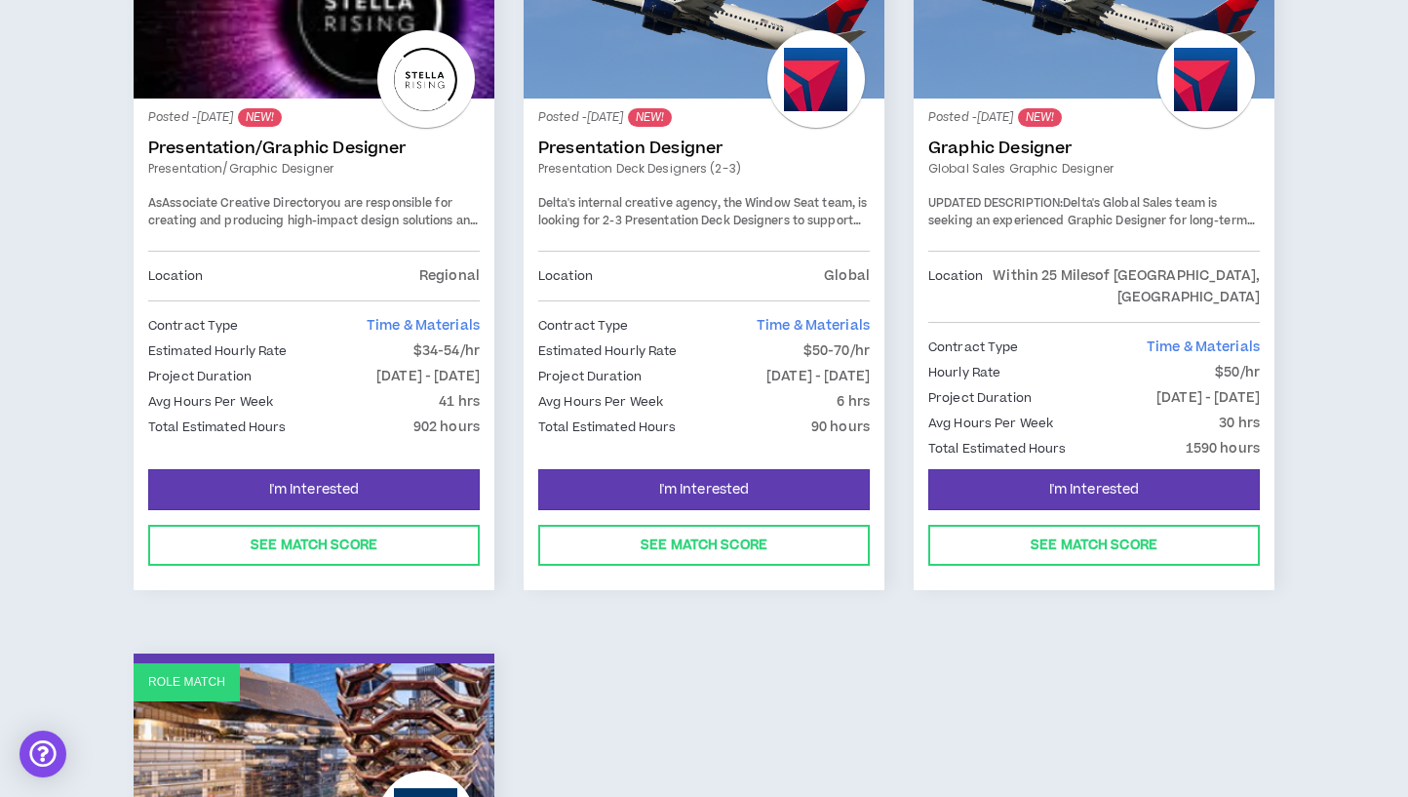
scroll to position [585, 0]
